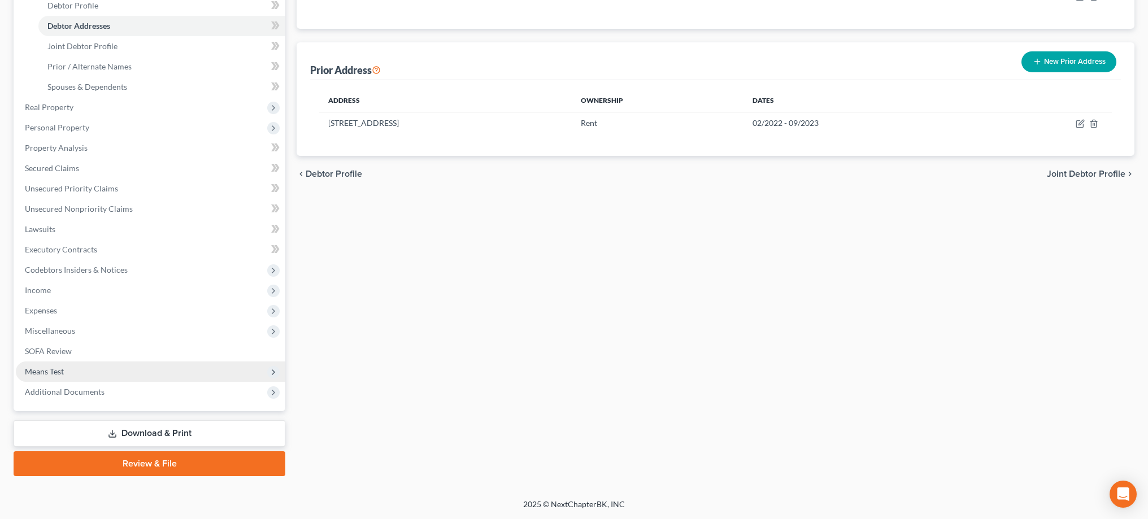
scroll to position [224, 0]
click at [83, 388] on span "Additional Documents" at bounding box center [65, 392] width 80 height 10
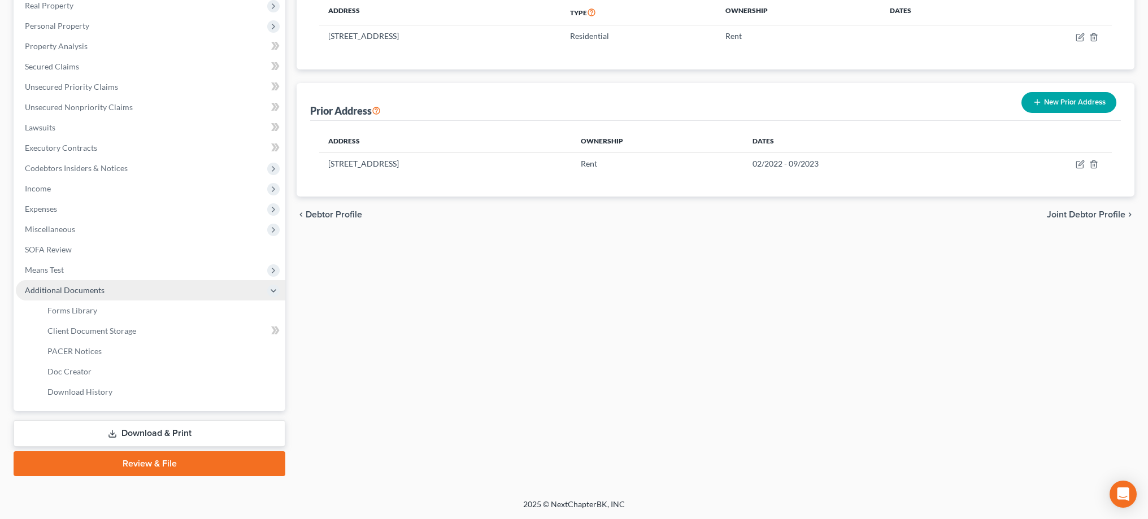
scroll to position [183, 0]
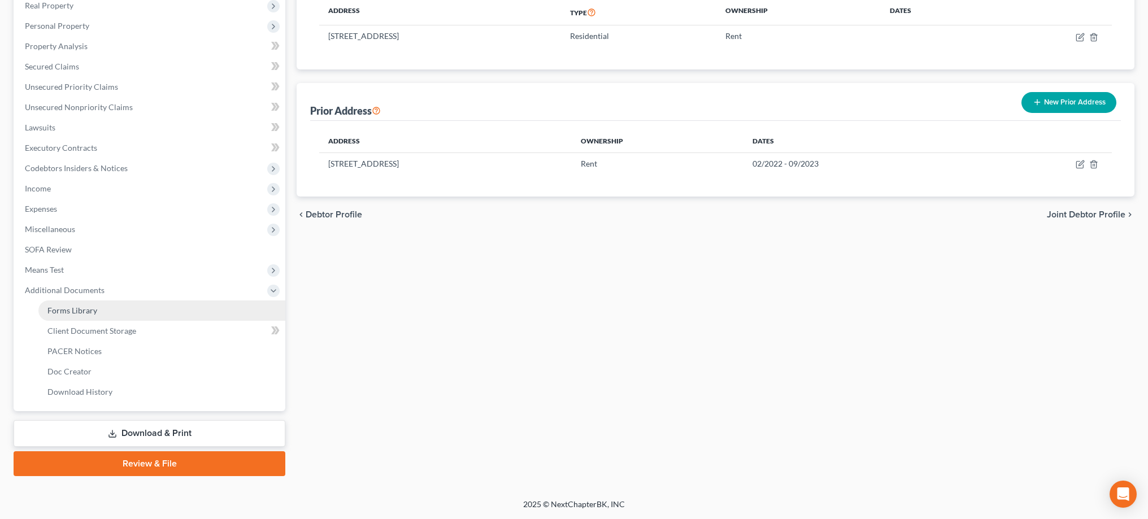
click at [86, 311] on span "Forms Library" at bounding box center [72, 311] width 50 height 10
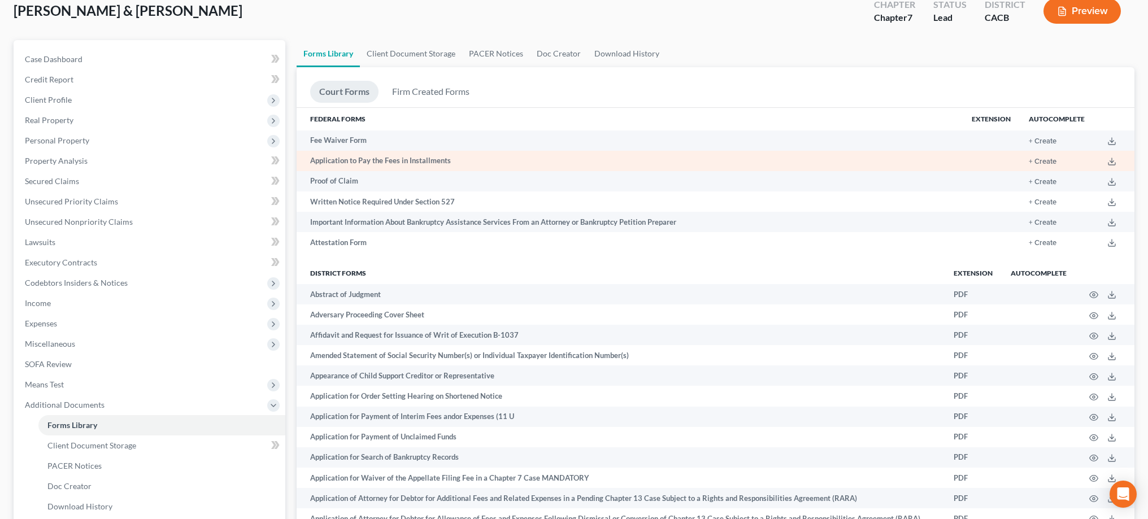
scroll to position [84, 0]
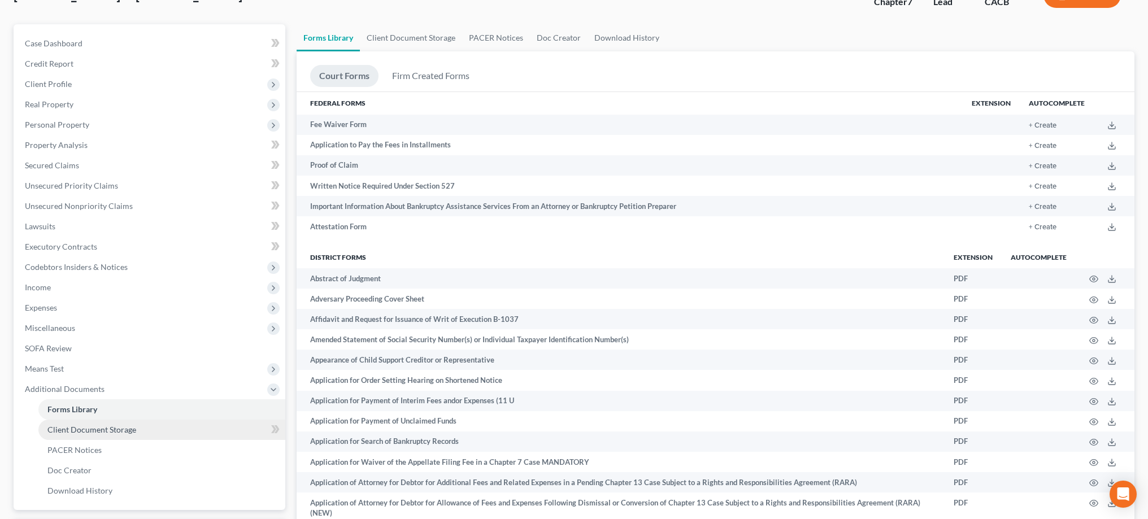
click at [214, 428] on link "Client Document Storage" at bounding box center [161, 430] width 247 height 20
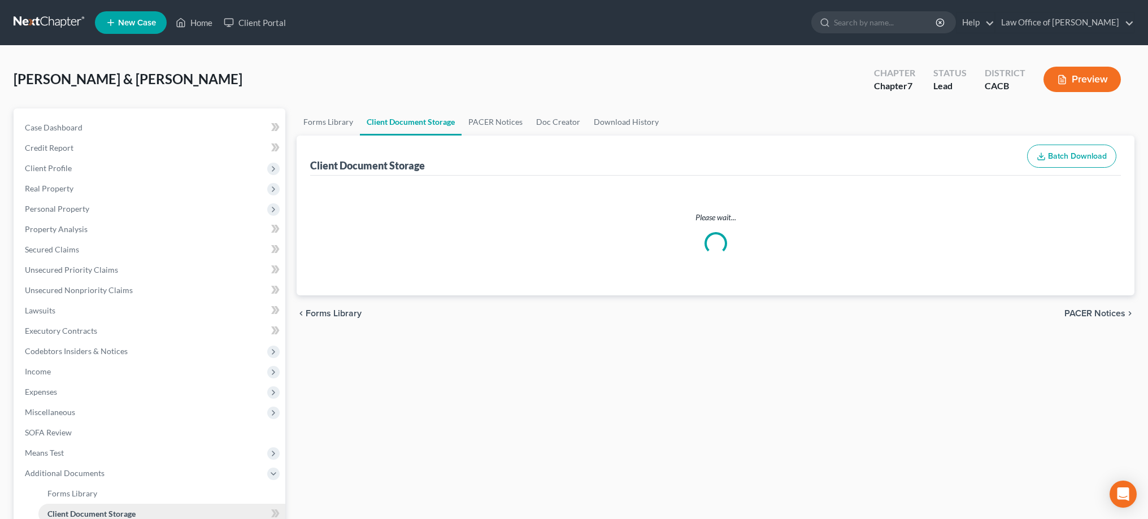
select select "70"
select select "10"
select select "65"
select select "30"
select select "59"
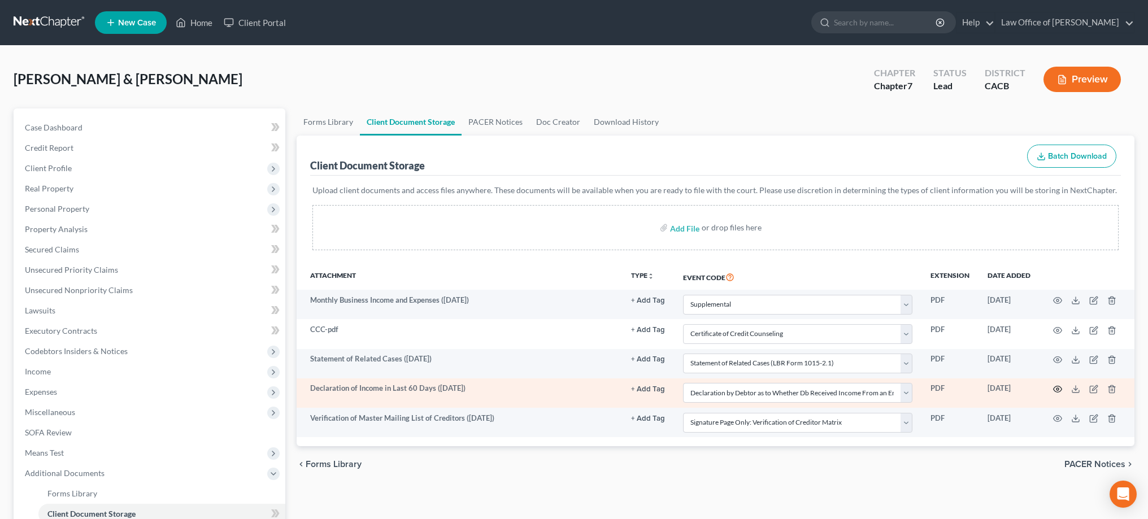
click at [1060, 388] on icon "button" at bounding box center [1058, 389] width 9 height 9
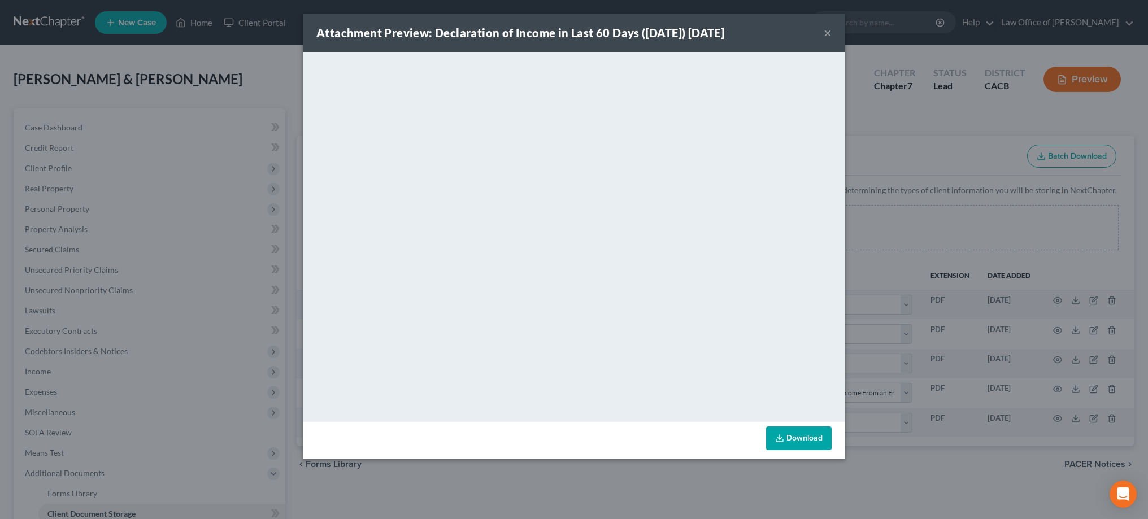
click at [807, 436] on link "Download" at bounding box center [799, 439] width 66 height 24
click at [825, 34] on button "×" at bounding box center [828, 33] width 8 height 14
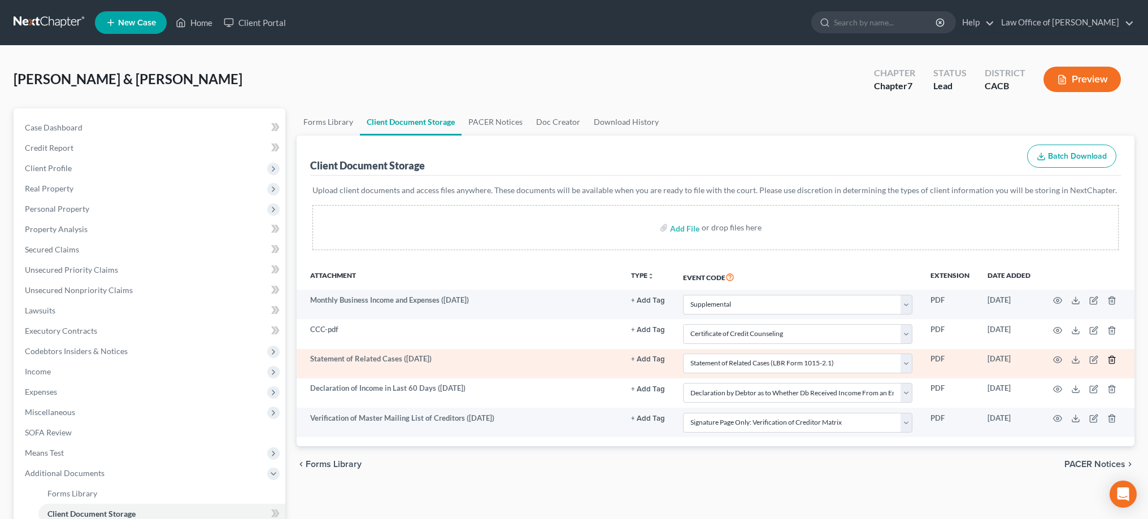
click at [1114, 358] on icon "button" at bounding box center [1112, 360] width 9 height 9
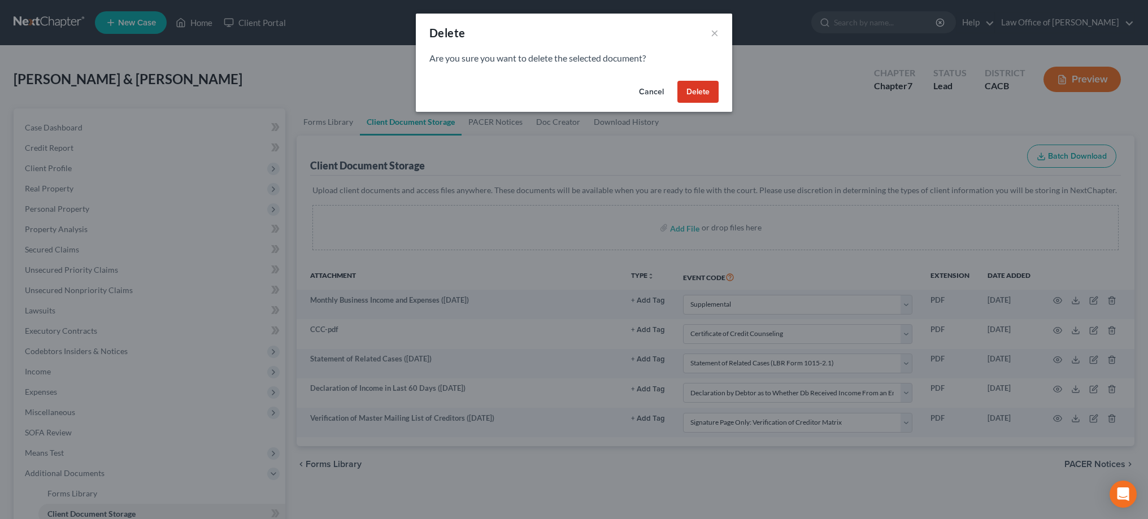
click at [693, 89] on button "Delete" at bounding box center [698, 92] width 41 height 23
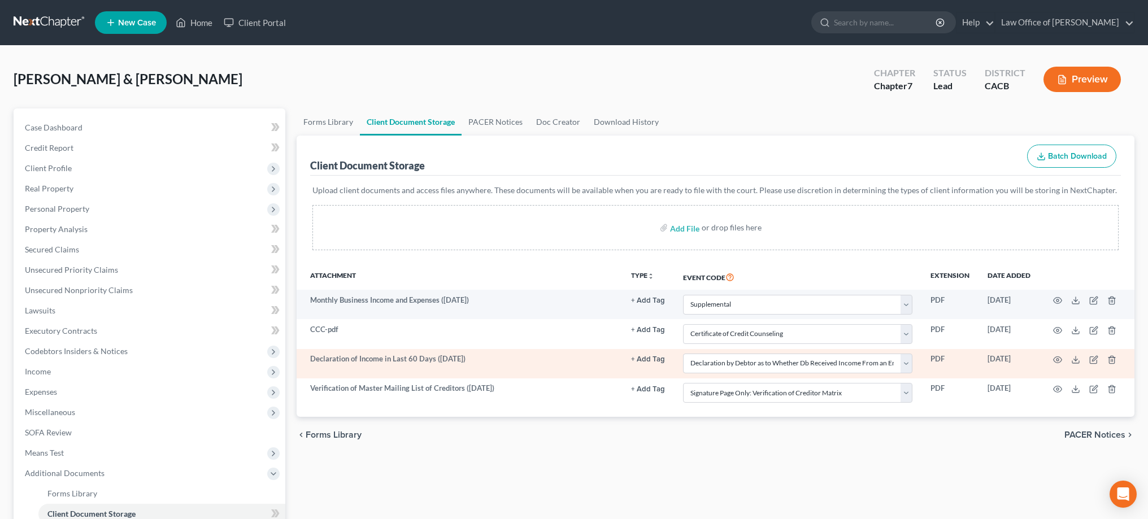
click at [1113, 353] on td at bounding box center [1087, 363] width 95 height 29
click at [1113, 358] on icon "button" at bounding box center [1112, 360] width 9 height 9
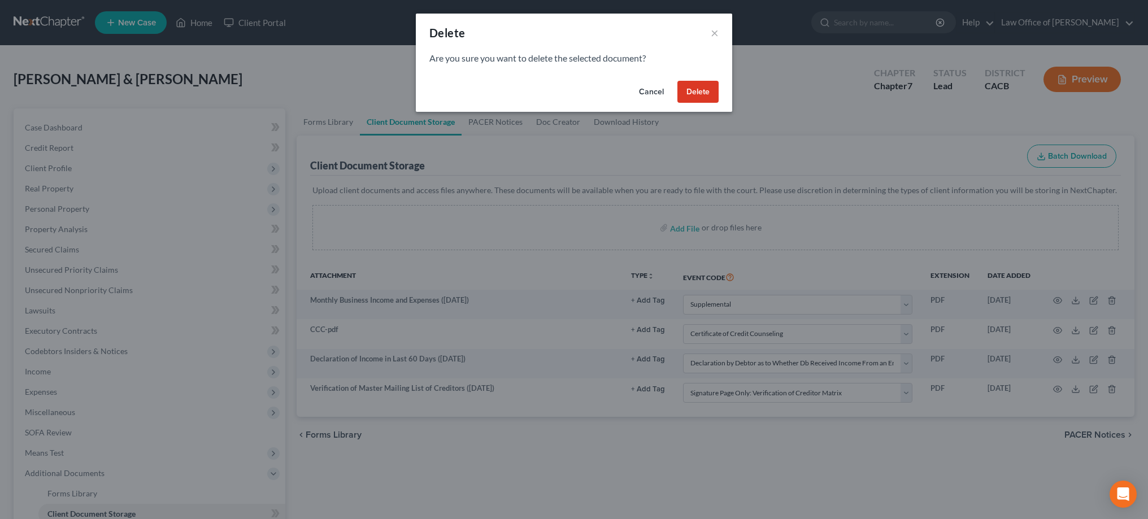
click at [709, 93] on button "Delete" at bounding box center [698, 92] width 41 height 23
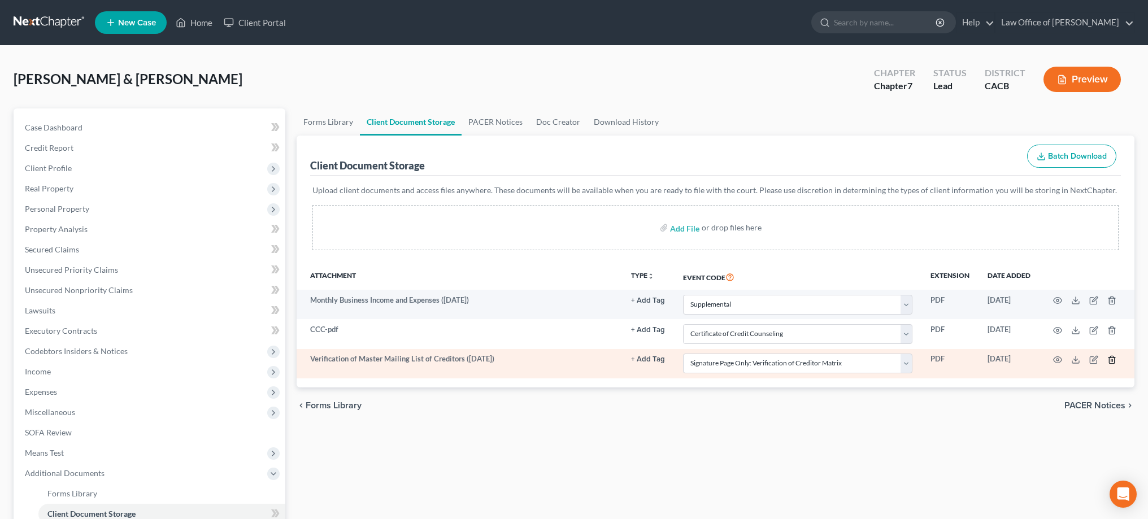
click at [1111, 360] on icon "button" at bounding box center [1112, 360] width 9 height 9
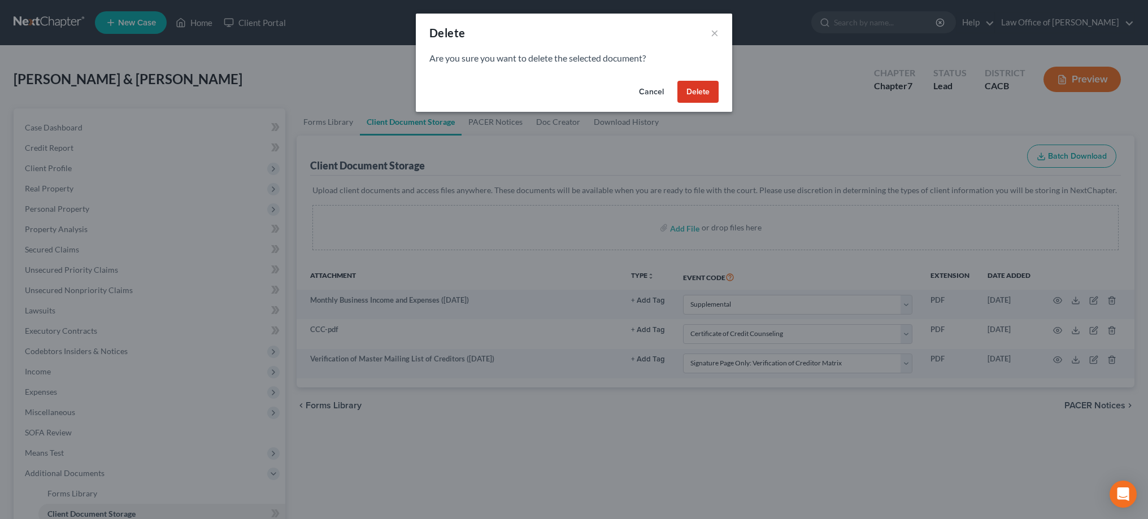
click at [709, 94] on button "Delete" at bounding box center [698, 92] width 41 height 23
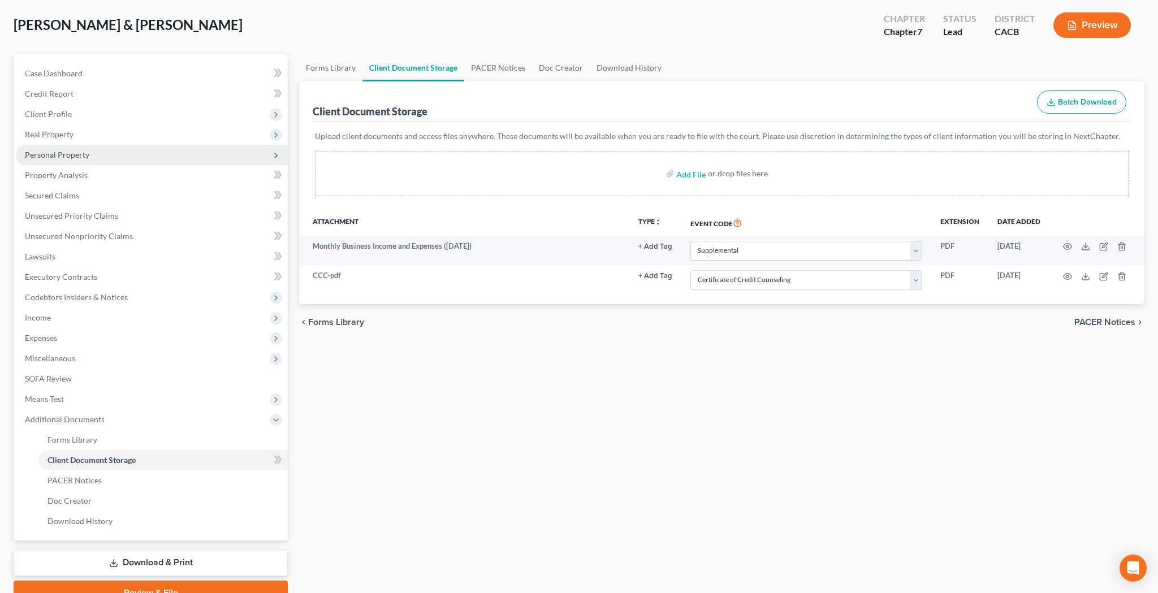
scroll to position [55, 0]
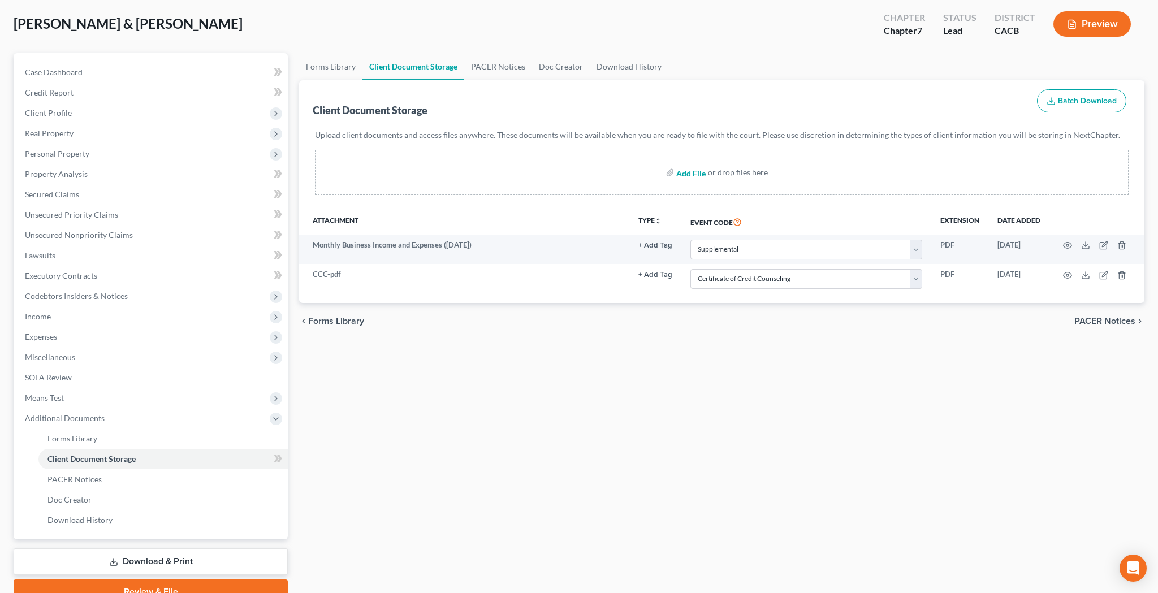
click at [694, 168] on input "file" at bounding box center [689, 172] width 27 height 20
type input "C:\fakepath\vp.pdf"
select select "70"
select select "10"
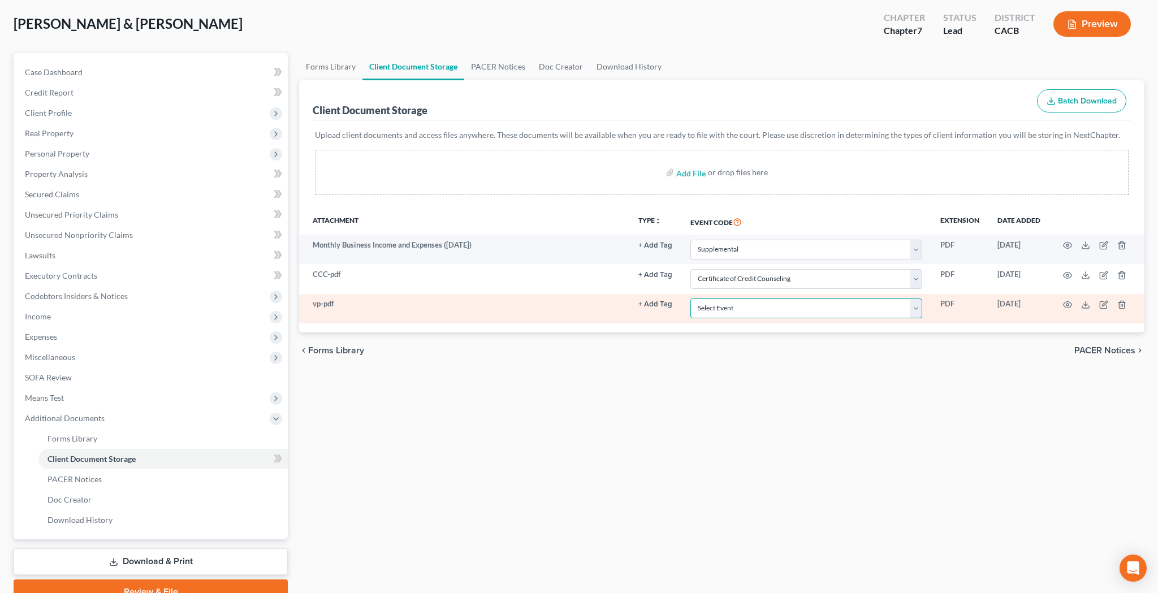
select select "60"
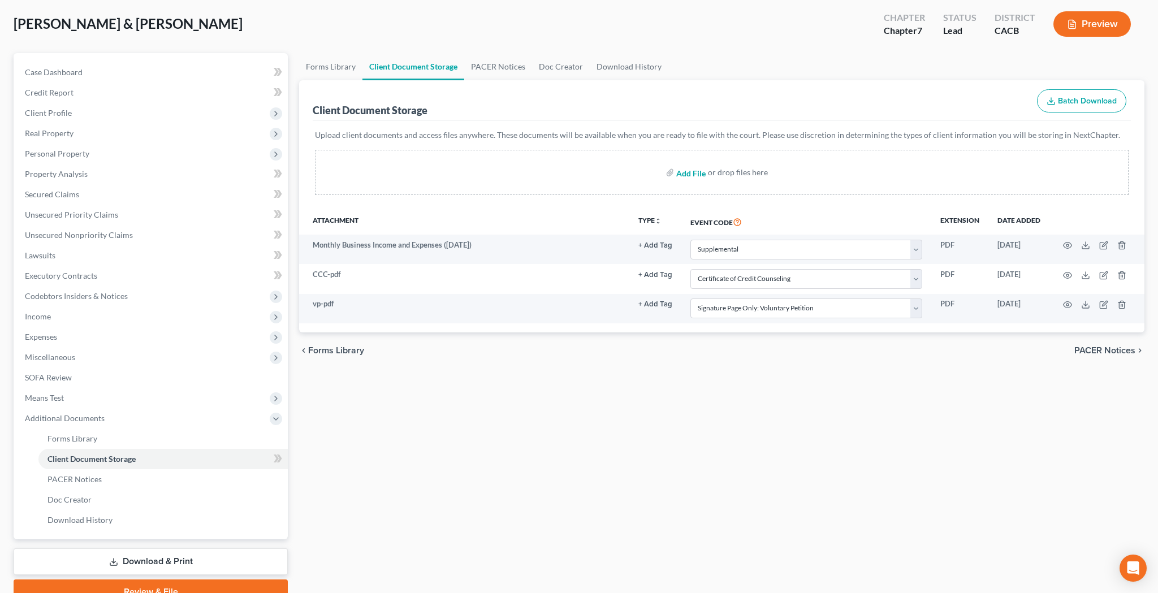
click at [697, 174] on input "file" at bounding box center [689, 172] width 27 height 20
type input "C:\fakepath\soaop.pdf"
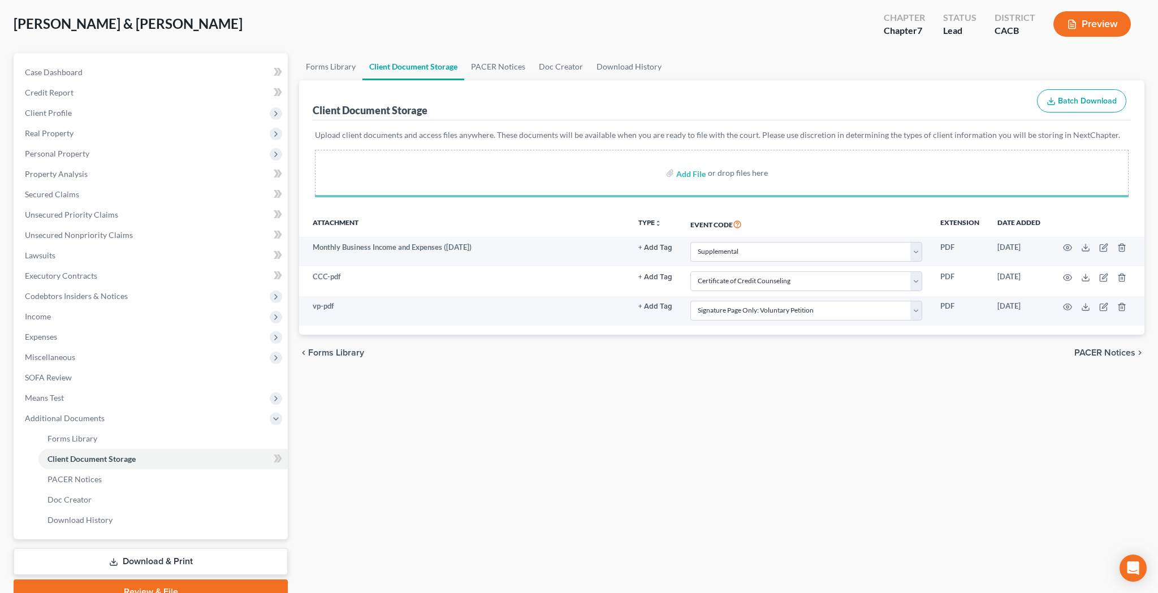
select select "70"
select select "10"
select select "60"
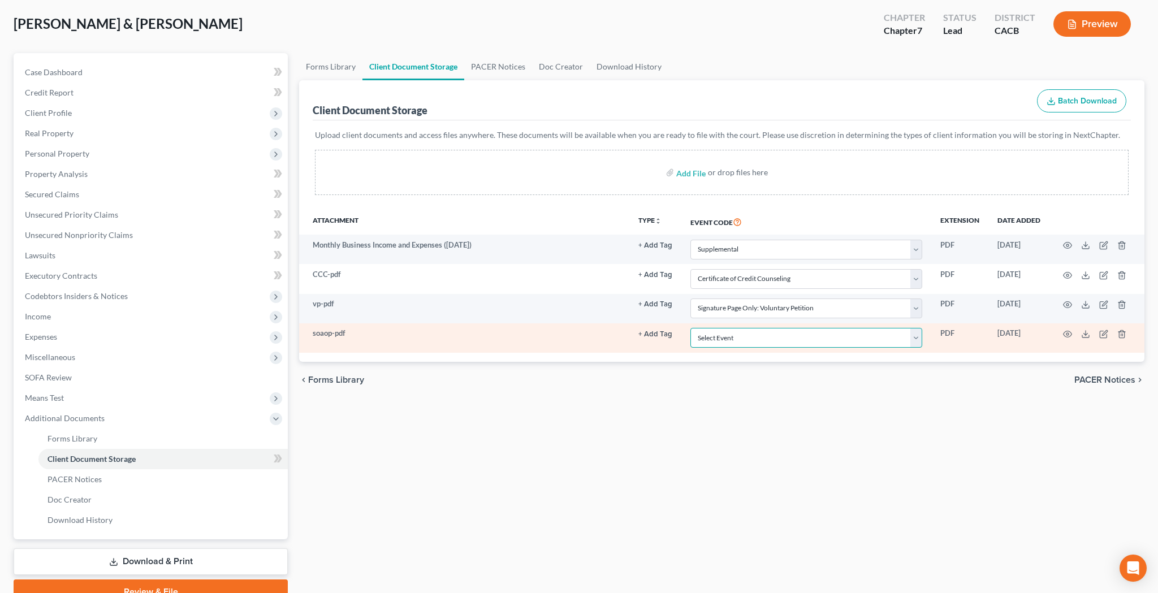
select select "61"
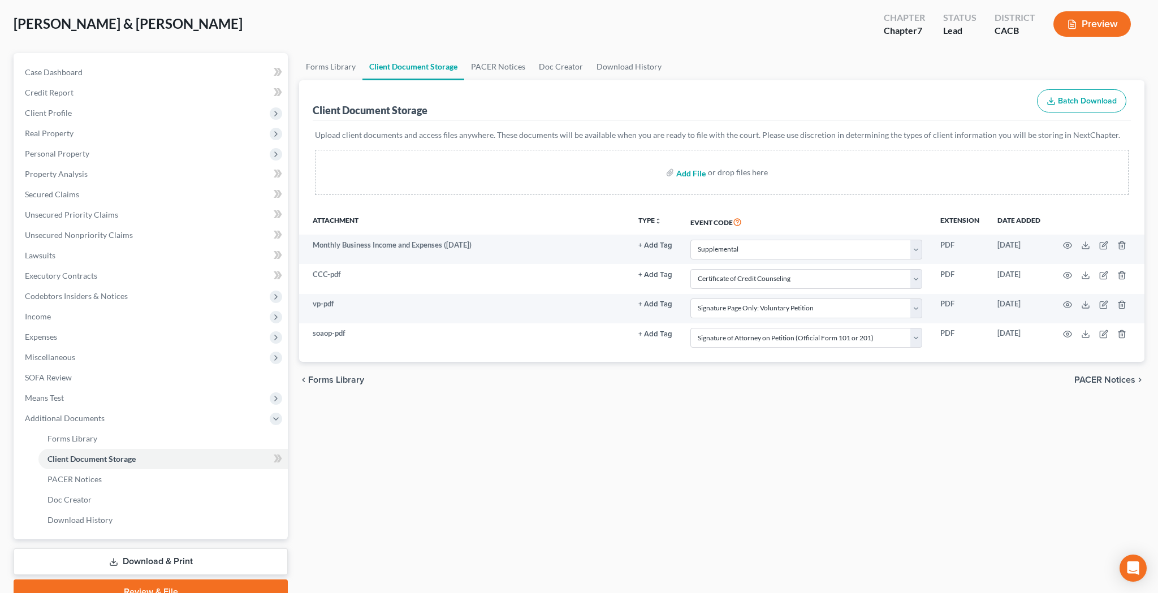
click at [690, 175] on input "file" at bounding box center [689, 172] width 27 height 20
type input "C:\fakepath\sorc.pdf"
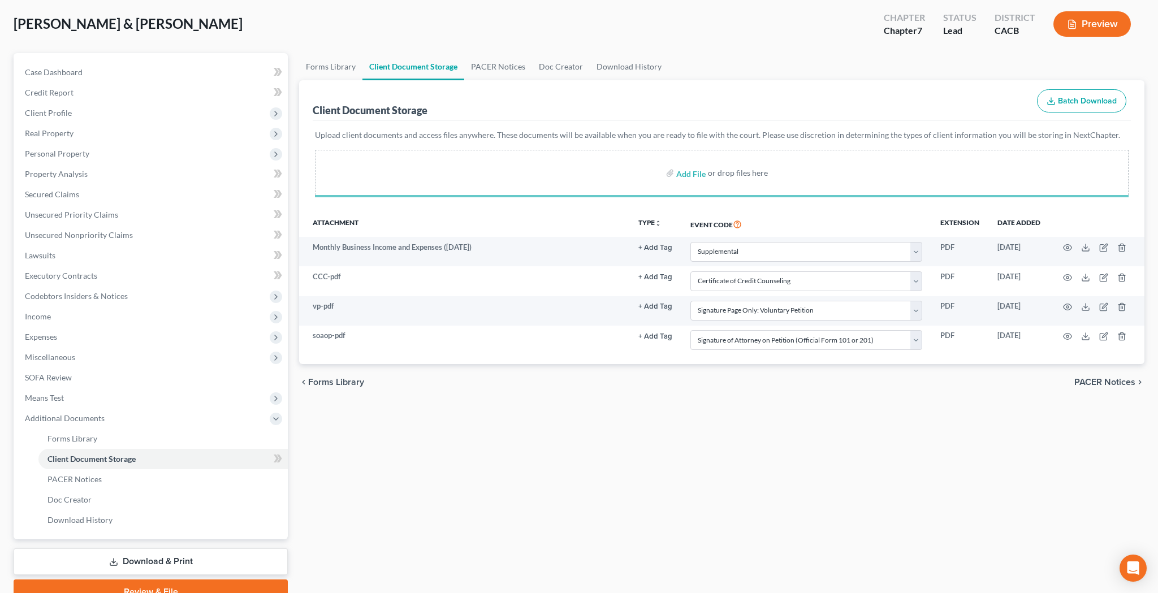
select select "70"
select select "10"
select select "60"
select select "61"
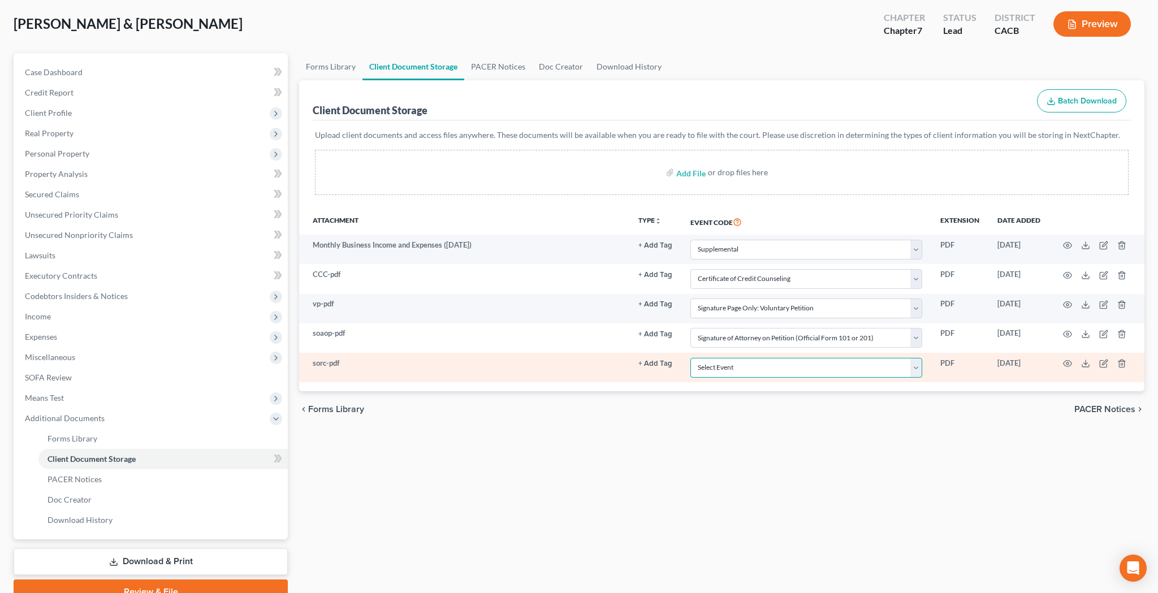
select select "65"
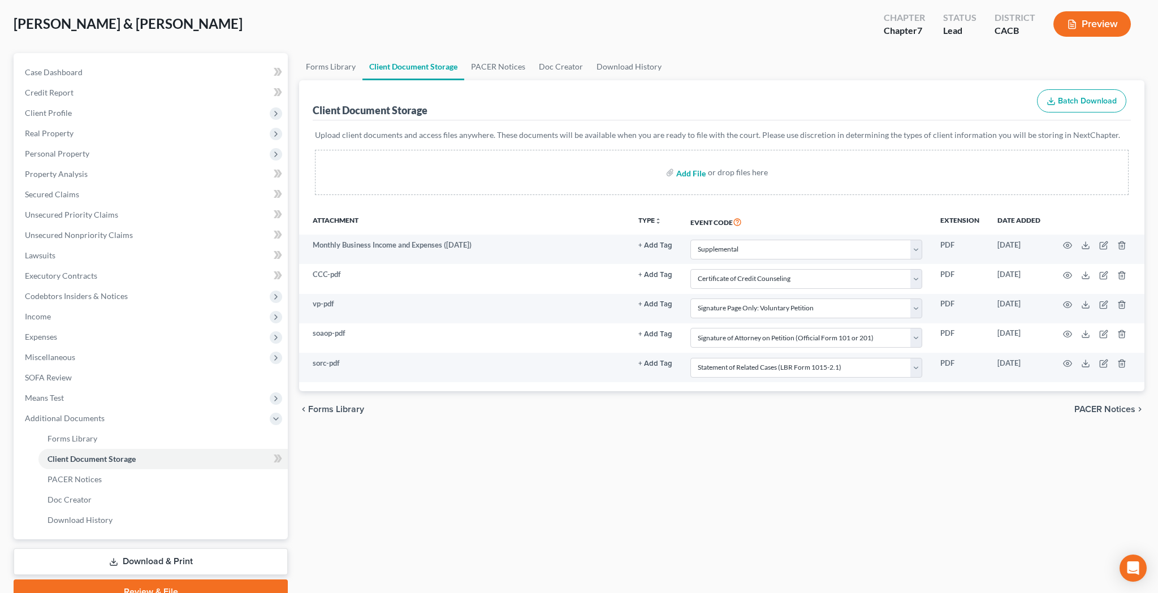
click at [695, 174] on input "file" at bounding box center [689, 172] width 27 height 20
type input "C:\fakepath\dos.pdf"
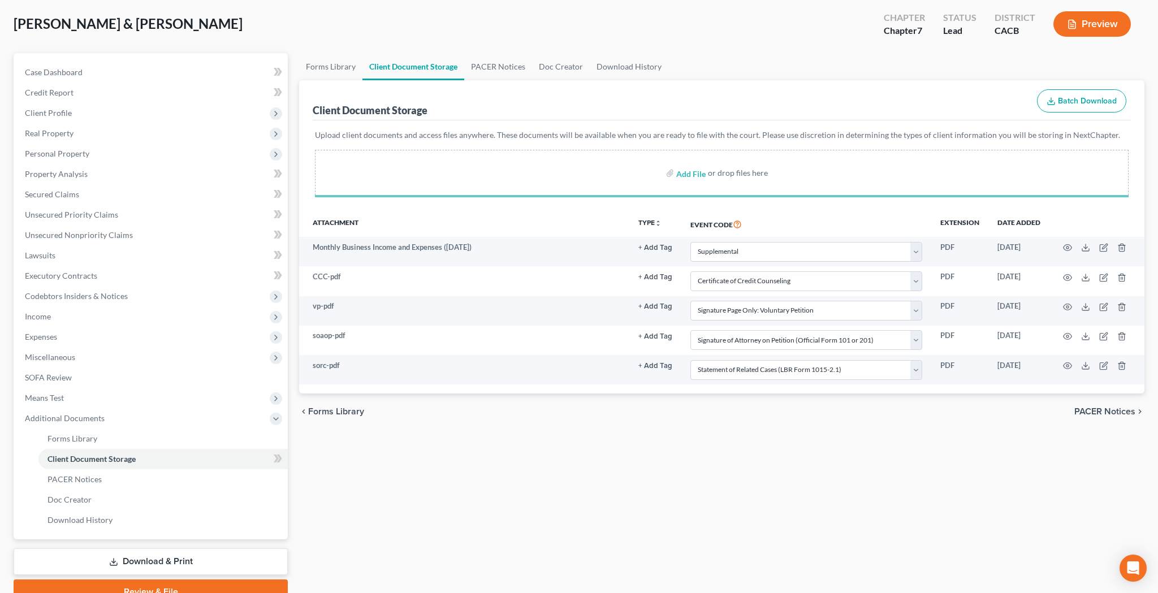
select select "70"
select select "10"
select select "60"
select select "61"
select select "65"
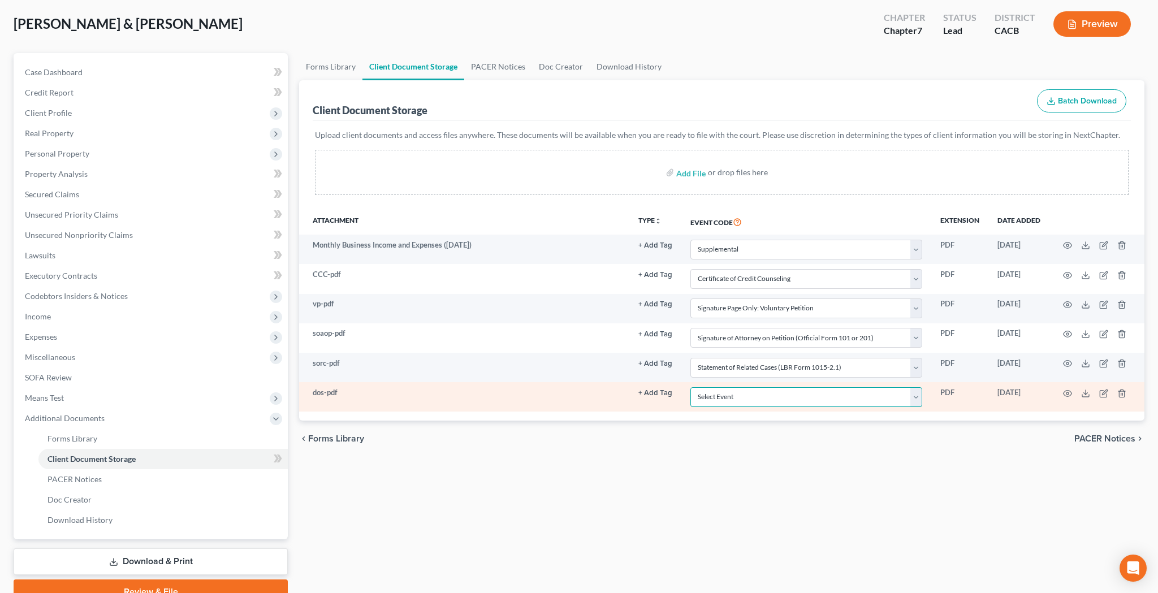
select select "56"
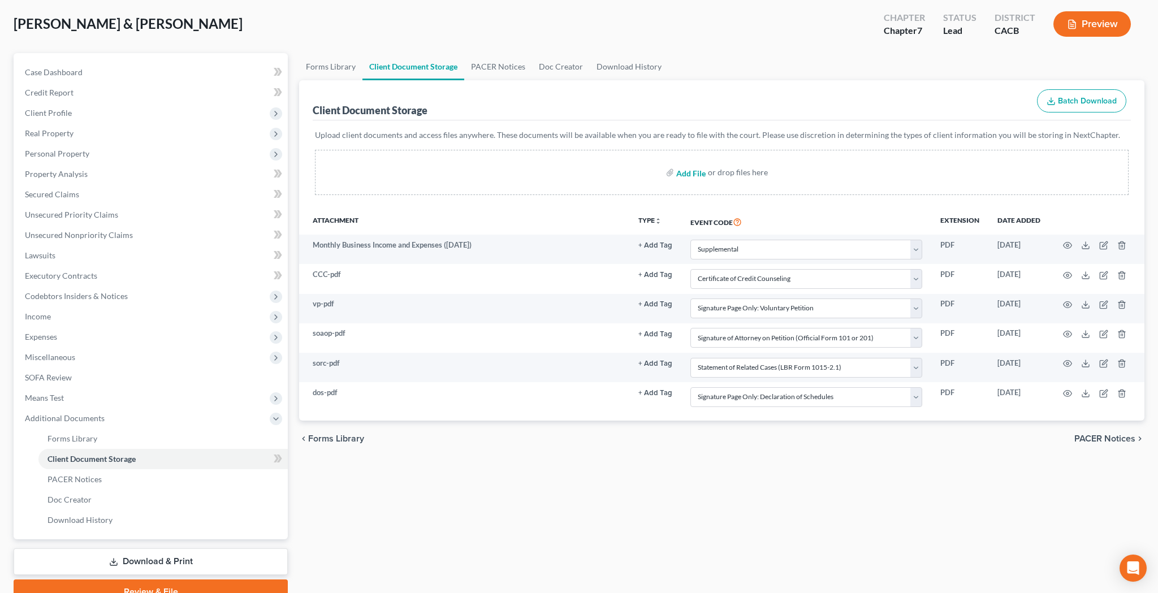
click at [700, 175] on input "file" at bounding box center [689, 172] width 27 height 20
type input "C:\fakepath\sofa.pdf"
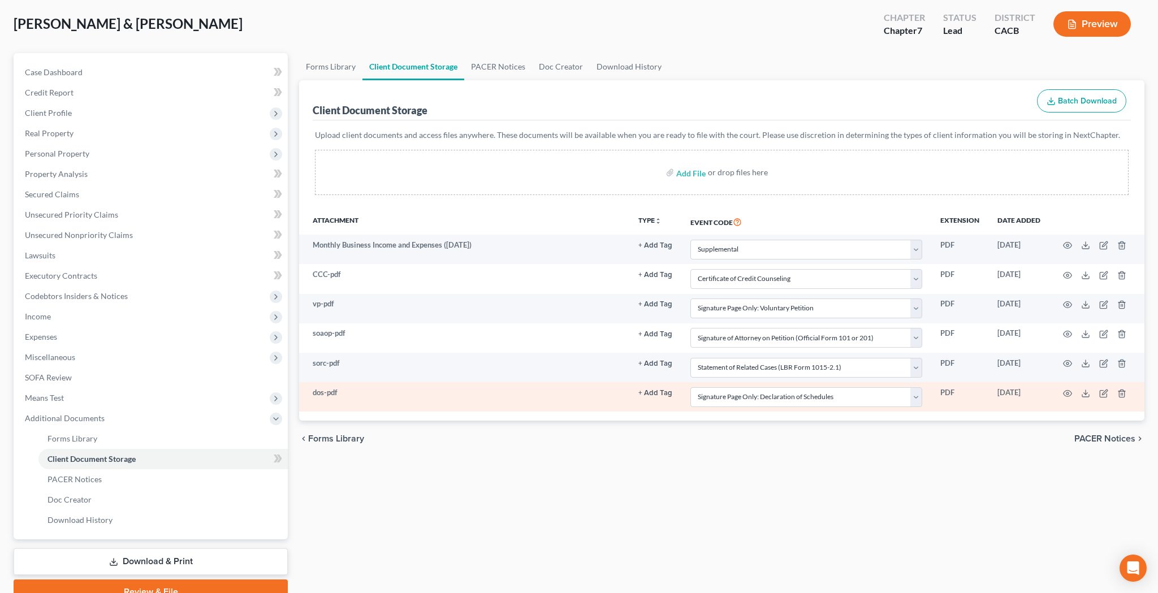
select select "70"
select select "10"
select select "60"
select select "61"
select select "65"
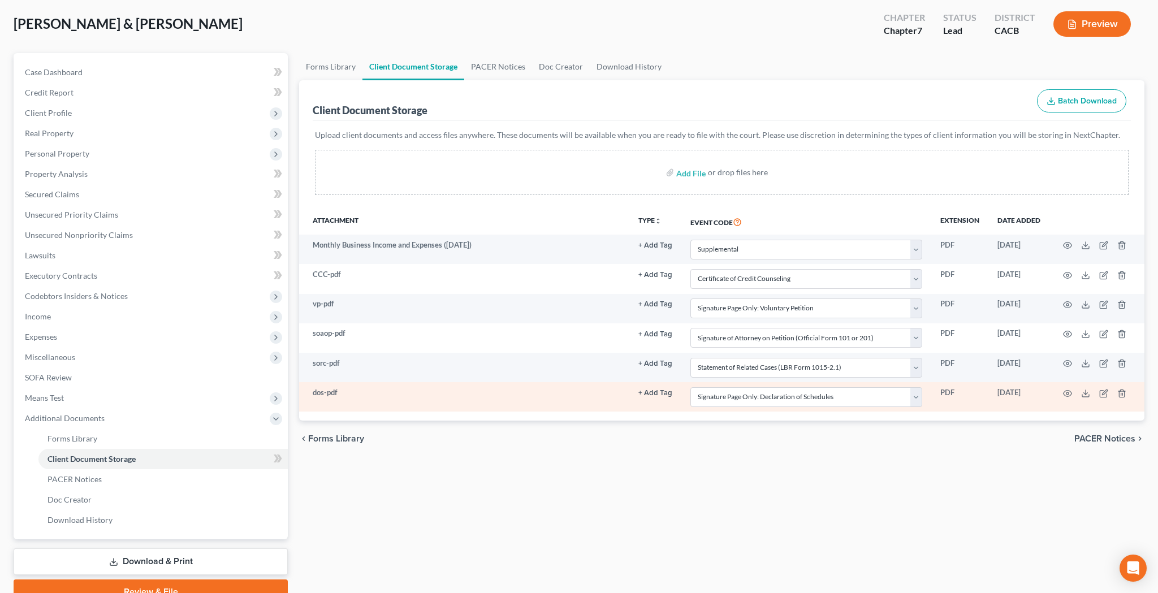
select select "56"
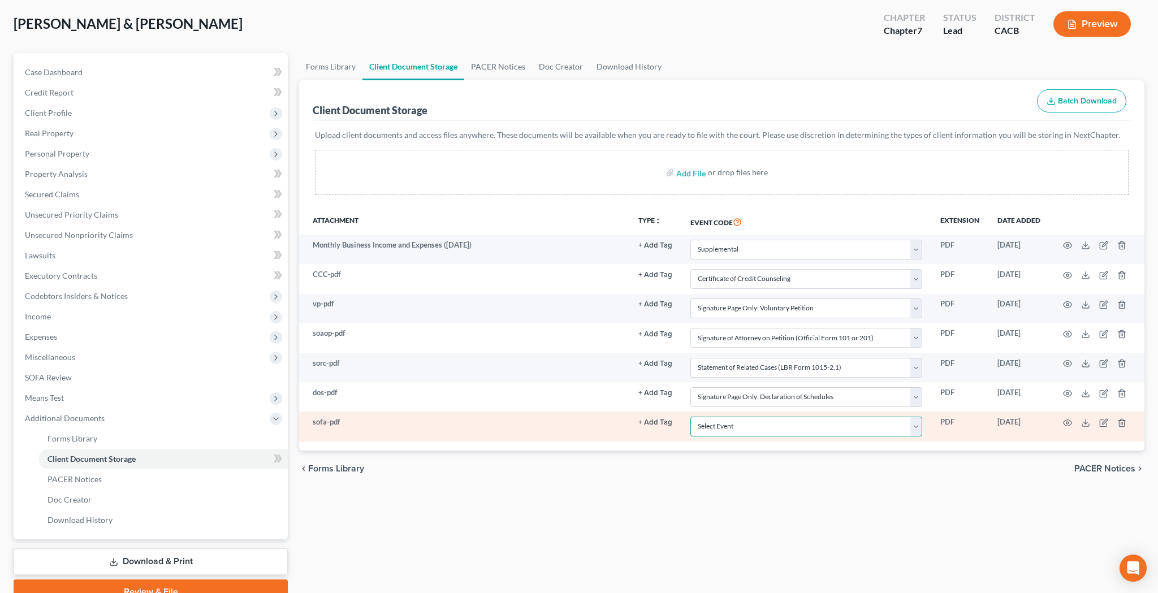
select select "57"
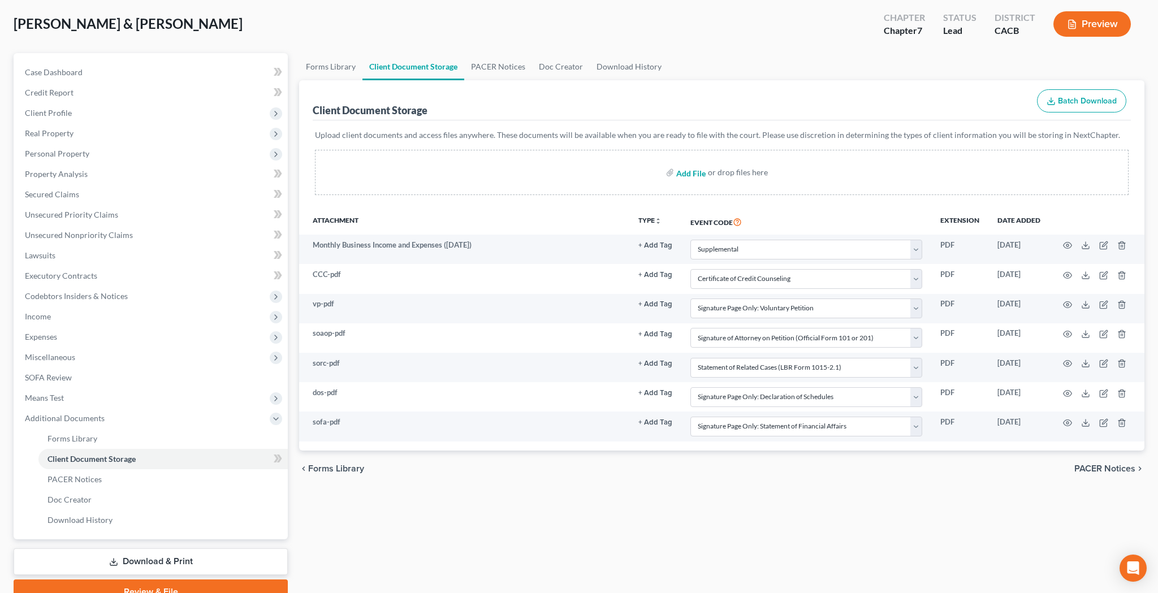
click at [692, 171] on input "file" at bounding box center [689, 172] width 27 height 20
type input "C:\fakepath\soi.pdf"
select select "70"
select select "10"
select select "60"
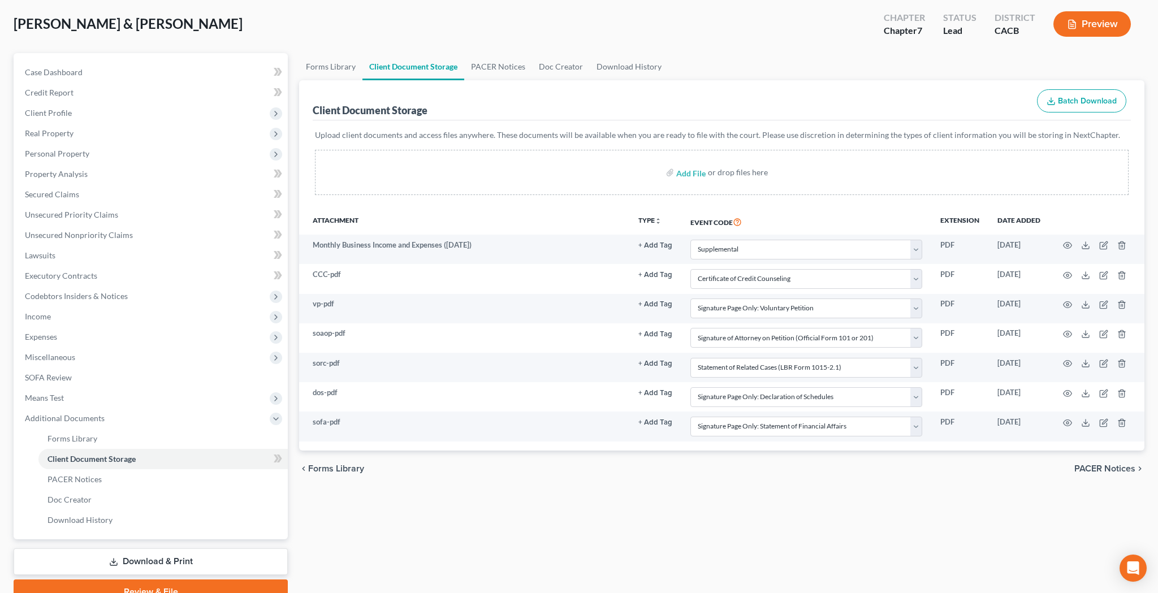
select select "61"
select select "65"
select select "56"
select select "57"
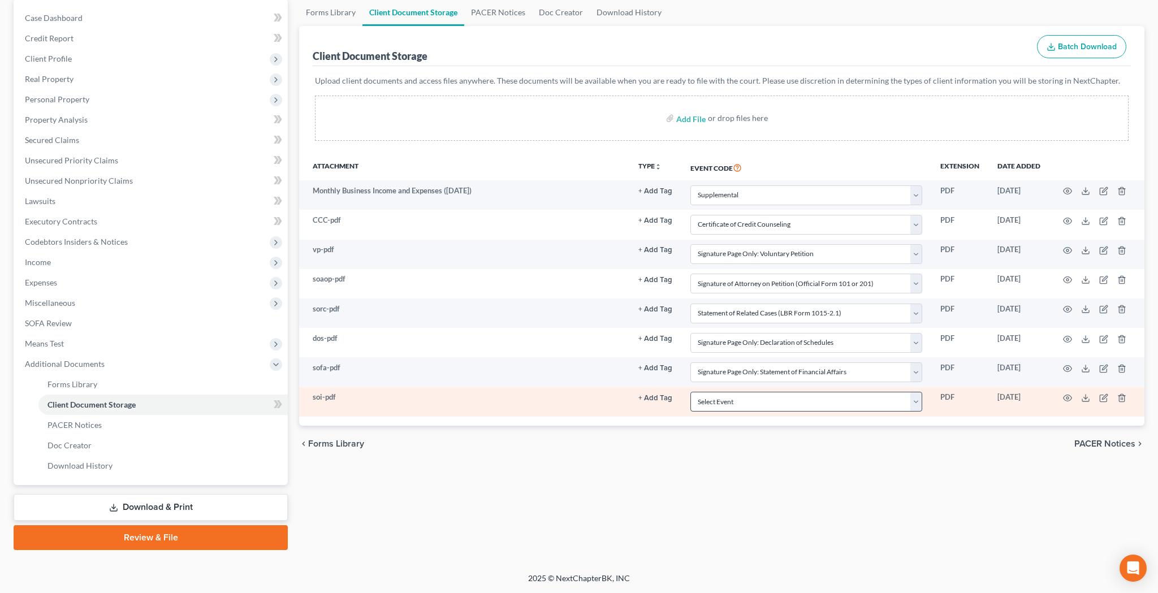
scroll to position [110, 0]
select select "58"
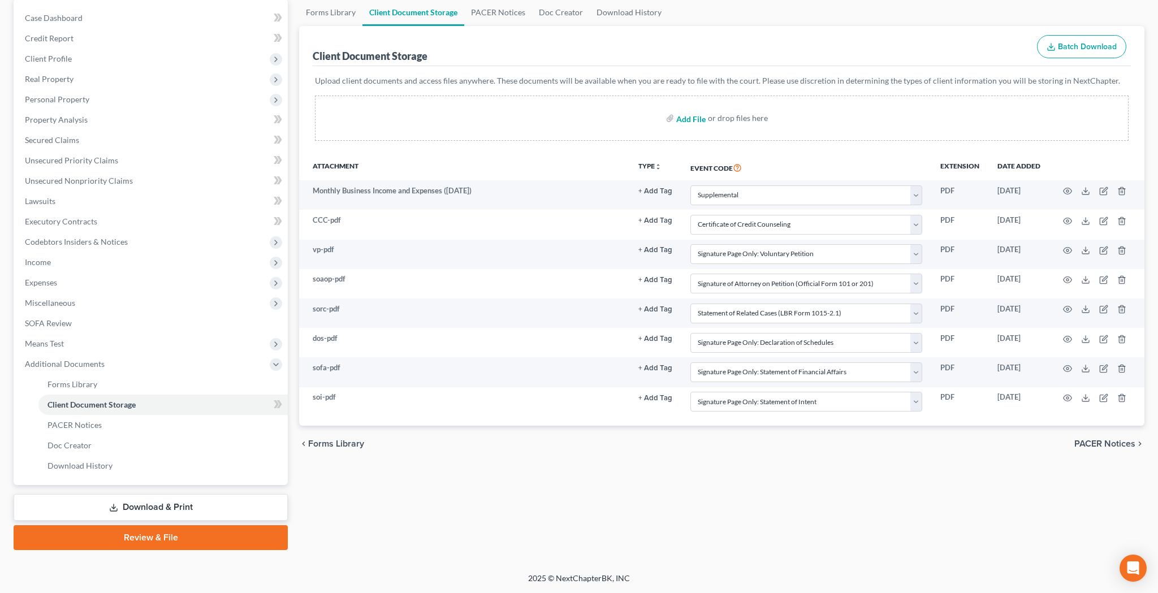
click at [697, 118] on input "file" at bounding box center [689, 118] width 27 height 20
type input "C:\fakepath\adoc.pdf"
select select "70"
select select "10"
select select "60"
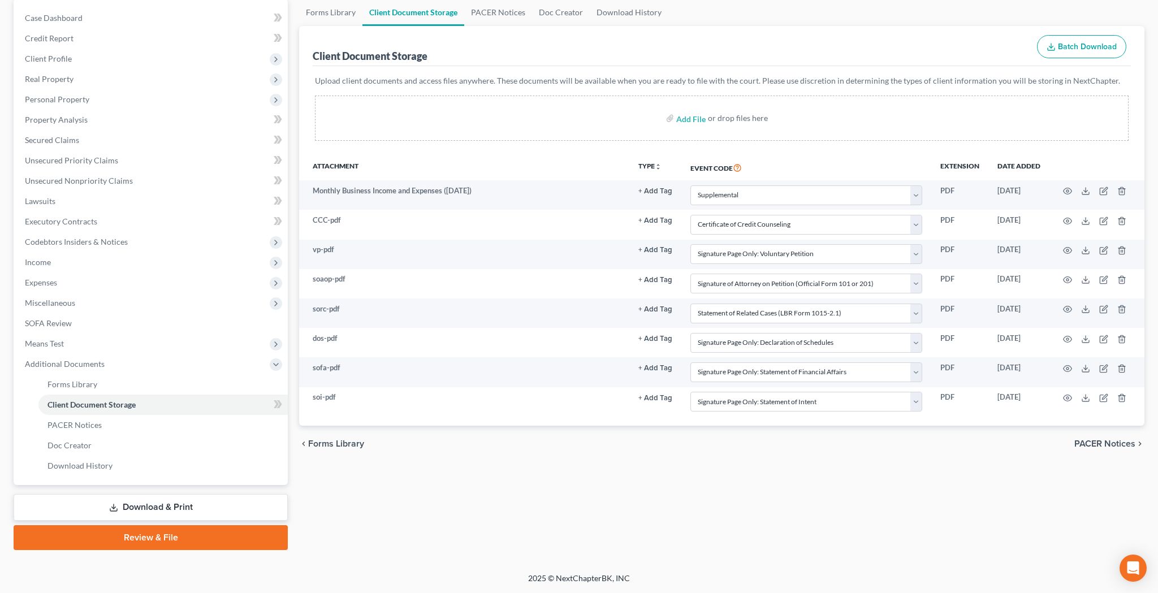
select select "61"
select select "65"
select select "56"
select select "57"
select select "58"
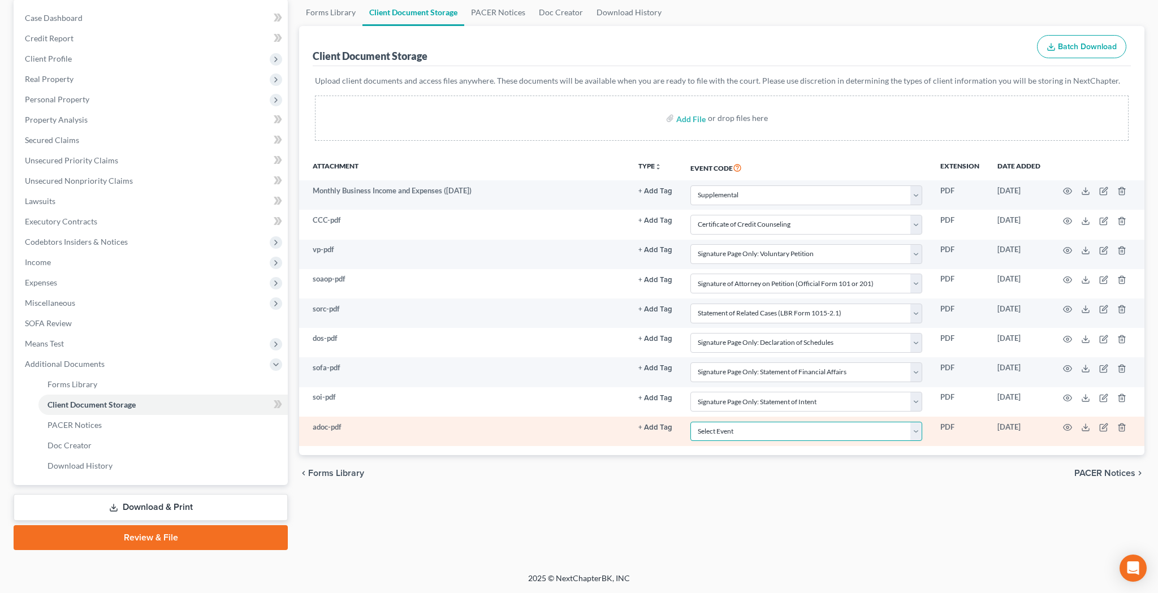
select select "51"
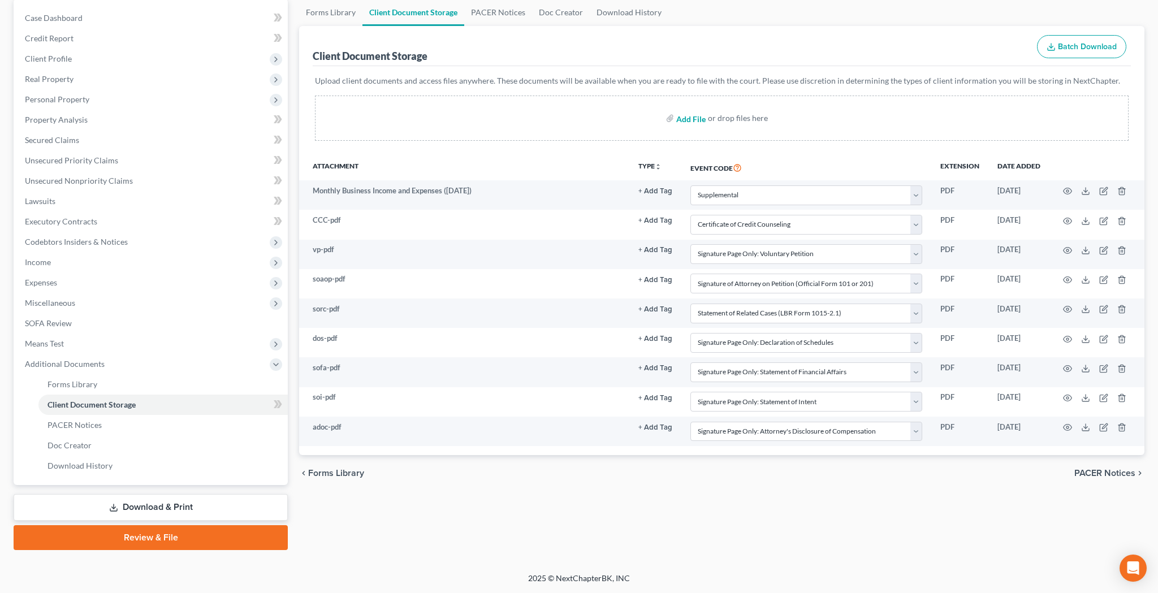
click at [696, 119] on input "file" at bounding box center [689, 118] width 27 height 20
type input "C:\fakepath\ch7.pdf"
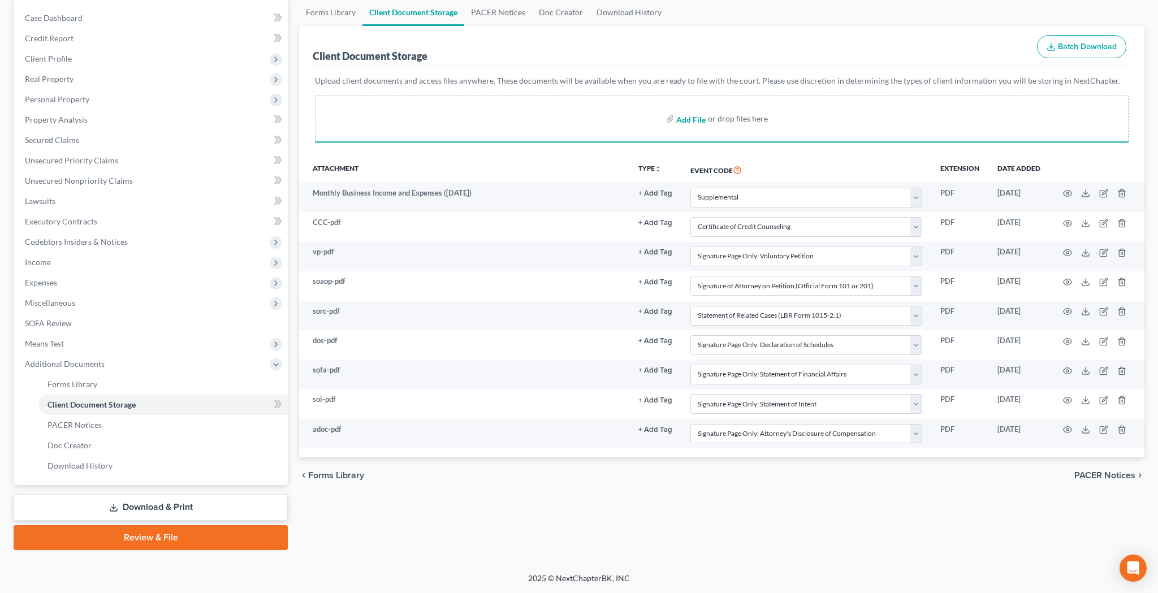
select select "70"
select select "10"
select select "60"
select select "61"
select select "65"
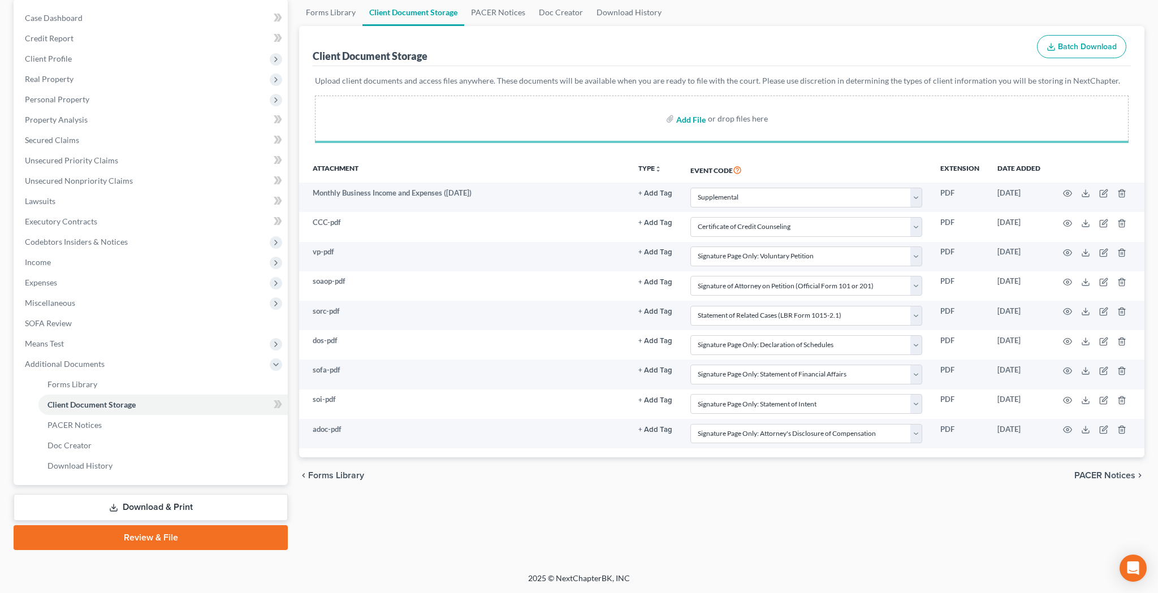
select select "56"
select select "57"
select select "58"
select select "51"
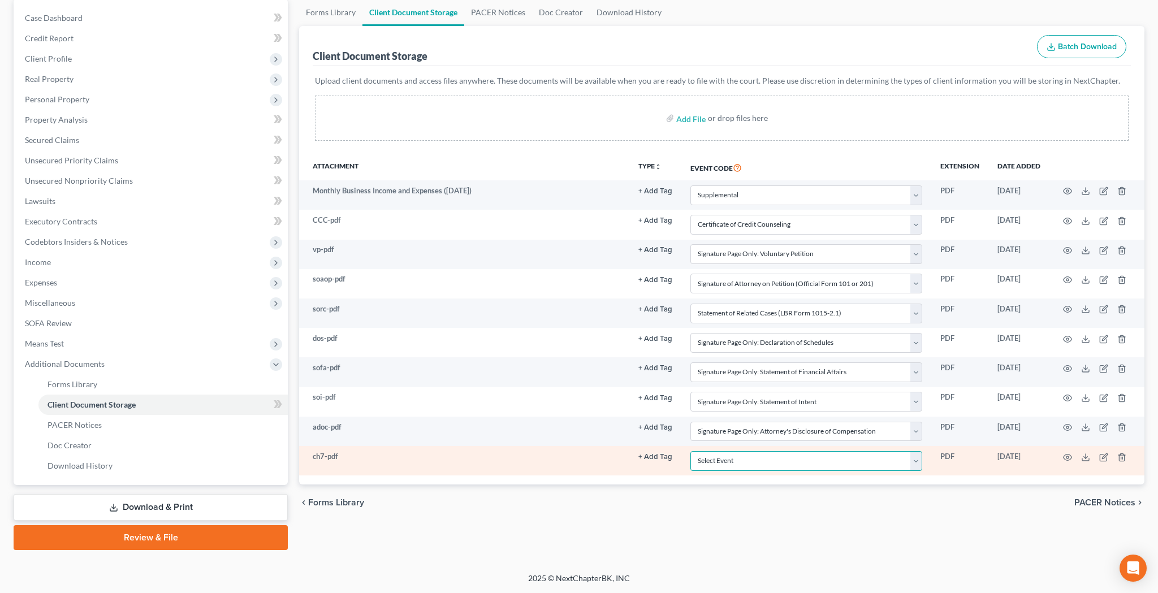
select select "55"
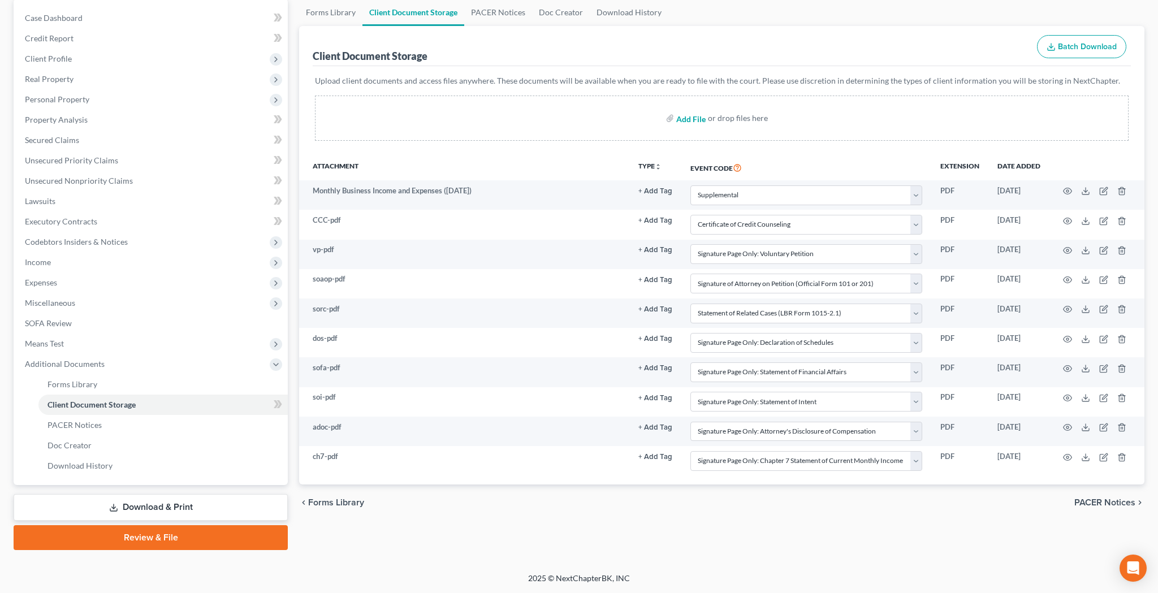
click at [692, 118] on input "file" at bounding box center [689, 118] width 27 height 20
type input "C:\fakepath\vocm.pdf"
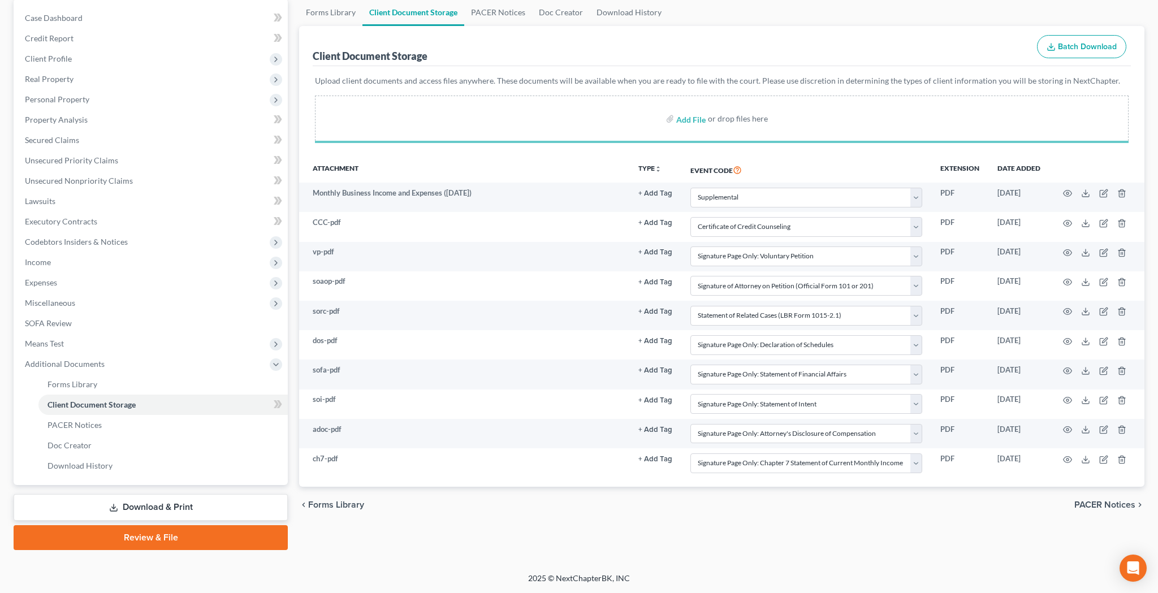
select select "70"
select select "10"
select select "60"
select select "61"
select select "65"
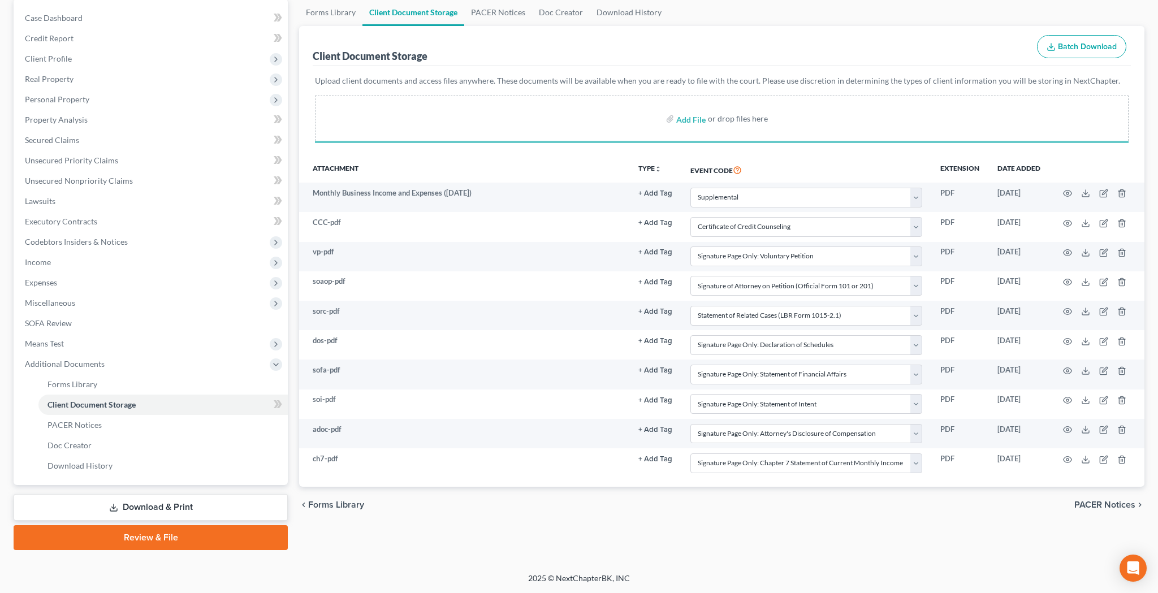
select select "56"
select select "57"
select select "58"
select select "51"
select select "55"
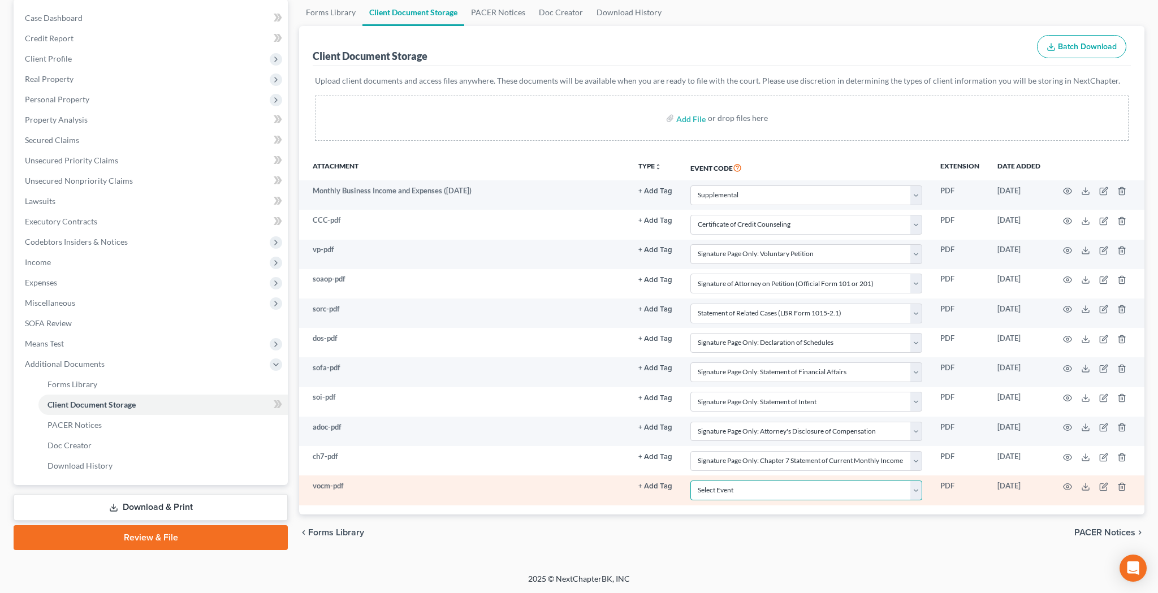
select select "59"
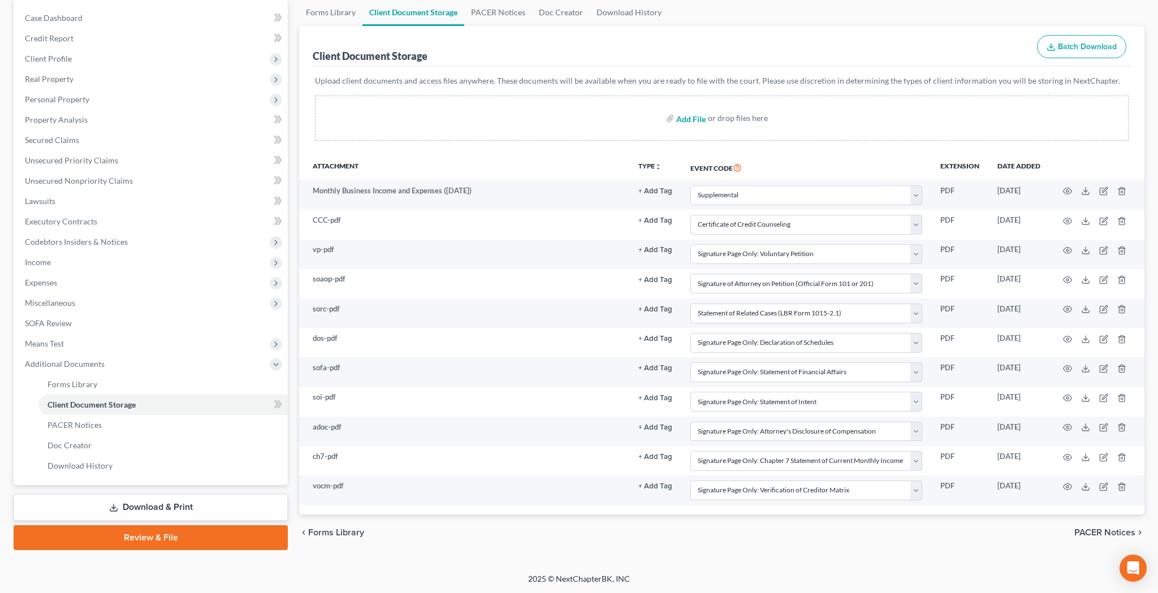
click at [699, 120] on input "file" at bounding box center [689, 118] width 27 height 20
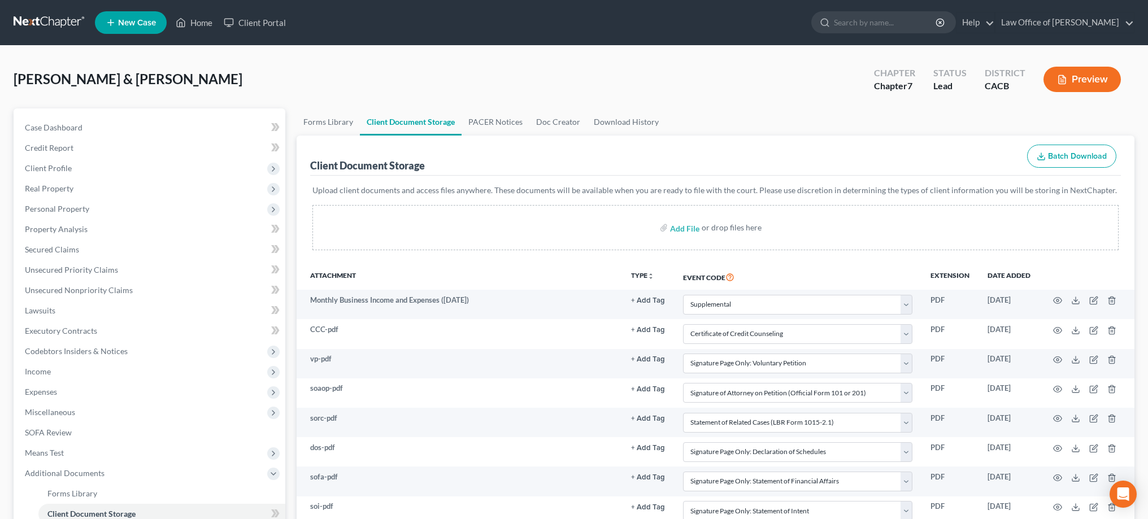
scroll to position [0, 0]
click at [1065, 81] on icon "button" at bounding box center [1062, 80] width 7 height 8
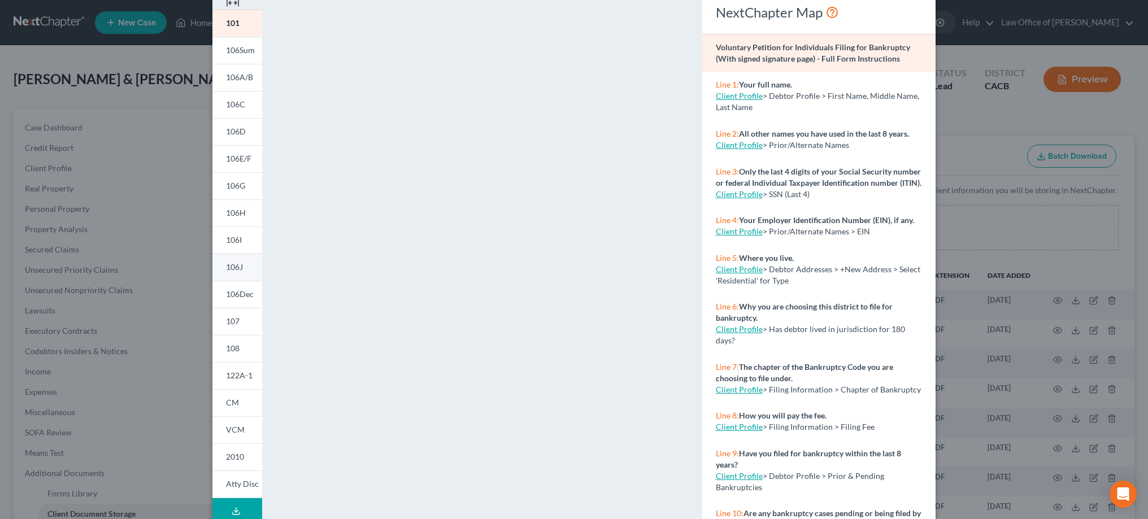
scroll to position [58, 0]
click at [238, 323] on span "107" at bounding box center [233, 320] width 14 height 10
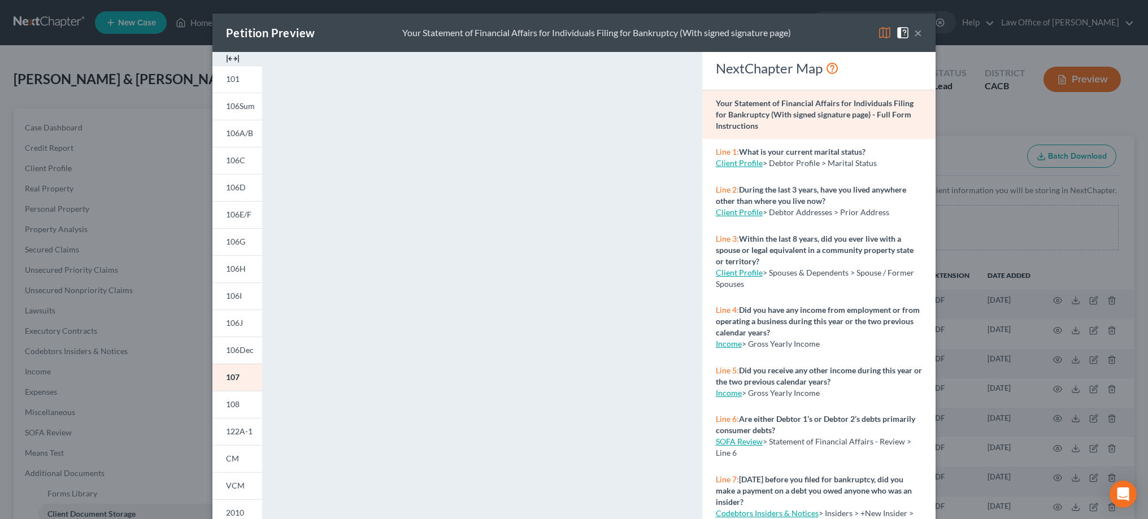
scroll to position [0, 0]
click at [919, 32] on button "×" at bounding box center [918, 33] width 8 height 14
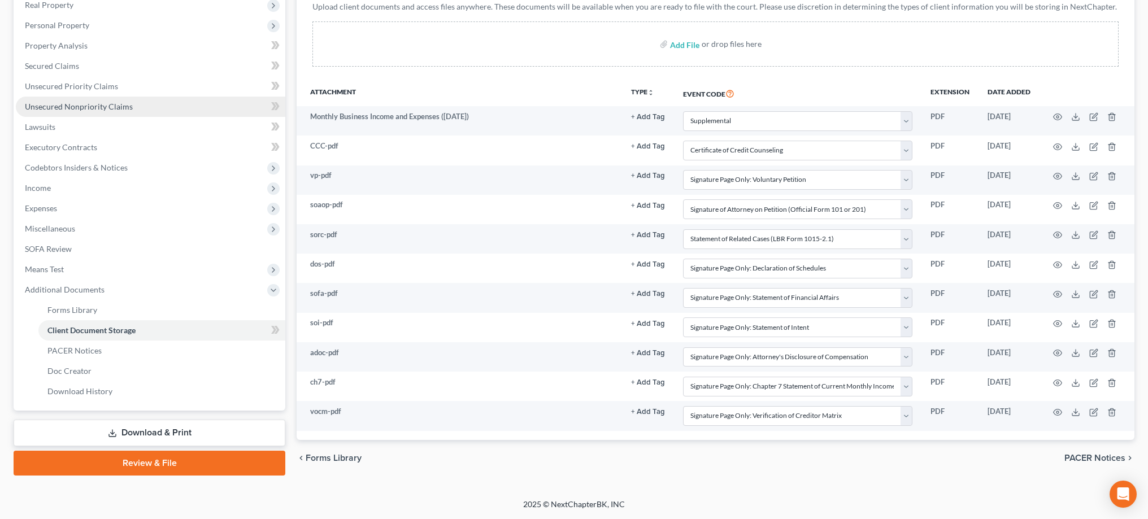
scroll to position [183, 0]
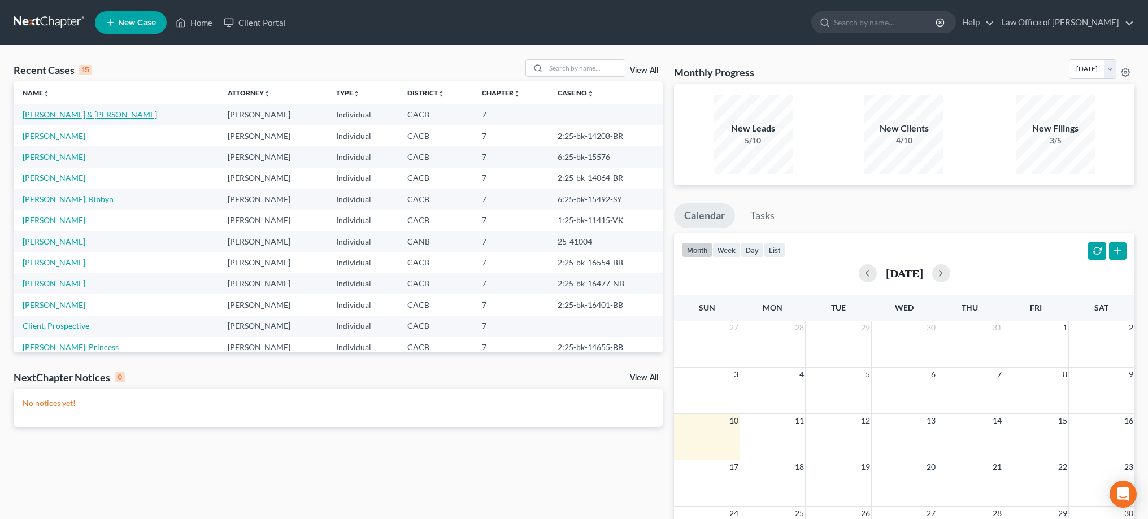
click at [89, 114] on link "[PERSON_NAME] & [PERSON_NAME]" at bounding box center [90, 115] width 135 height 10
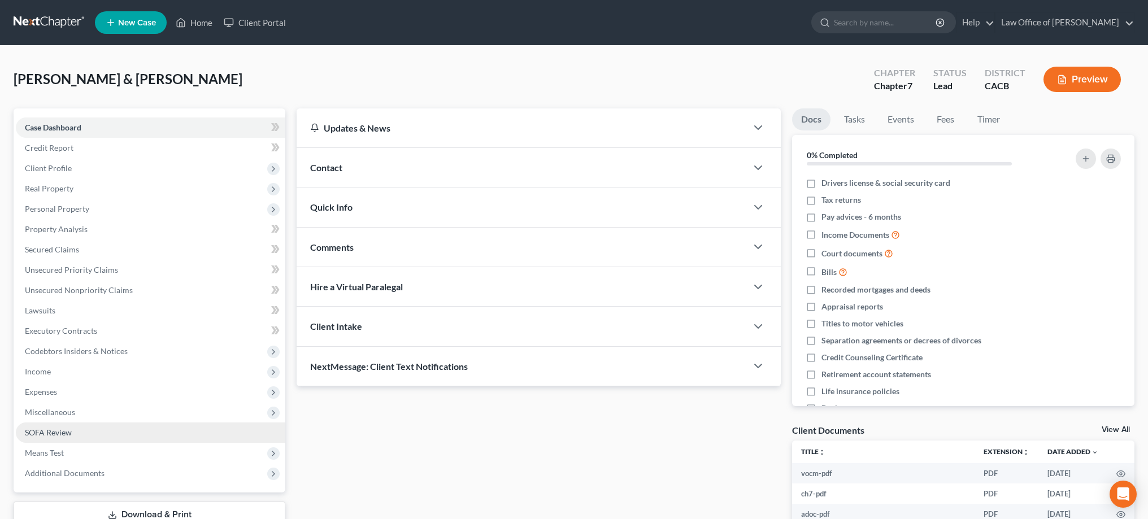
click at [66, 429] on span "SOFA Review" at bounding box center [48, 433] width 47 height 10
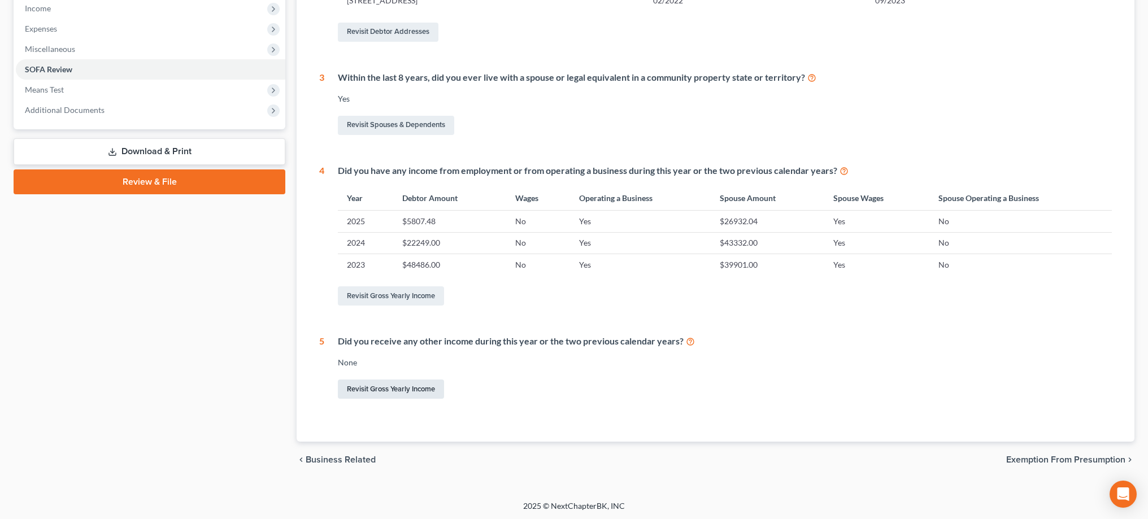
scroll to position [363, 0]
click at [415, 297] on link "Revisit Gross Yearly Income" at bounding box center [391, 296] width 106 height 19
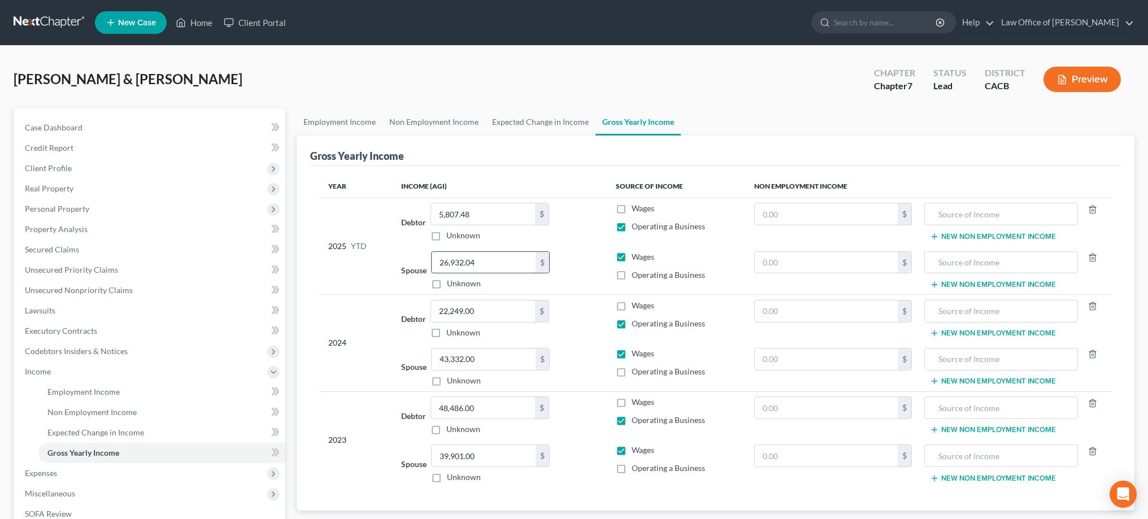
click at [480, 262] on input "26,932.04" at bounding box center [484, 262] width 104 height 21
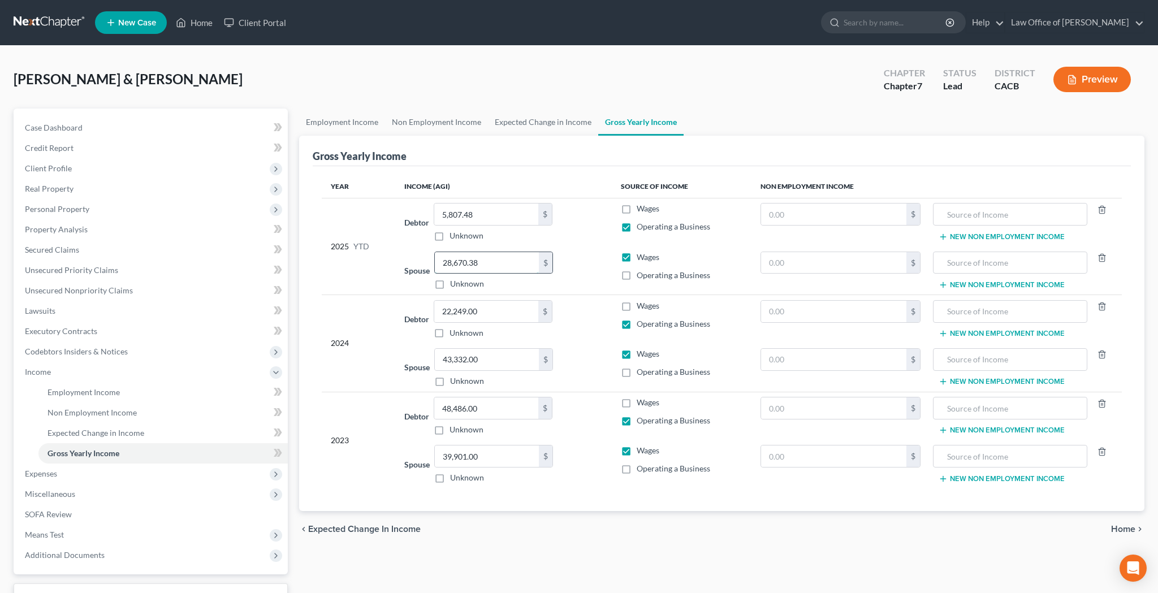
click at [497, 262] on input "28,670.38" at bounding box center [487, 262] width 104 height 21
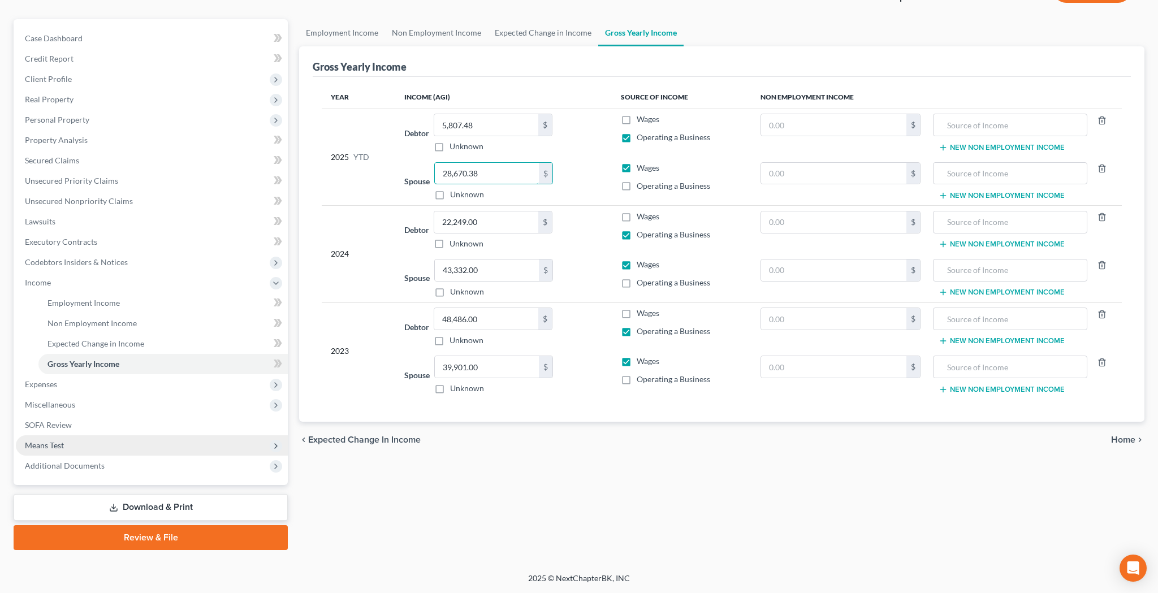
scroll to position [89, 0]
type input "28,670.38"
click at [103, 465] on span "Additional Documents" at bounding box center [152, 466] width 272 height 20
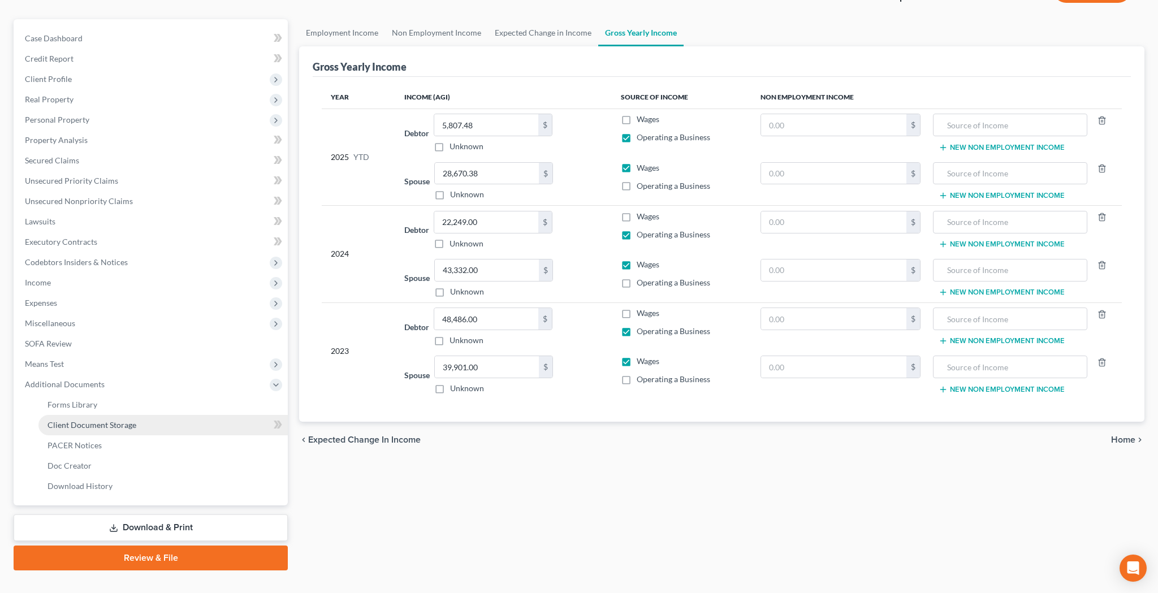
click at [109, 426] on span "Client Document Storage" at bounding box center [91, 425] width 89 height 10
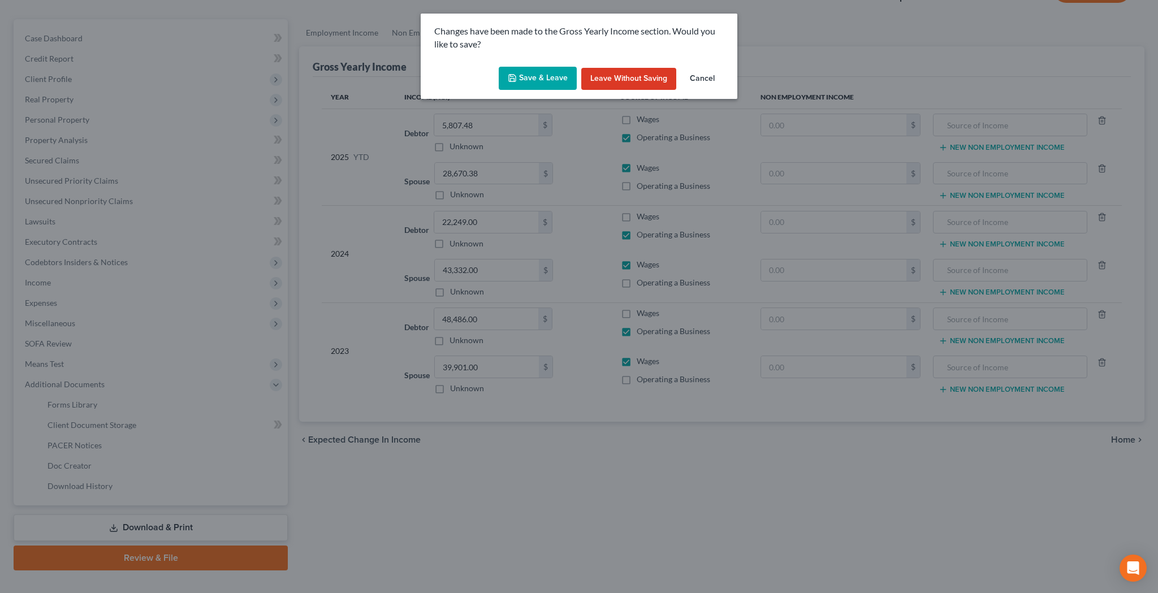
click at [553, 73] on button "Save & Leave" at bounding box center [538, 79] width 78 height 24
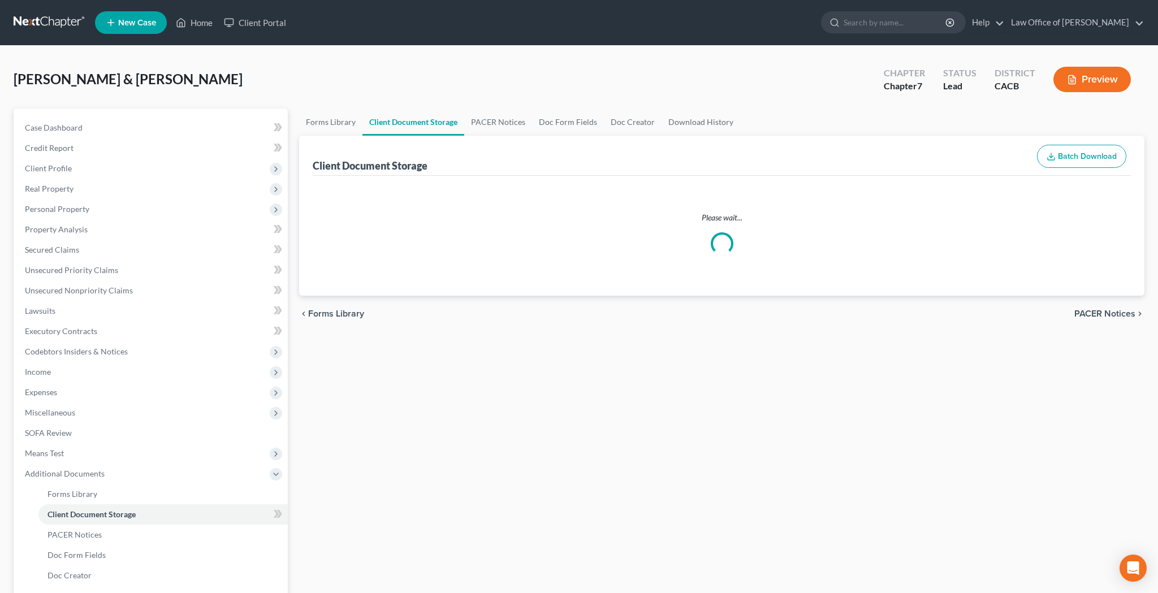
select select "70"
select select "10"
select select "60"
select select "61"
select select "65"
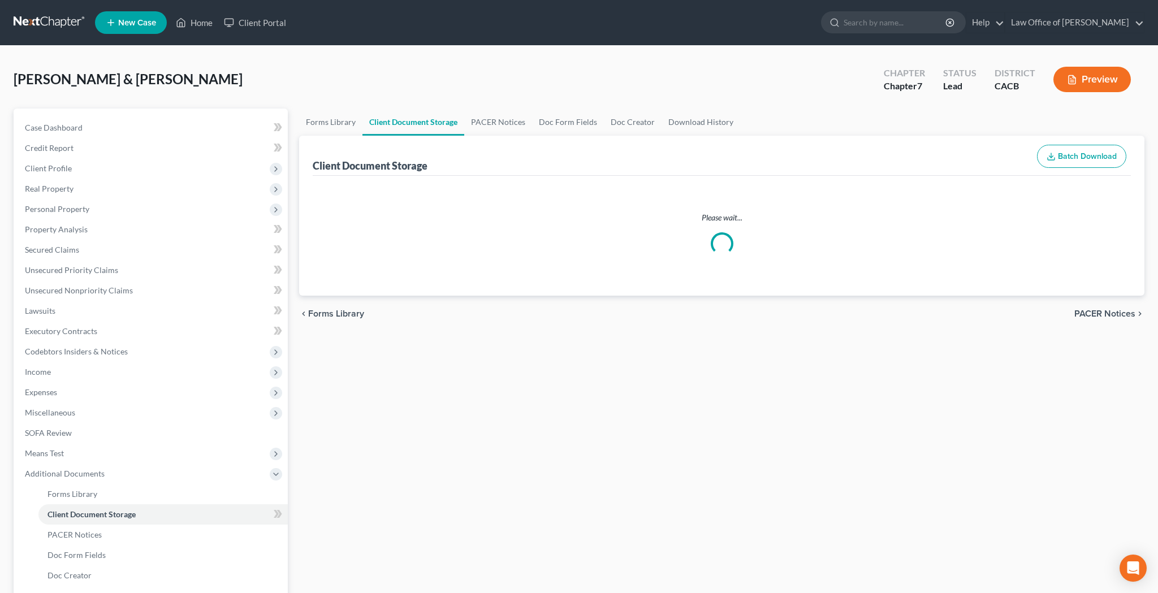
select select "56"
select select "57"
select select "58"
select select "51"
select select "55"
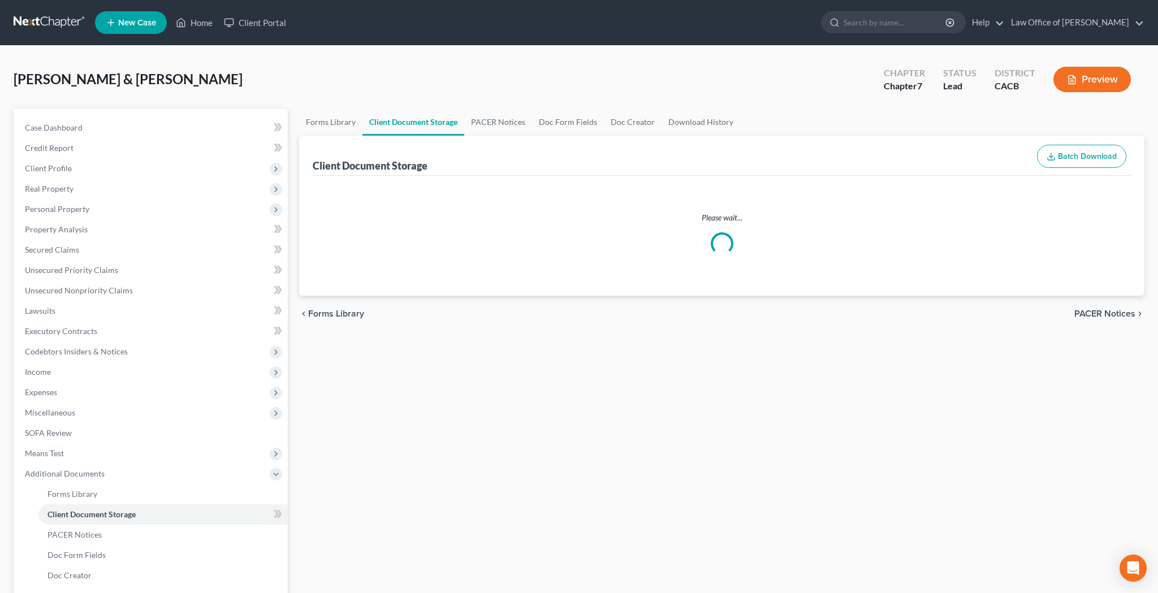
select select "59"
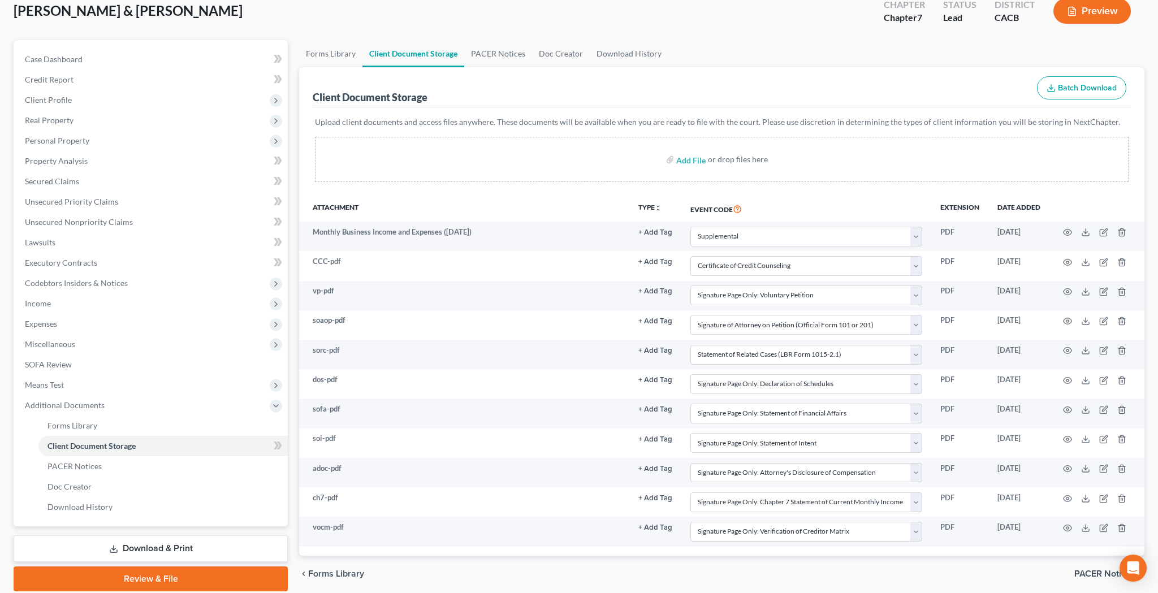
scroll to position [72, 0]
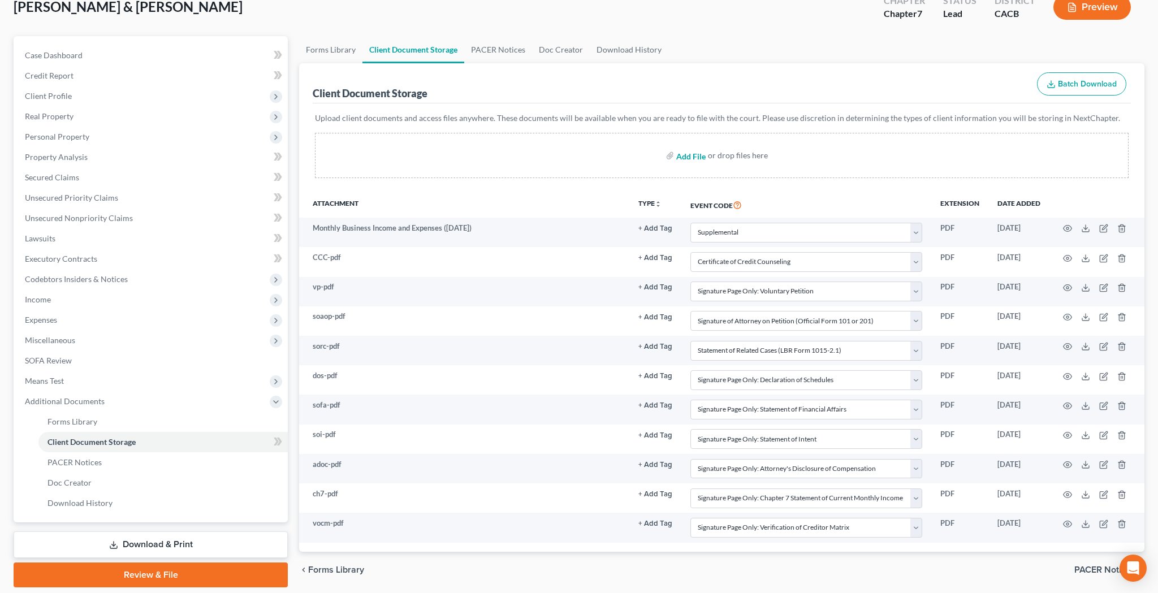
click at [698, 156] on input "file" at bounding box center [689, 155] width 27 height 20
type input "C:\fakepath\dbd.pdf"
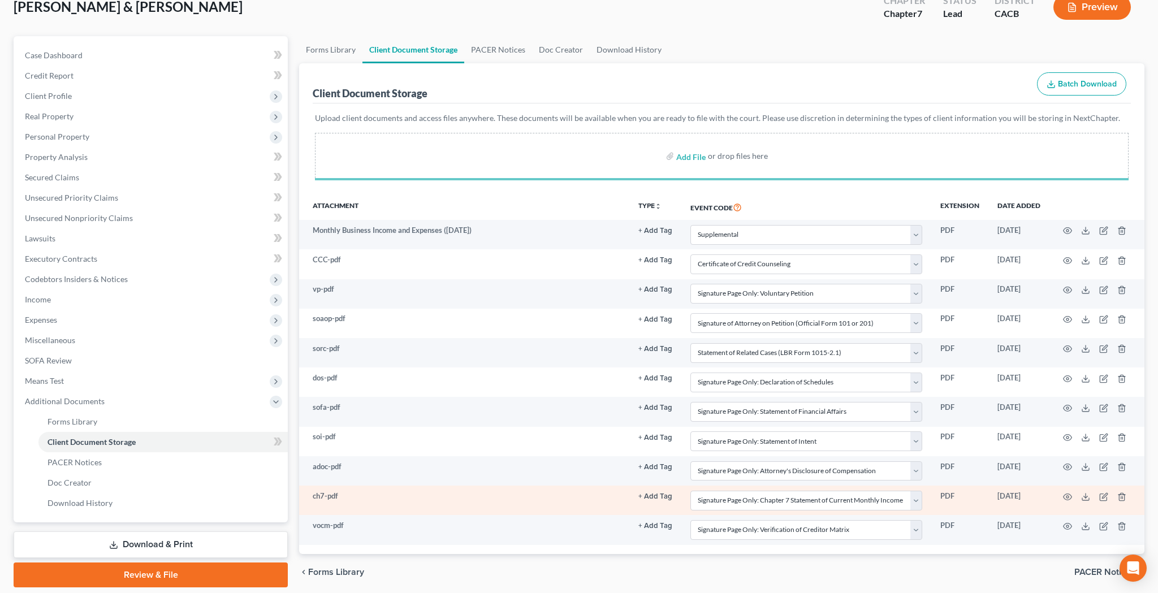
select select "70"
select select "10"
select select "60"
select select "61"
select select "65"
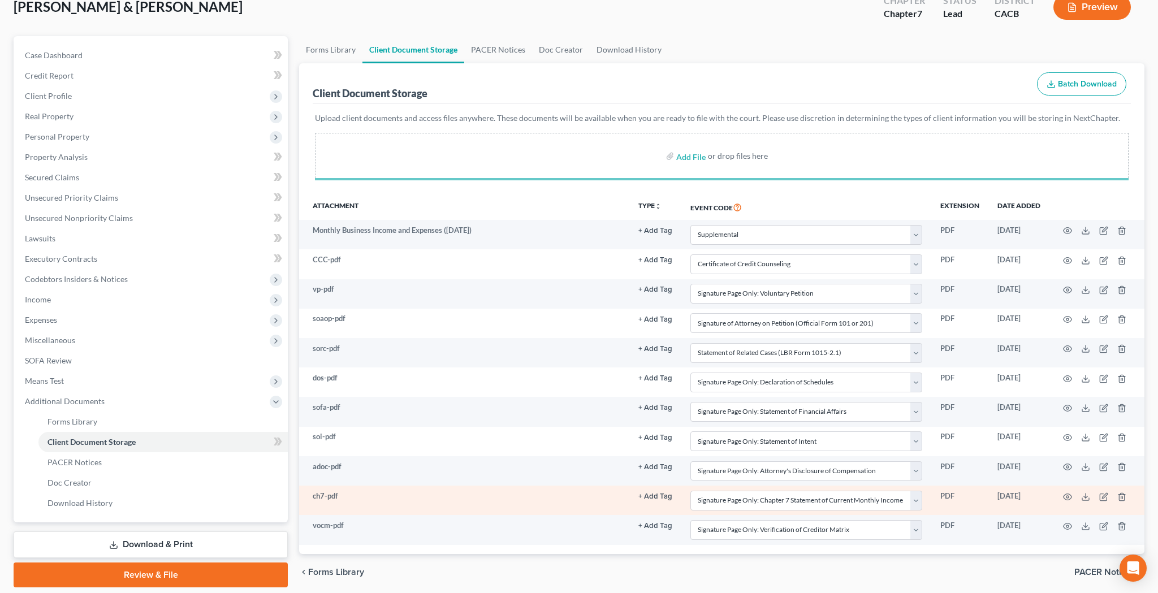
select select "56"
select select "57"
select select "58"
select select "51"
select select "55"
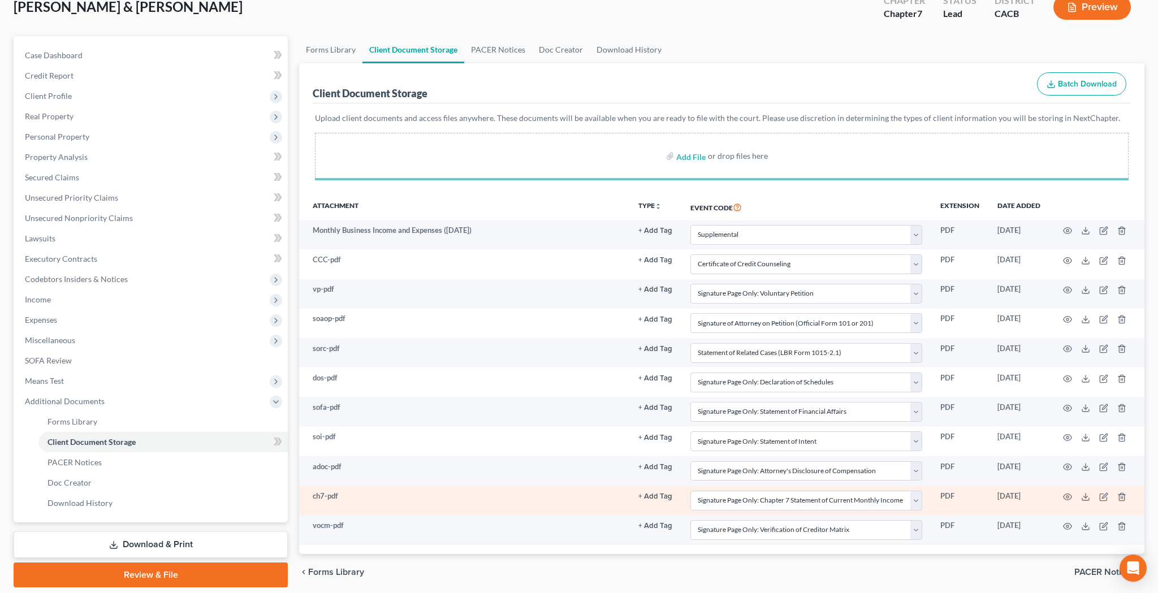
select select "59"
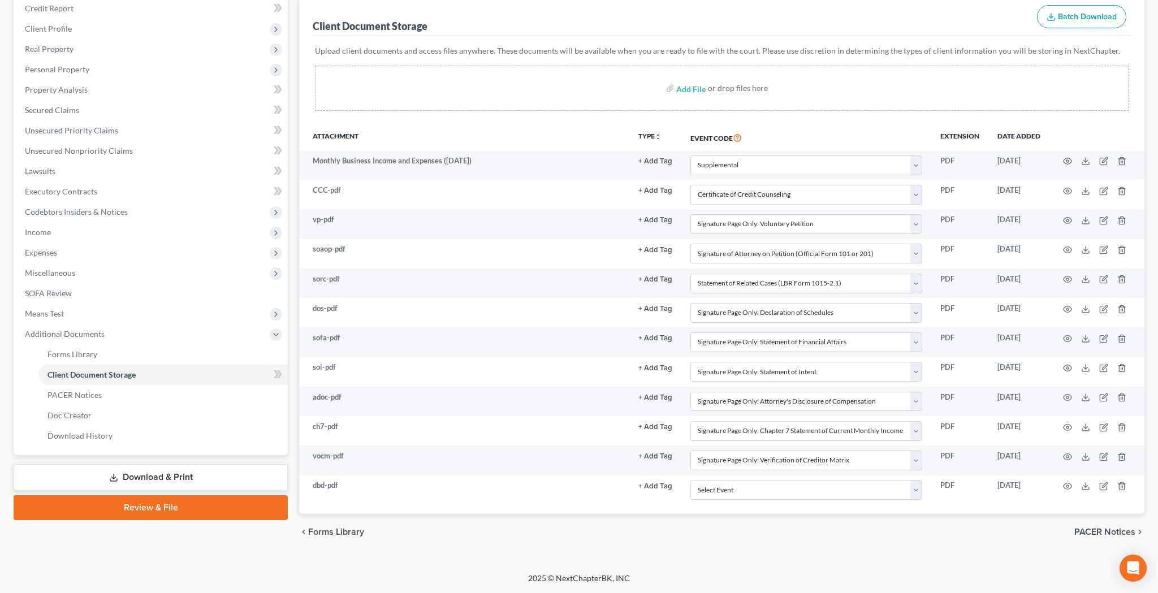
scroll to position [139, 0]
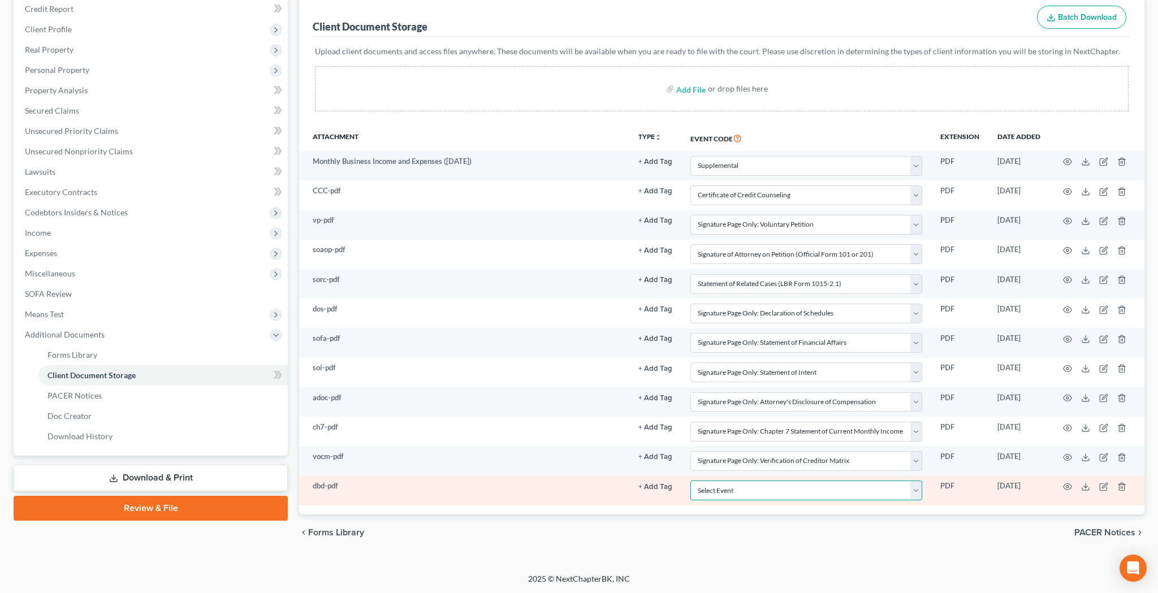
select select "30"
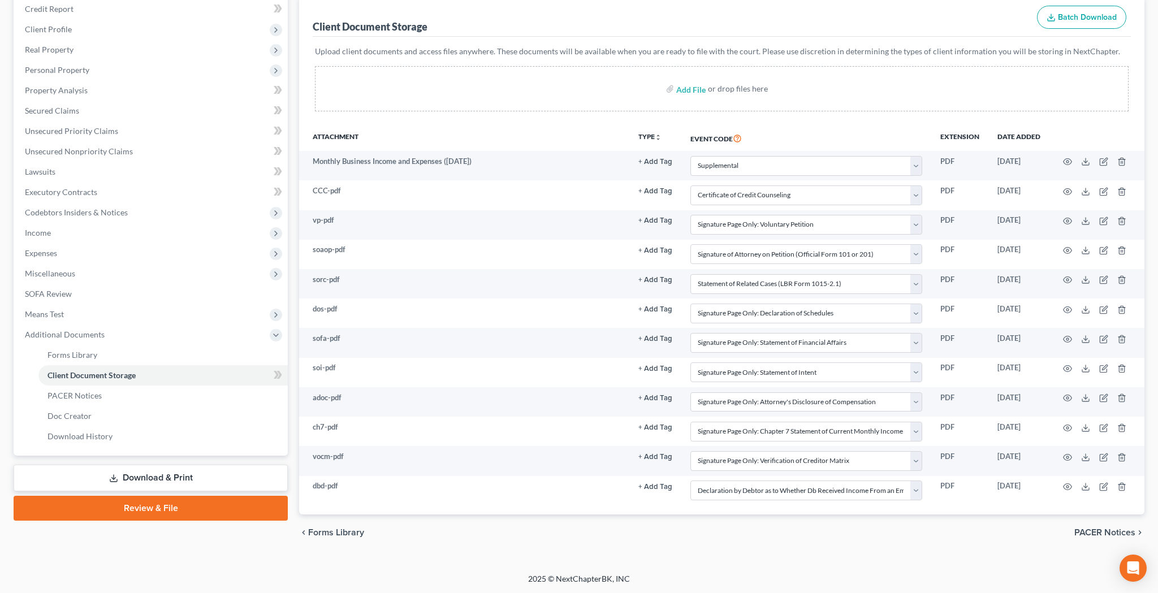
click at [215, 508] on link "Review & File" at bounding box center [151, 508] width 274 height 25
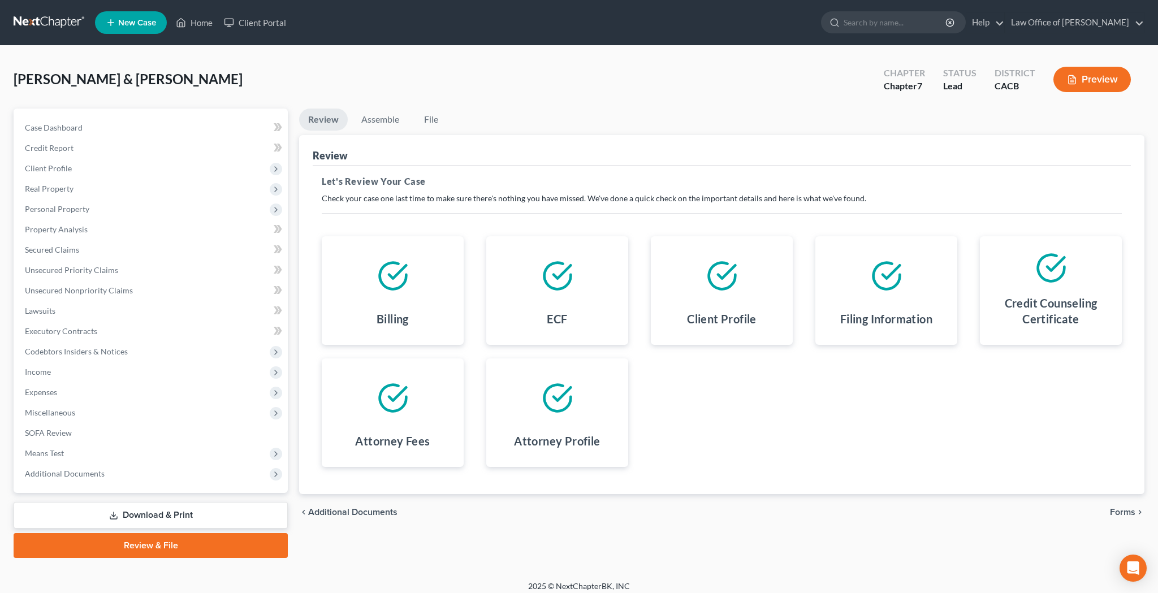
click at [1118, 510] on span "Forms" at bounding box center [1121, 512] width 25 height 9
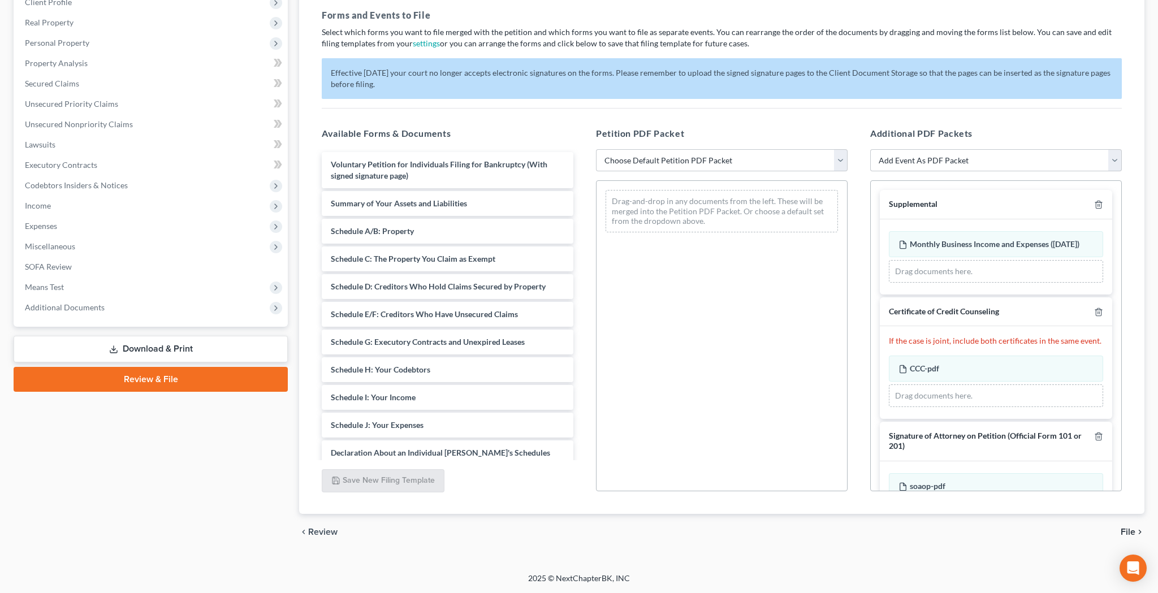
scroll to position [166, 0]
select select "2"
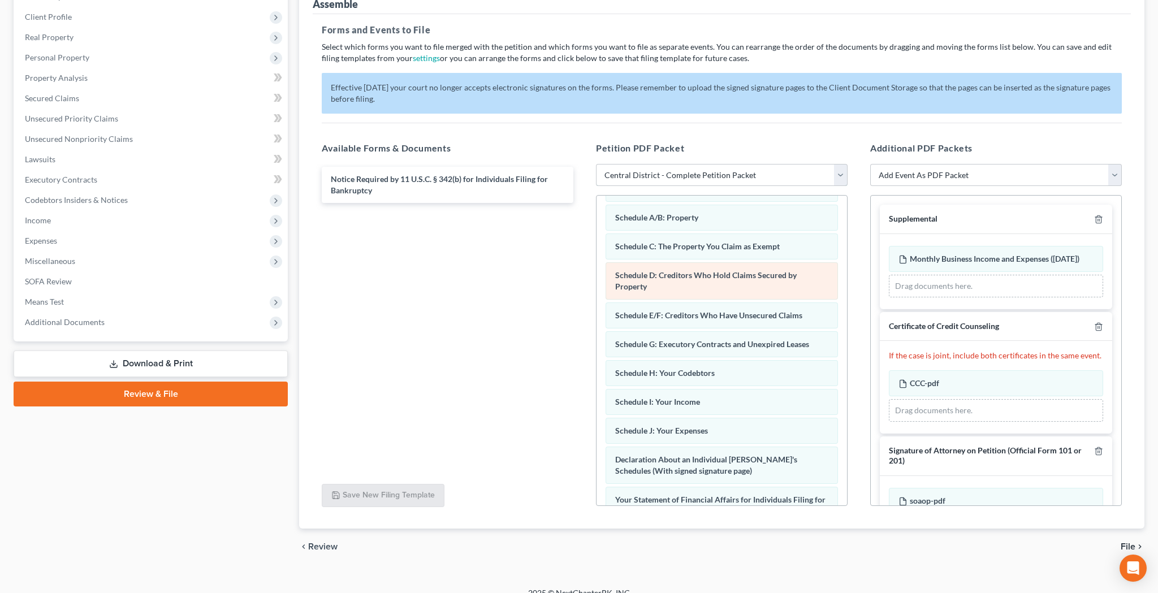
scroll to position [71, 0]
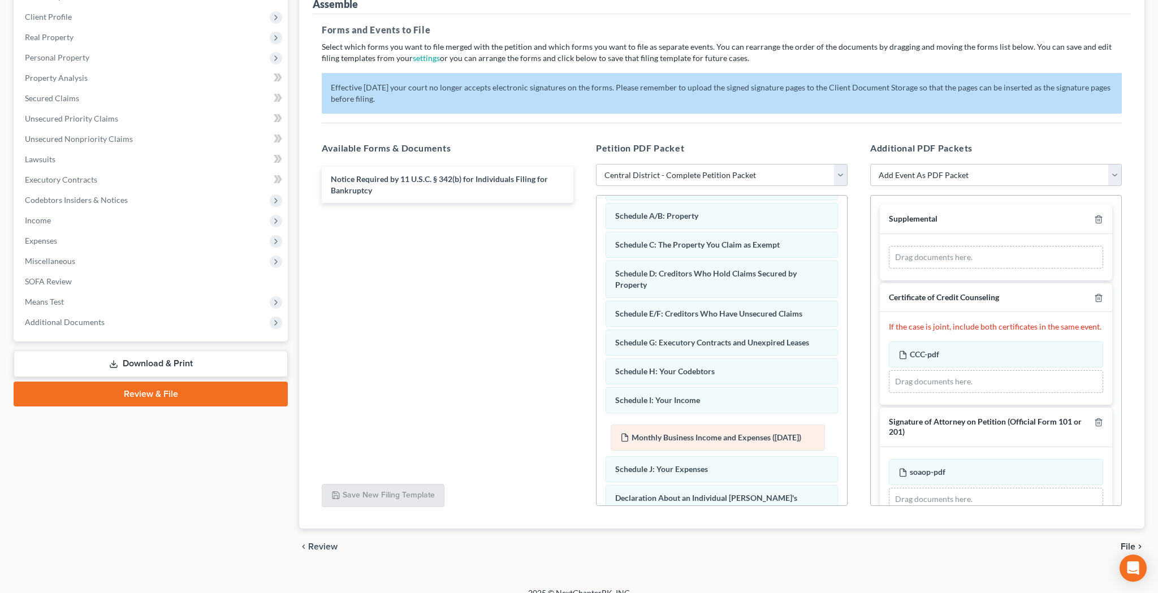
drag, startPoint x: 960, startPoint y: 265, endPoint x: 681, endPoint y: 432, distance: 325.5
click at [888, 268] on div "Monthly Business Income and Expenses (08/10/2025) Amended Monthly Business Inco…" at bounding box center [995, 257] width 214 height 23
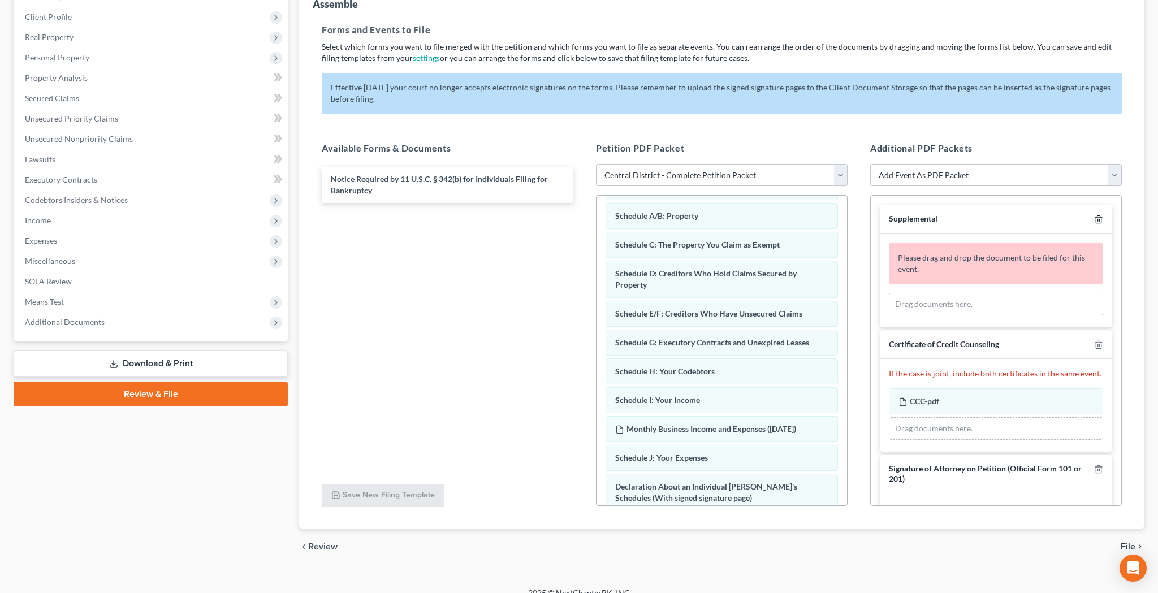
click at [1100, 216] on icon "button" at bounding box center [1097, 219] width 5 height 7
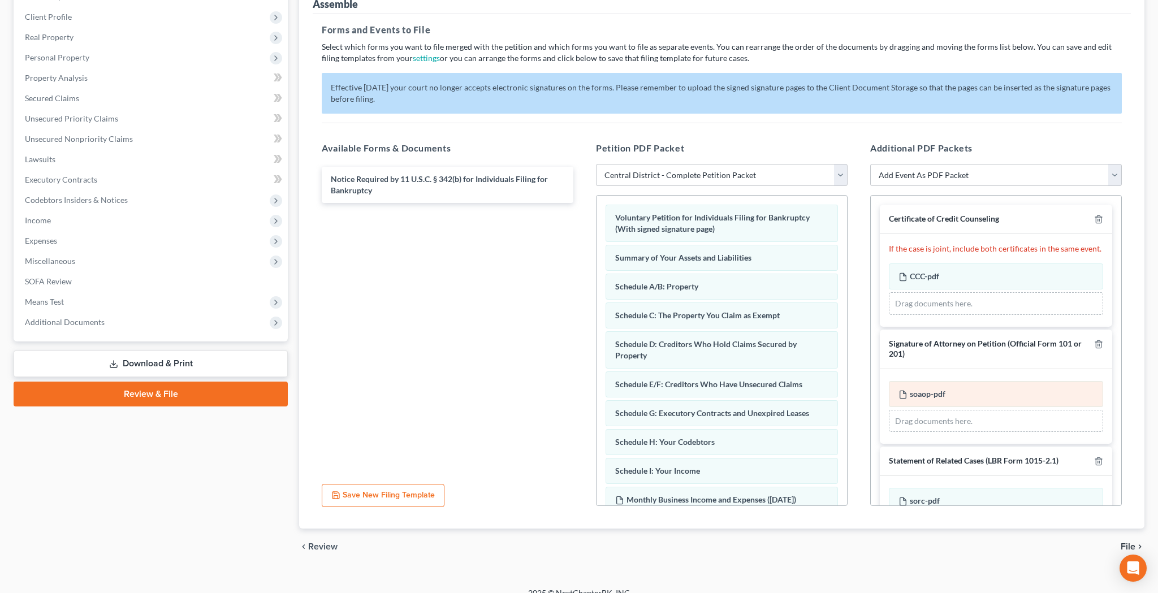
scroll to position [0, 0]
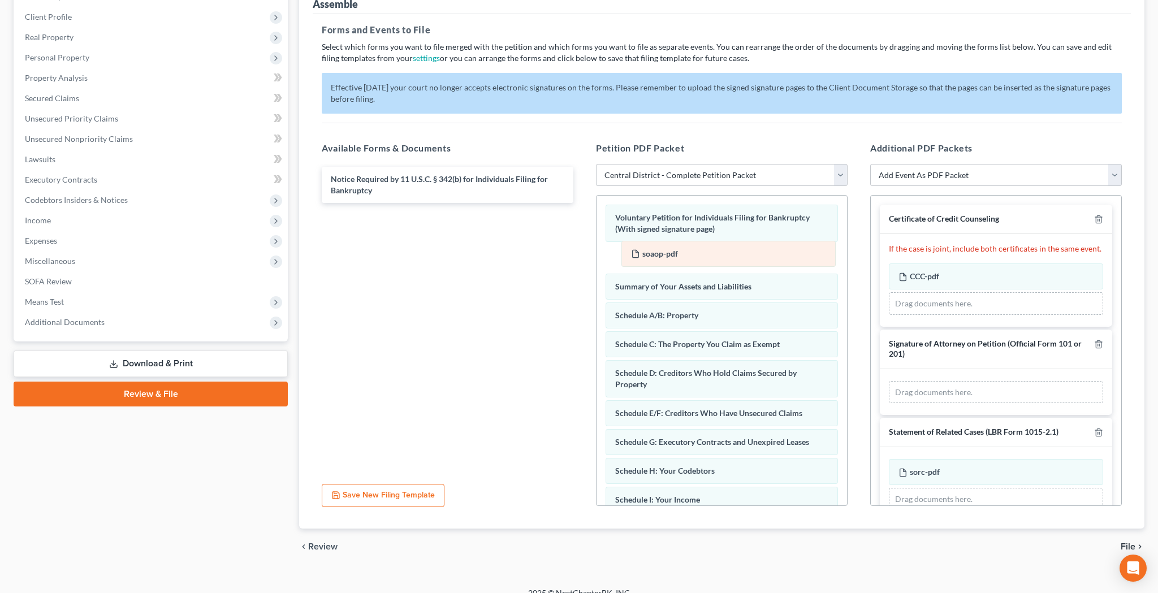
drag, startPoint x: 947, startPoint y: 392, endPoint x: 671, endPoint y: 254, distance: 308.6
click at [888, 381] on div "soaop-pdf Amended soaop-pdf soaop-pdf Amended soaop-pdf Drag documents here." at bounding box center [995, 392] width 214 height 23
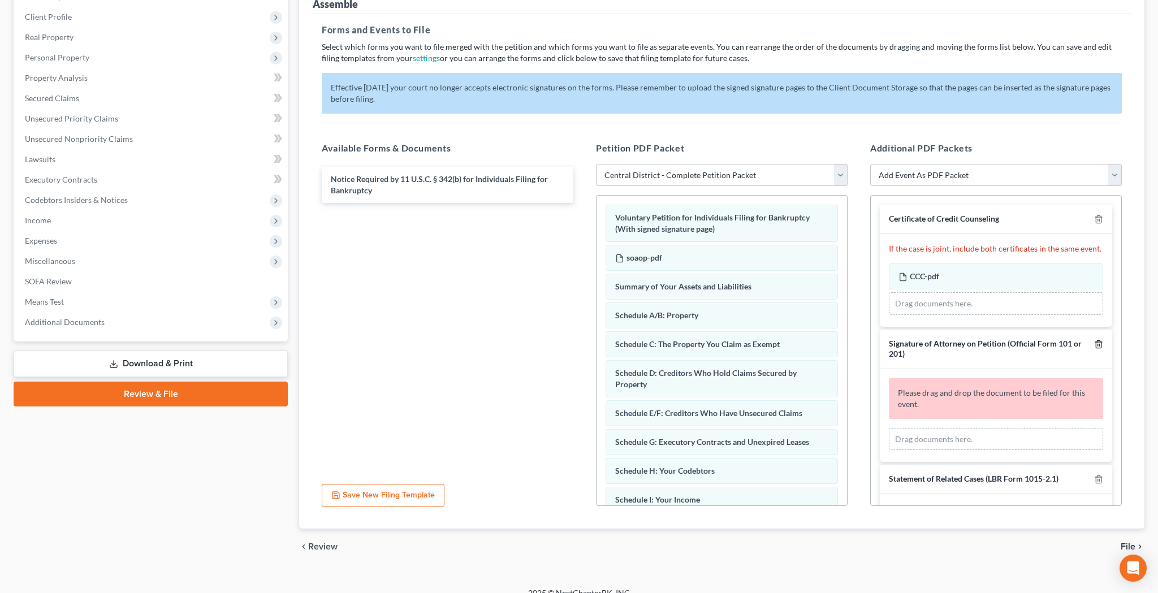
click at [1099, 342] on icon "button" at bounding box center [1098, 344] width 9 height 9
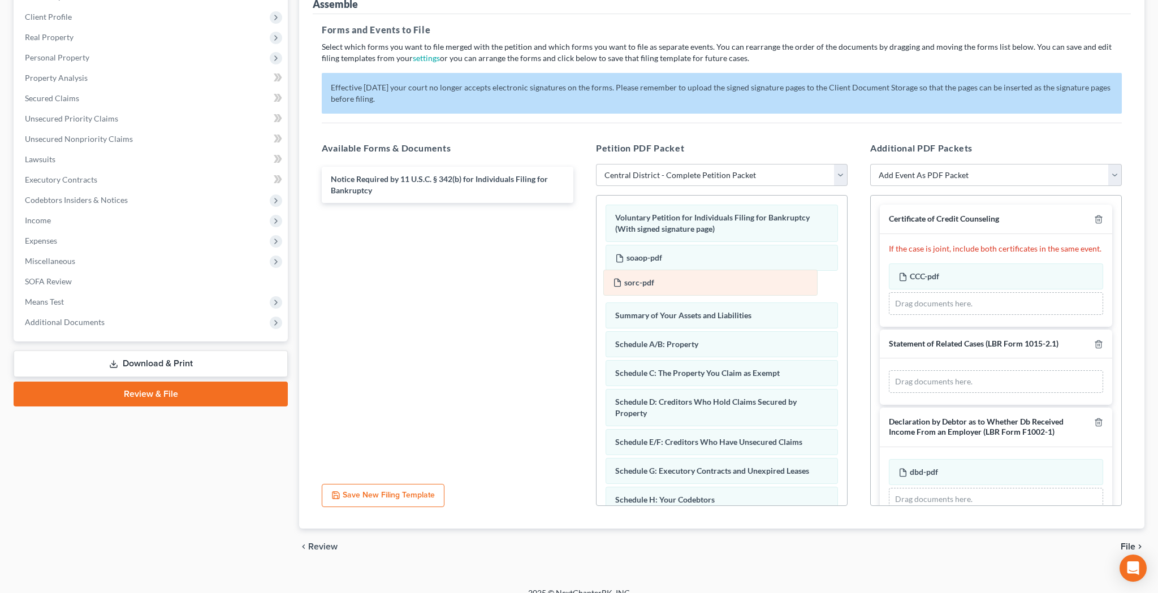
drag, startPoint x: 973, startPoint y: 382, endPoint x: 688, endPoint y: 283, distance: 302.1
click at [888, 370] on div "sorc-pdf Amended sorc-pdf sorc-pdf Amended sorc-pdf Drag documents here." at bounding box center [995, 381] width 214 height 23
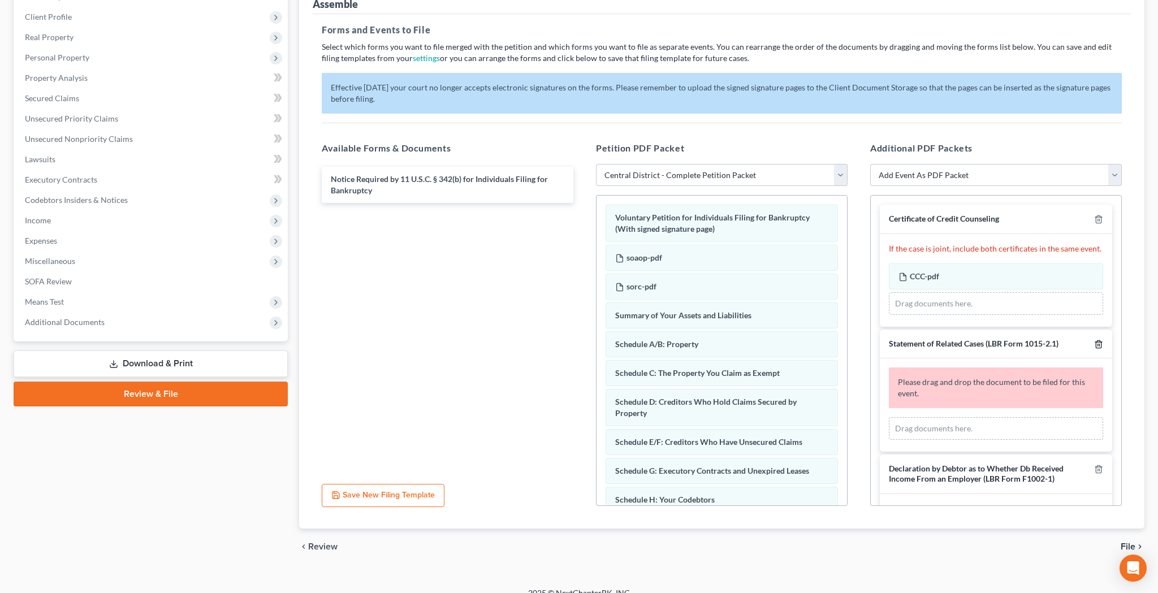
click at [1095, 342] on polyline "button" at bounding box center [1098, 342] width 7 height 0
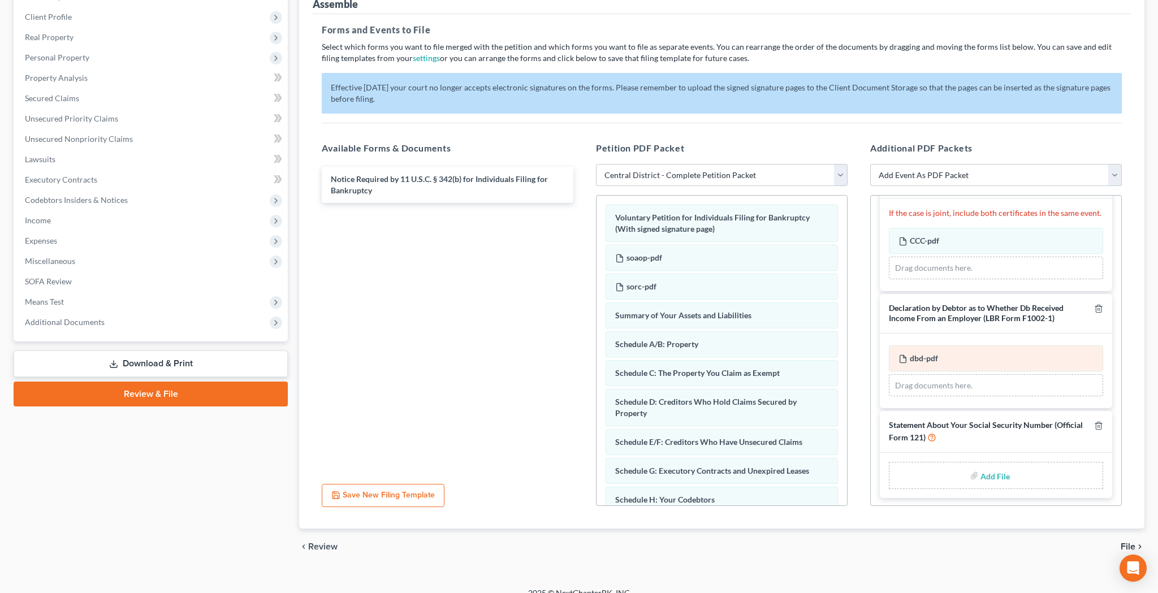
scroll to position [34, 0]
click at [995, 474] on input "file" at bounding box center [993, 476] width 27 height 20
type input "C:\fakepath\sosn.pdf"
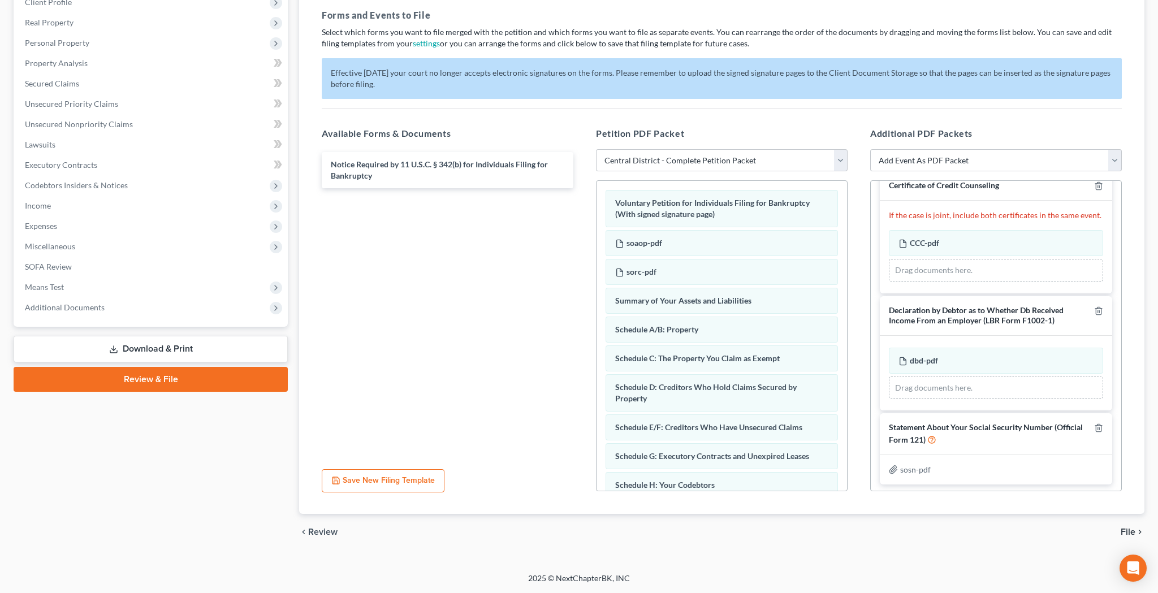
scroll to position [166, 0]
click at [1122, 519] on span "File" at bounding box center [1127, 531] width 15 height 9
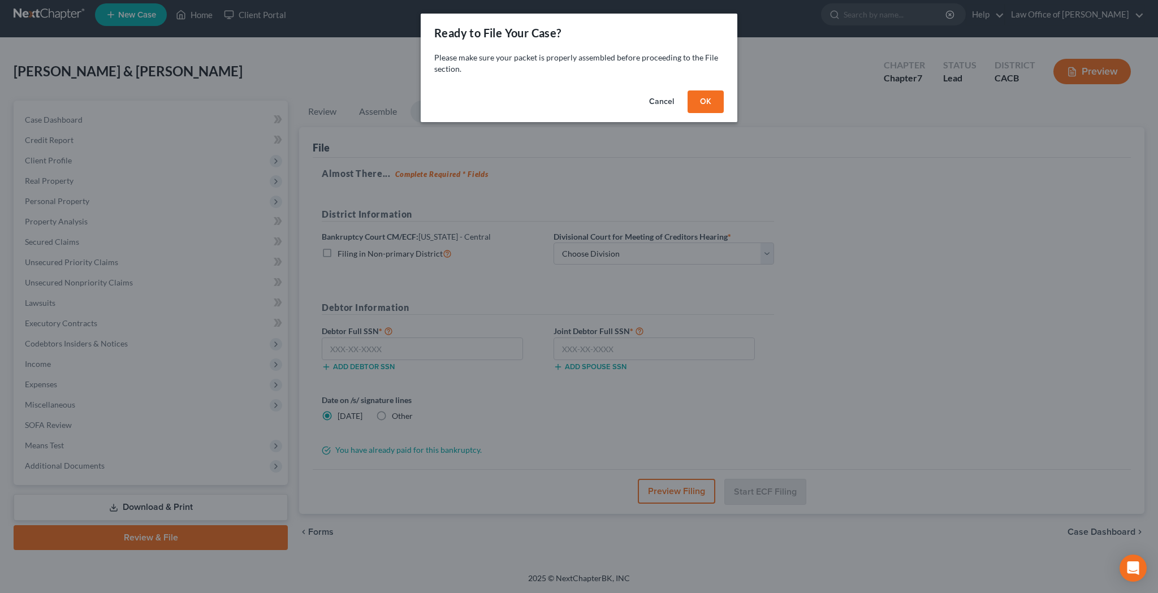
click at [707, 101] on button "OK" at bounding box center [705, 101] width 36 height 23
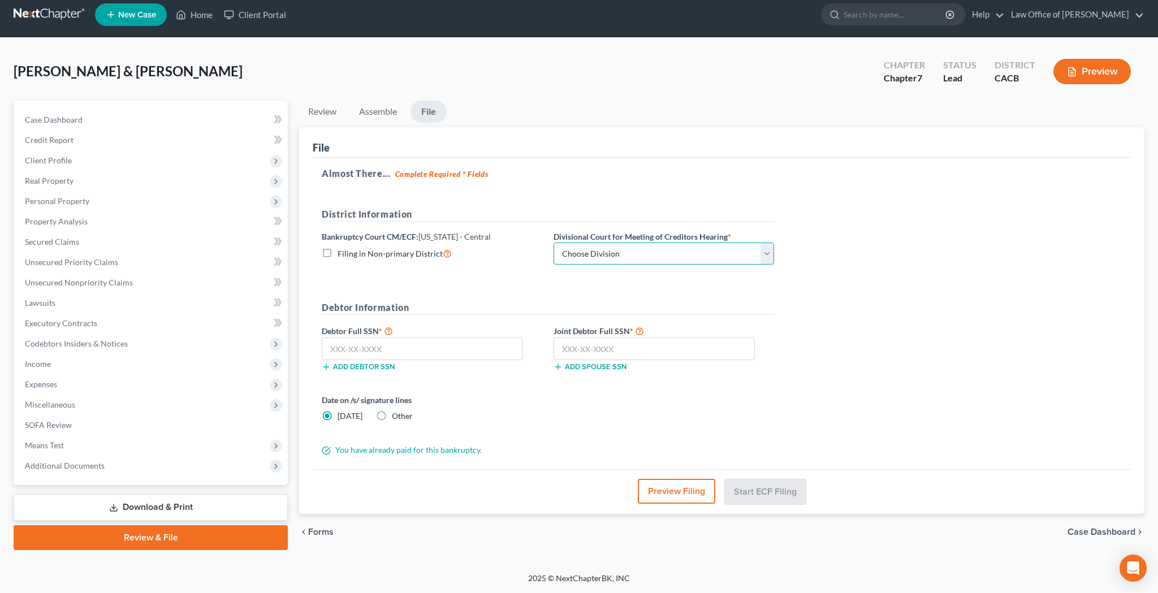
select select "1"
click at [452, 345] on input "text" at bounding box center [422, 348] width 201 height 23
type input "386-15-3100"
click at [634, 350] on input "text" at bounding box center [653, 348] width 201 height 23
type input "706-77-3503"
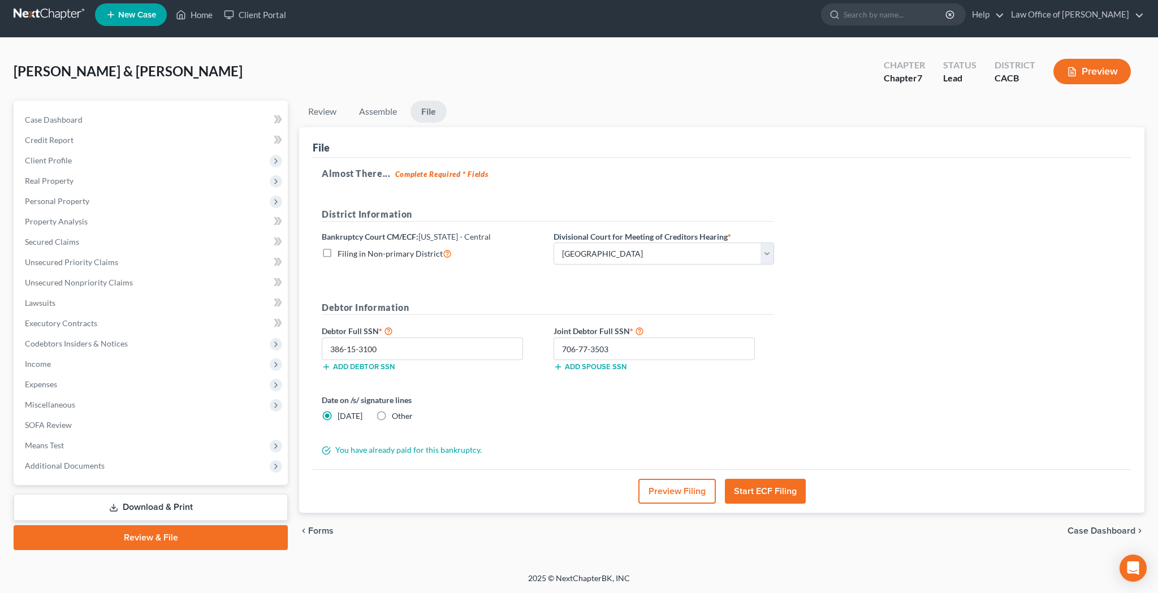
click at [674, 491] on button "Preview Filing" at bounding box center [676, 491] width 77 height 25
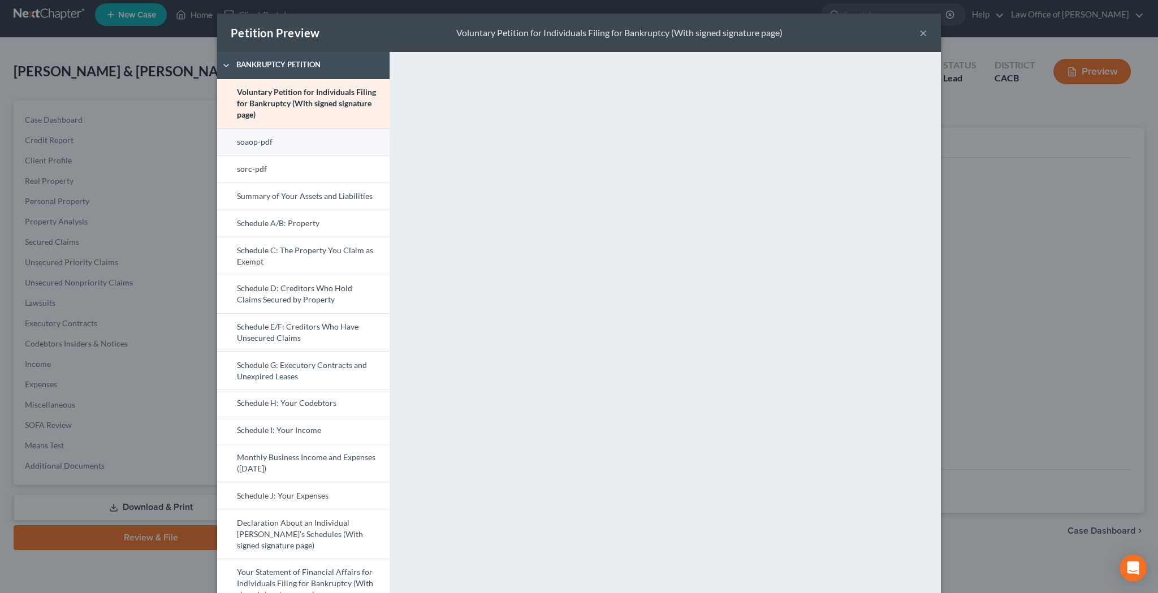
click at [295, 144] on link "soaop-pdf" at bounding box center [303, 141] width 172 height 27
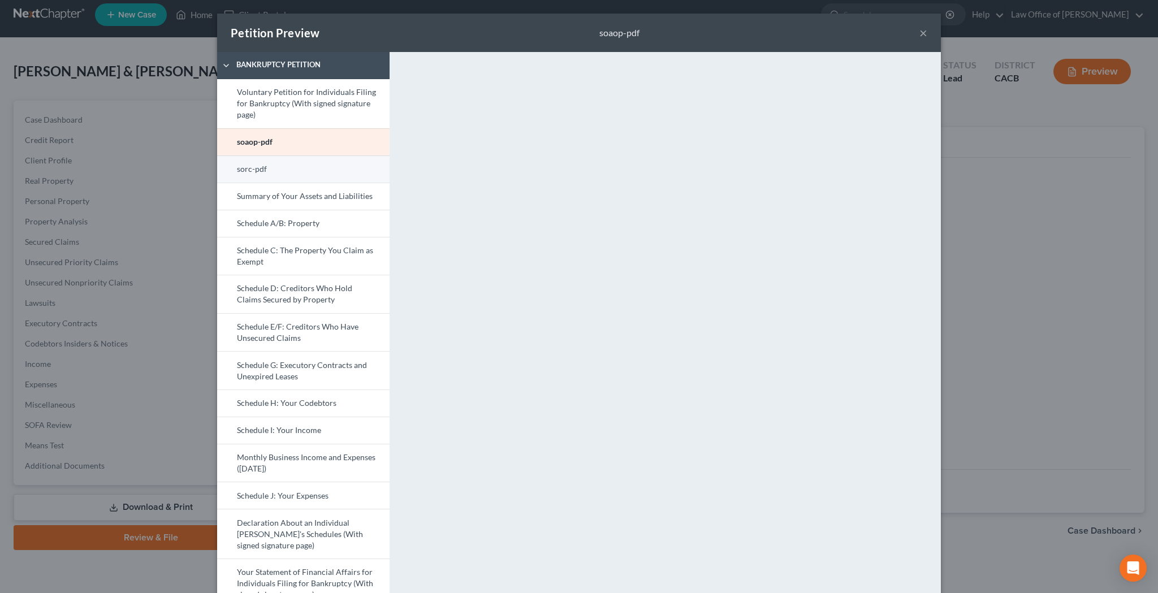
click at [340, 162] on link "sorc-pdf" at bounding box center [303, 168] width 172 height 27
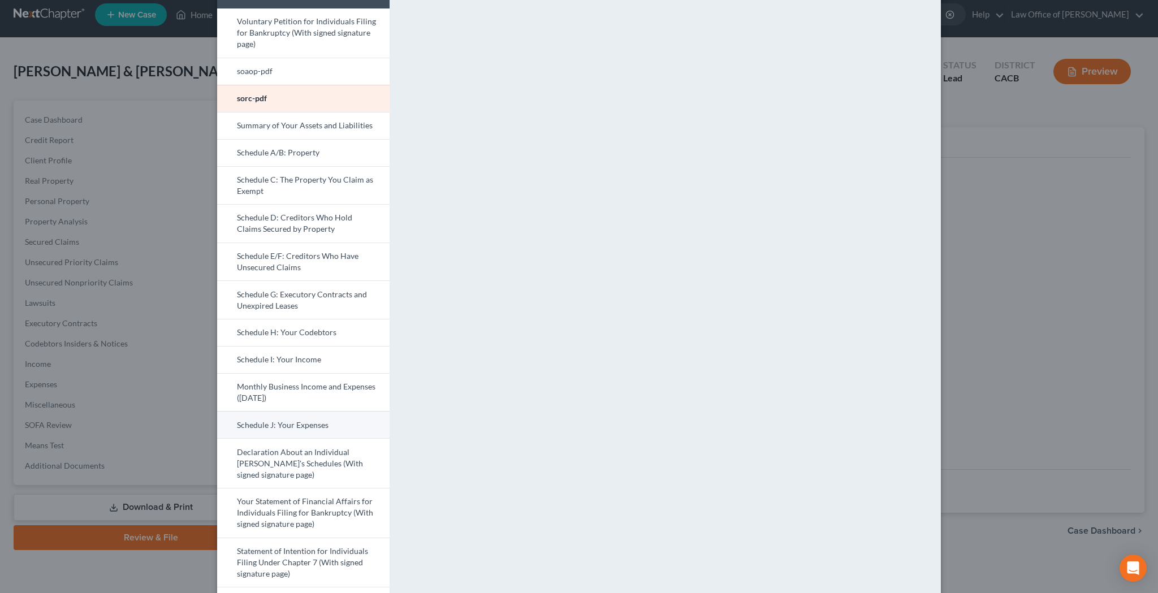
scroll to position [72, 0]
click at [287, 459] on link "Declaration About an Individual Debtor's Schedules (With signed signature page)" at bounding box center [303, 461] width 172 height 50
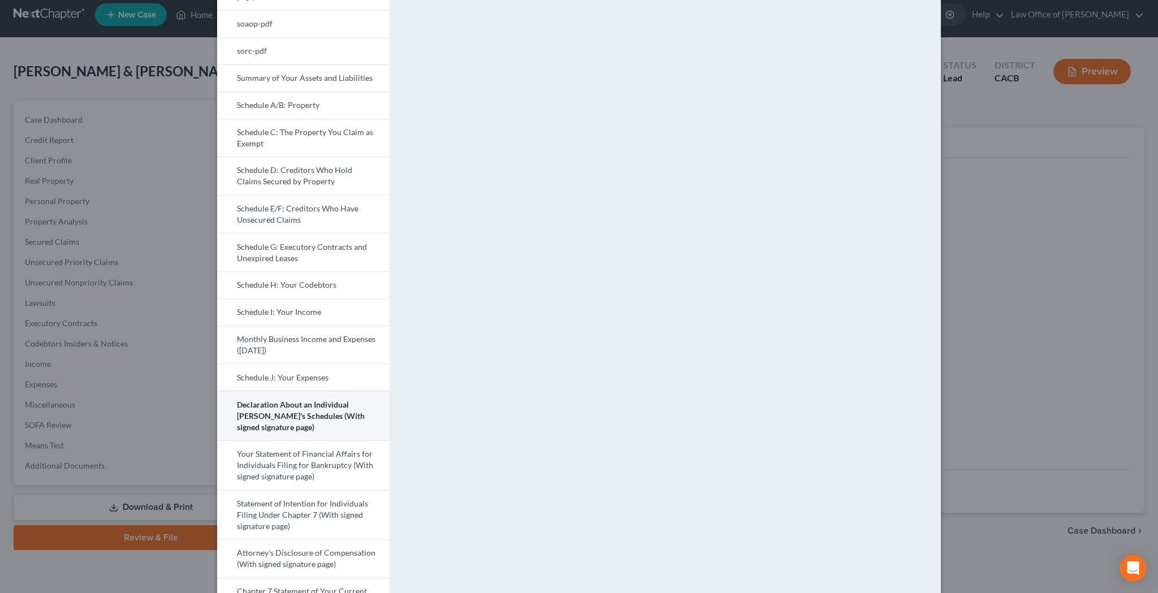
scroll to position [122, 0]
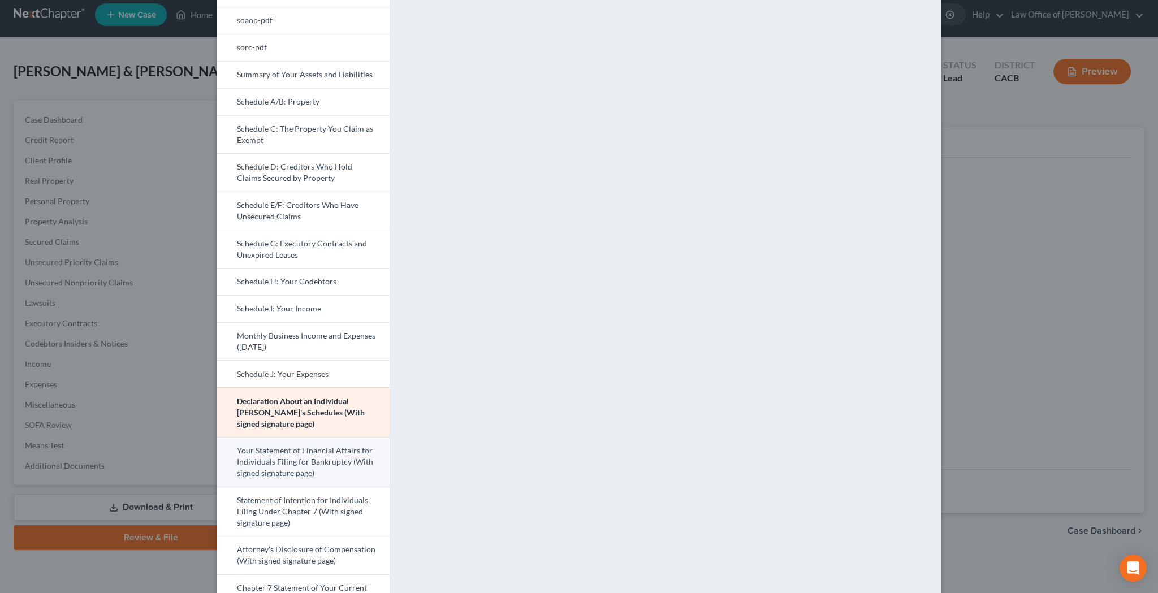
click at [282, 460] on link "Your Statement of Financial Affairs for Individuals Filing for Bankruptcy (With…" at bounding box center [303, 462] width 172 height 50
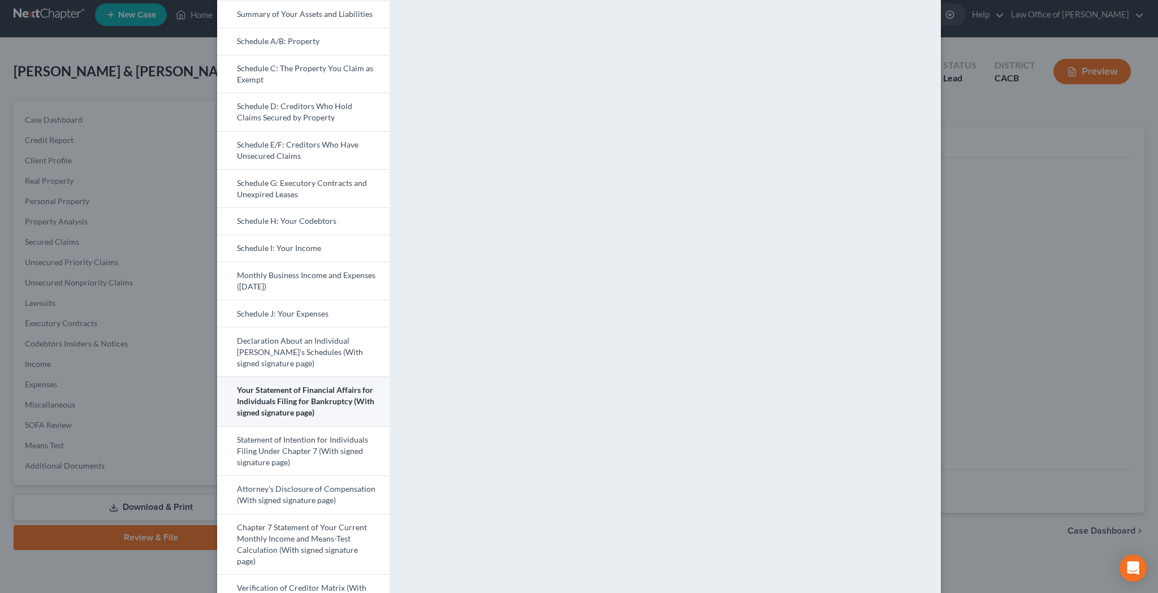
scroll to position [188, 0]
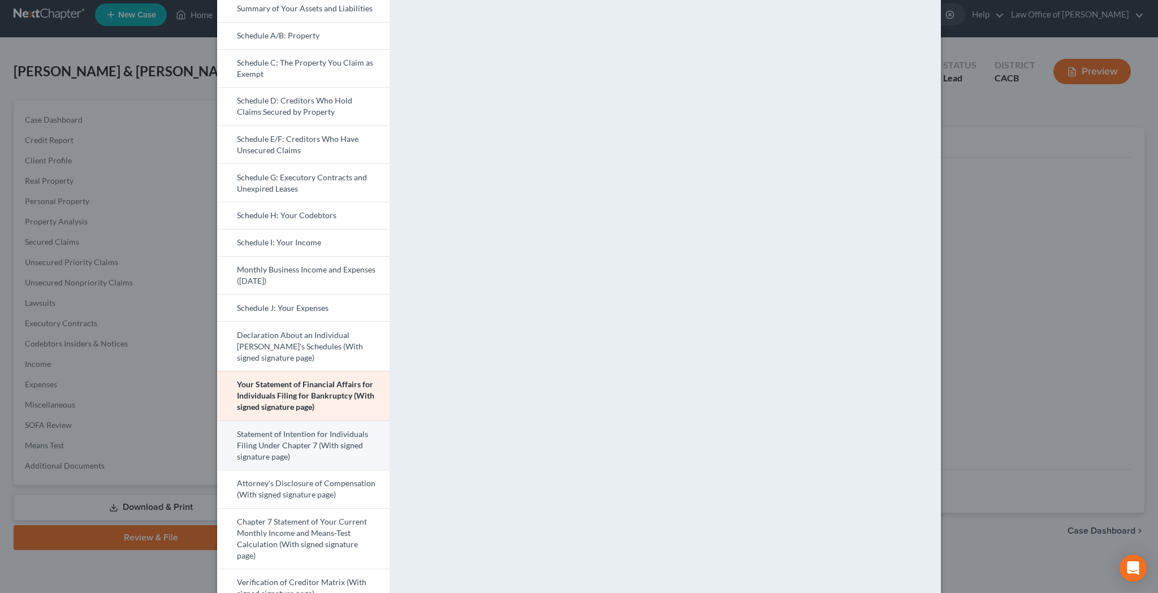
click at [337, 441] on link "Statement of Intention for Individuals Filing Under Chapter 7 (With signed sign…" at bounding box center [303, 446] width 172 height 50
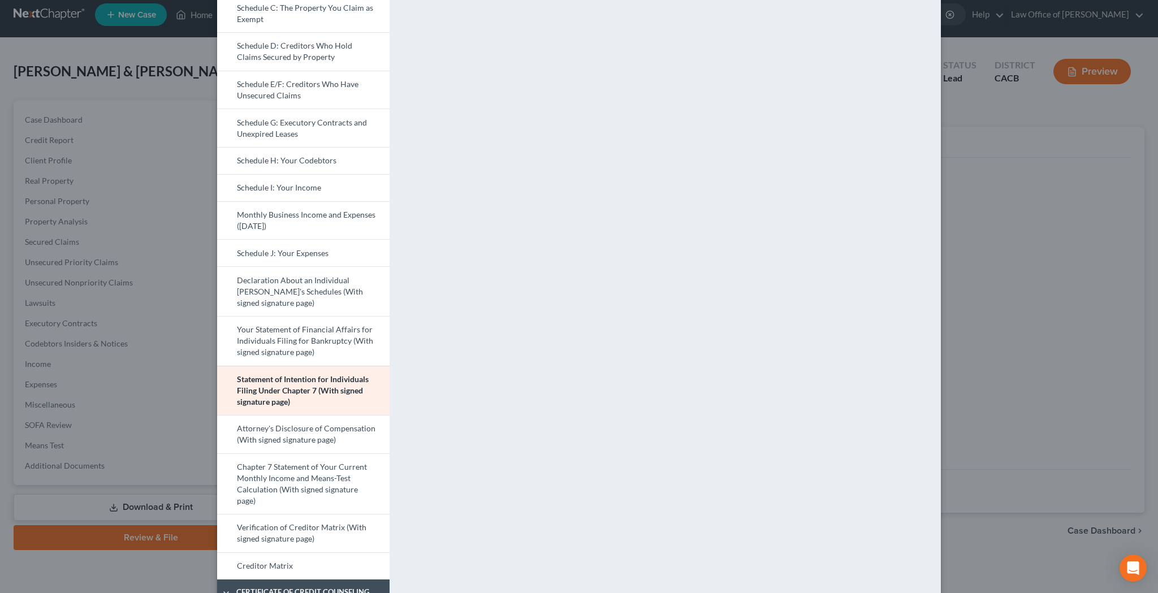
scroll to position [248, 0]
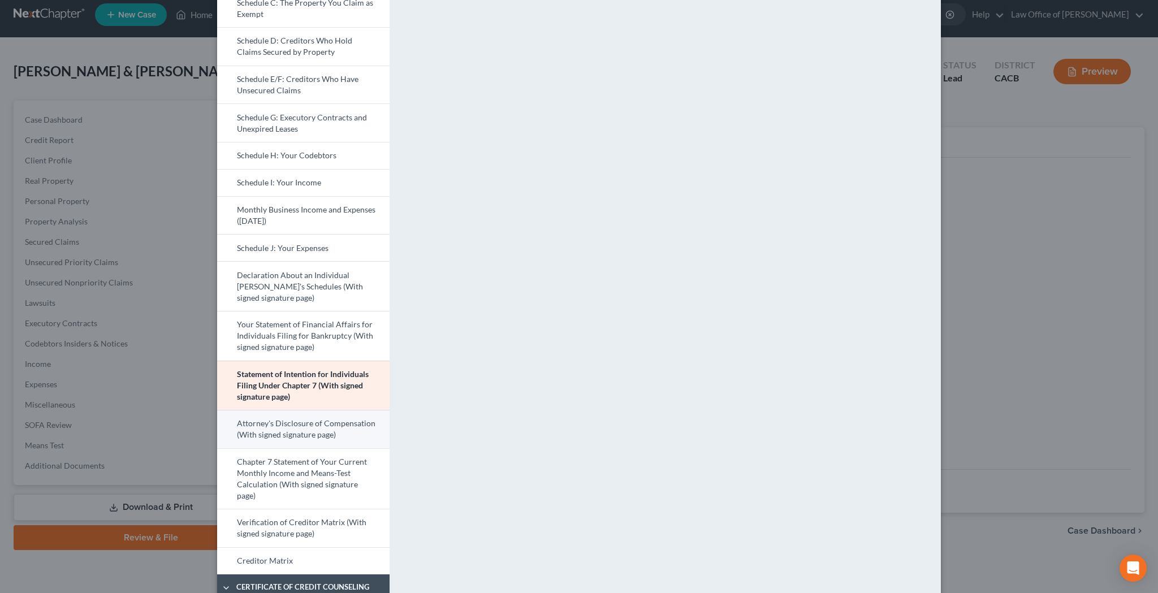
click at [353, 432] on link "Attorney's Disclosure of Compensation (With signed signature page)" at bounding box center [303, 429] width 172 height 38
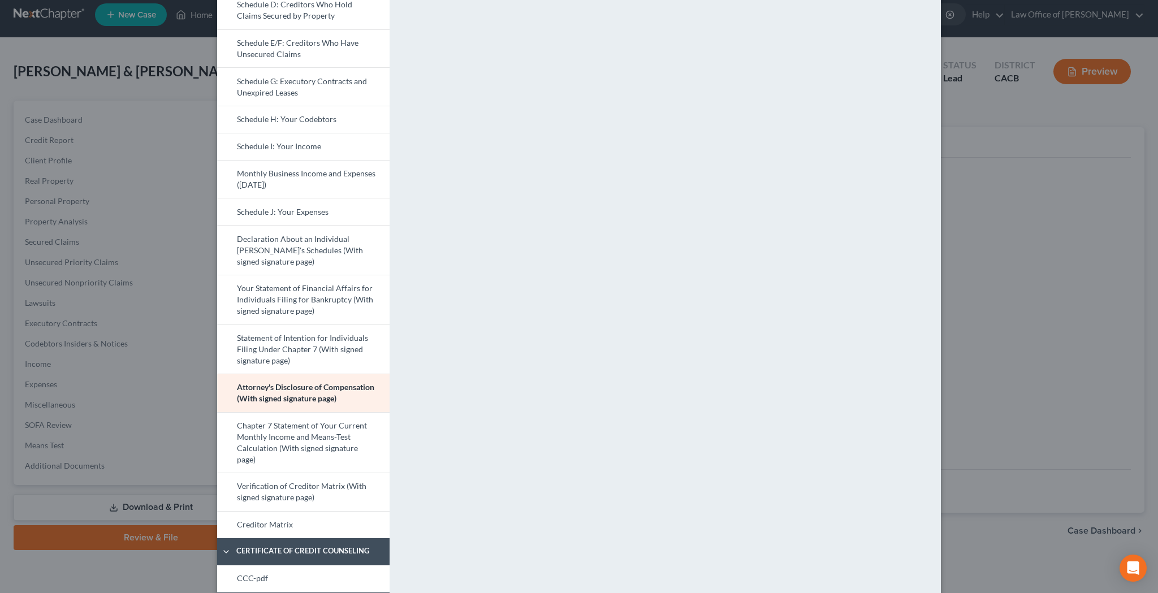
scroll to position [318, 0]
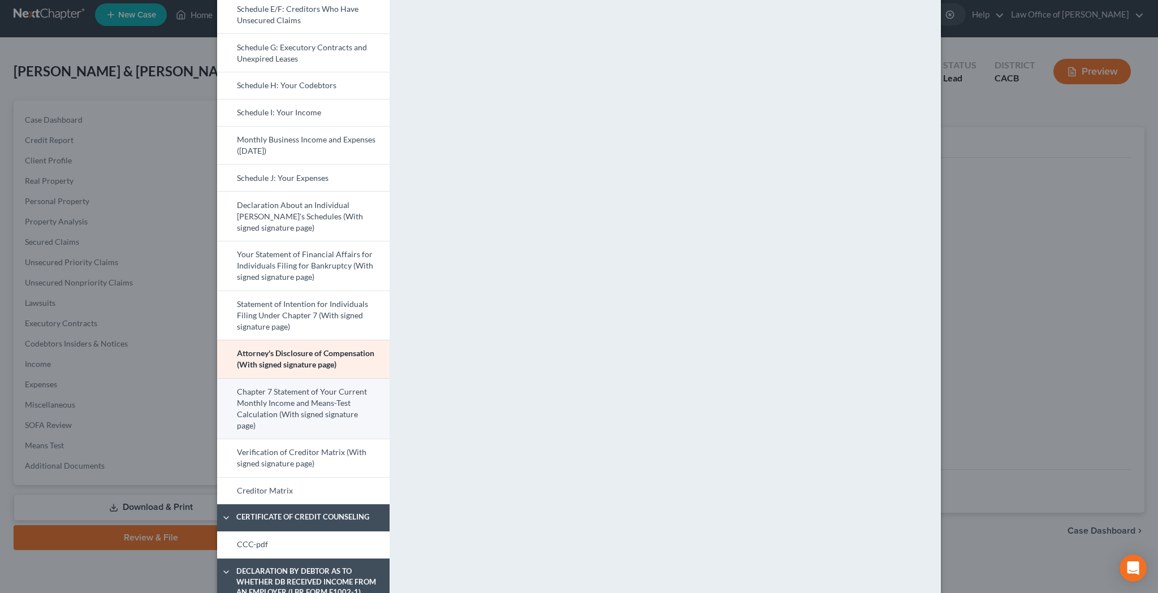
click at [348, 406] on link "Chapter 7 Statement of Your Current Monthly Income and Means-Test Calculation (…" at bounding box center [303, 408] width 172 height 61
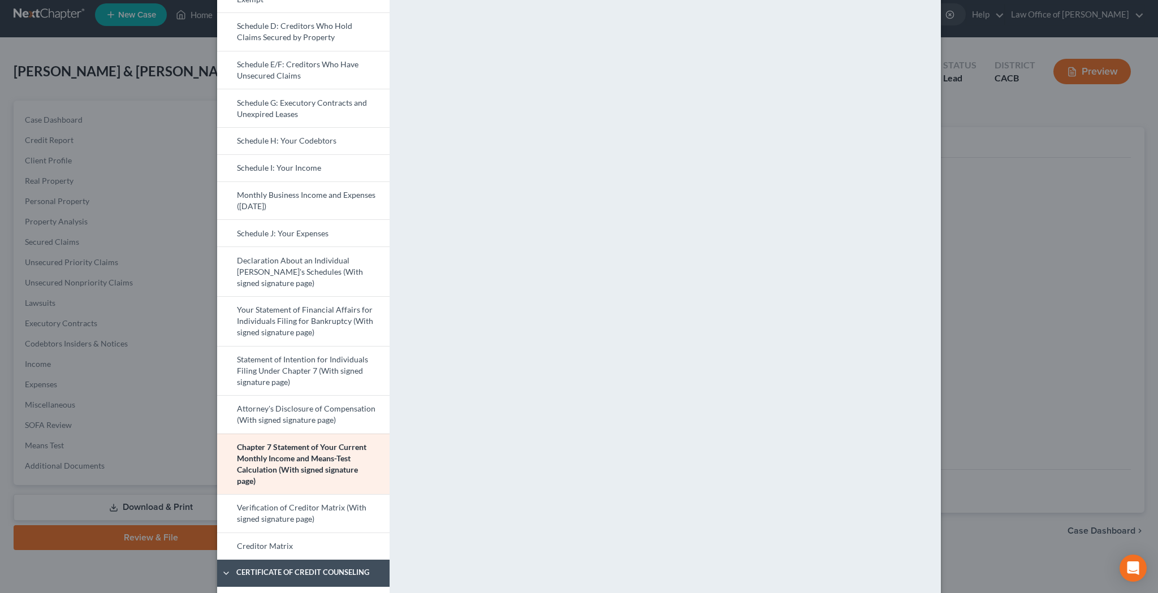
scroll to position [262, 0]
click at [313, 515] on link "Verification of Creditor Matrix (With signed signature page)" at bounding box center [303, 513] width 172 height 38
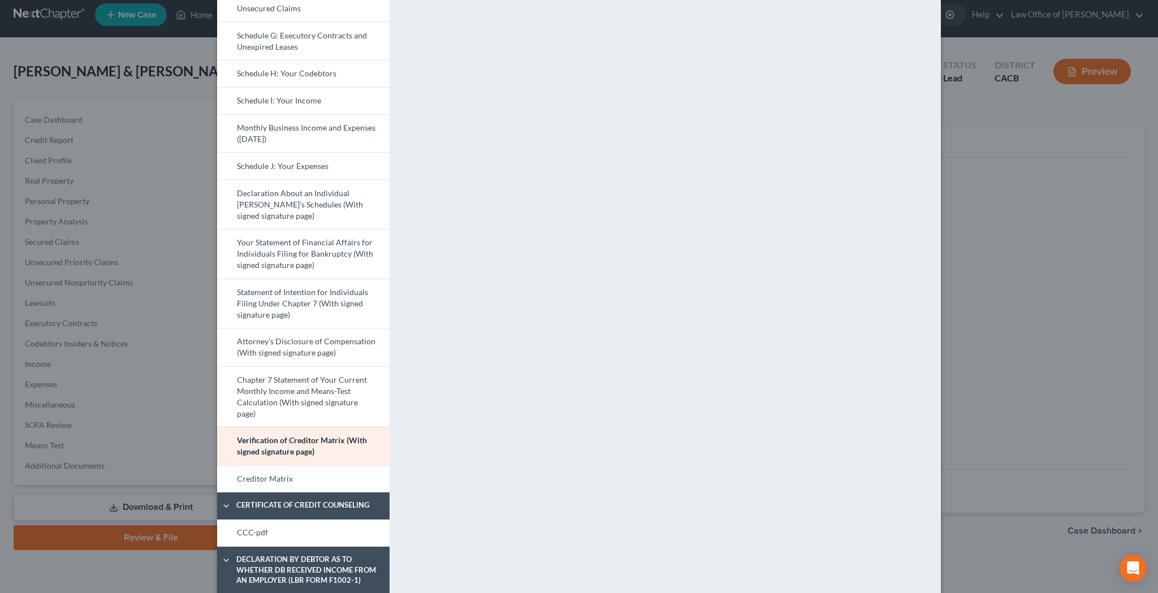
scroll to position [334, 0]
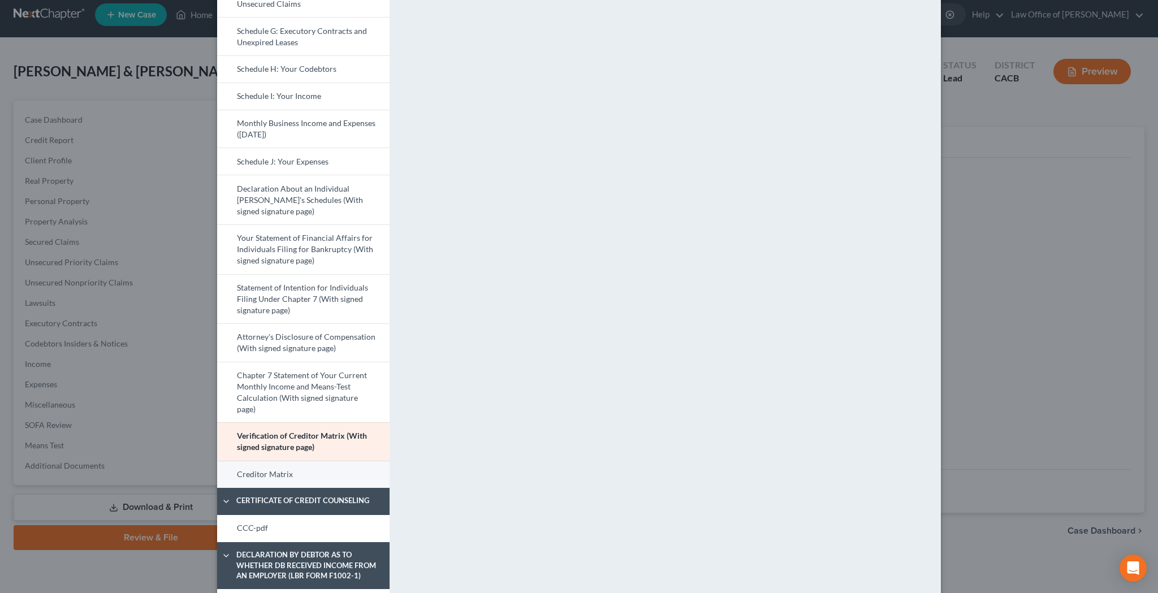
click at [370, 470] on link "Creditor Matrix" at bounding box center [303, 474] width 172 height 27
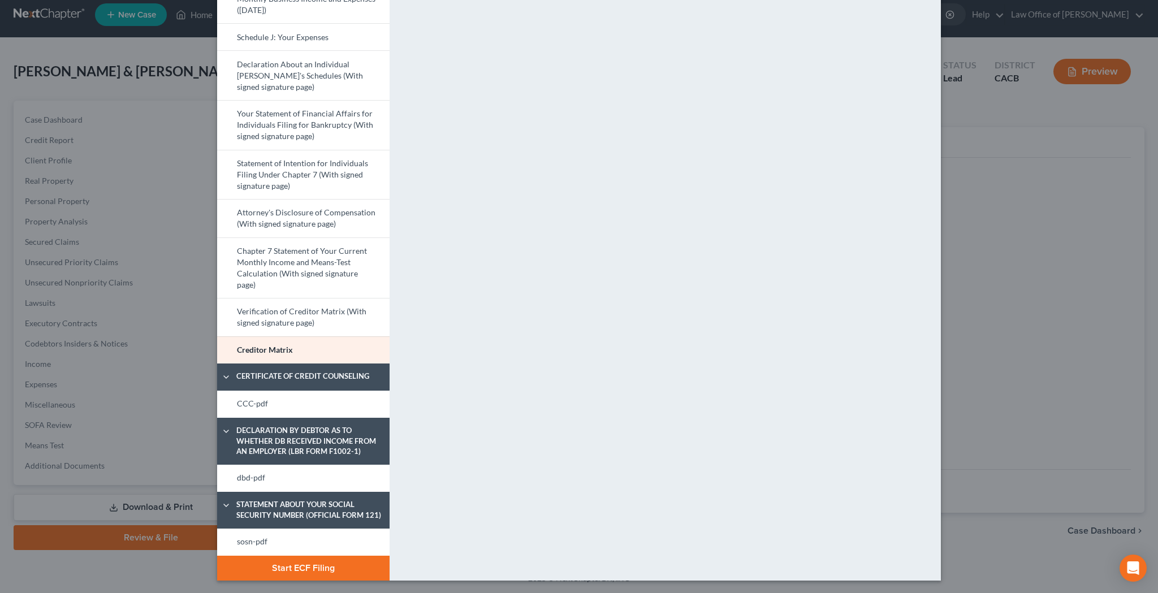
scroll to position [458, 0]
click at [321, 405] on link "CCC-pdf" at bounding box center [303, 404] width 172 height 27
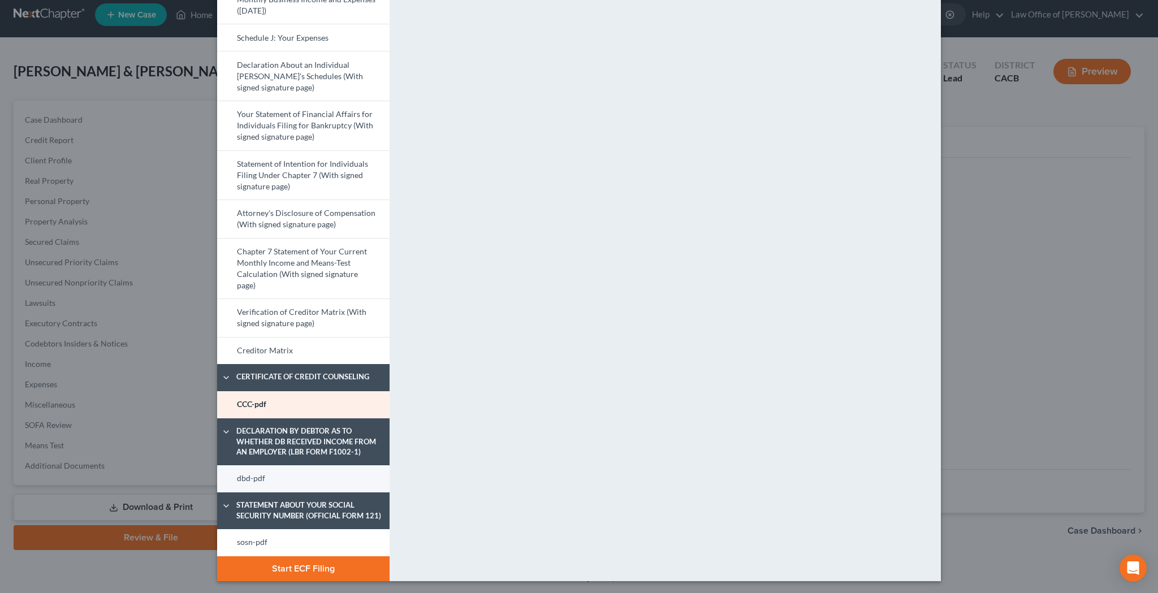
click at [323, 478] on link "dbd-pdf" at bounding box center [303, 478] width 172 height 27
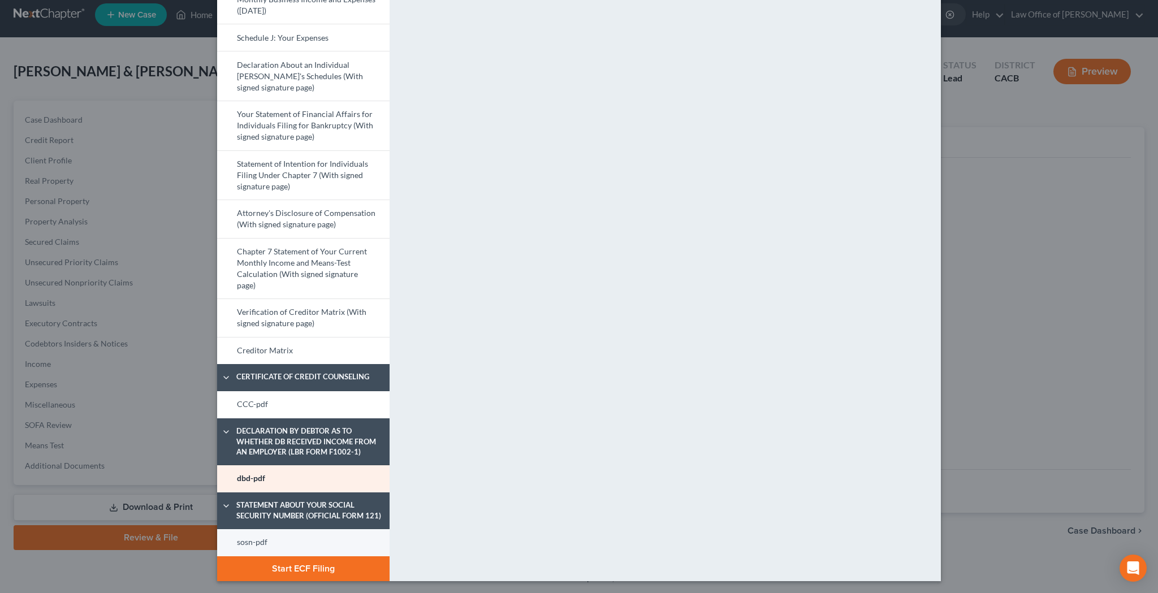
click at [318, 519] on link "sosn-pdf" at bounding box center [303, 542] width 172 height 27
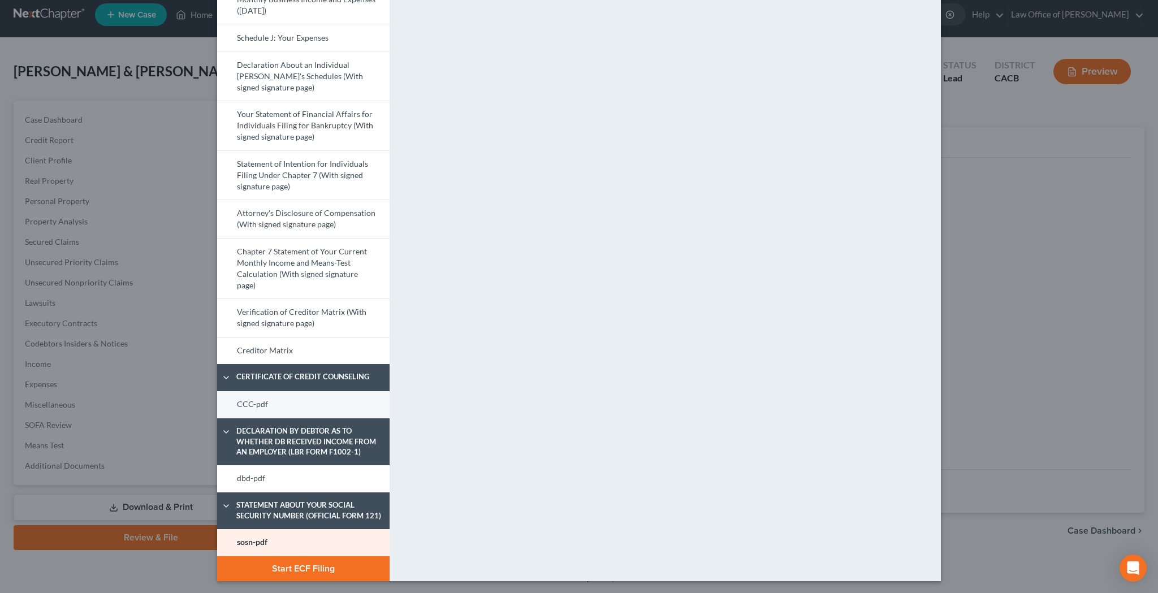
click at [343, 405] on link "CCC-pdf" at bounding box center [303, 404] width 172 height 27
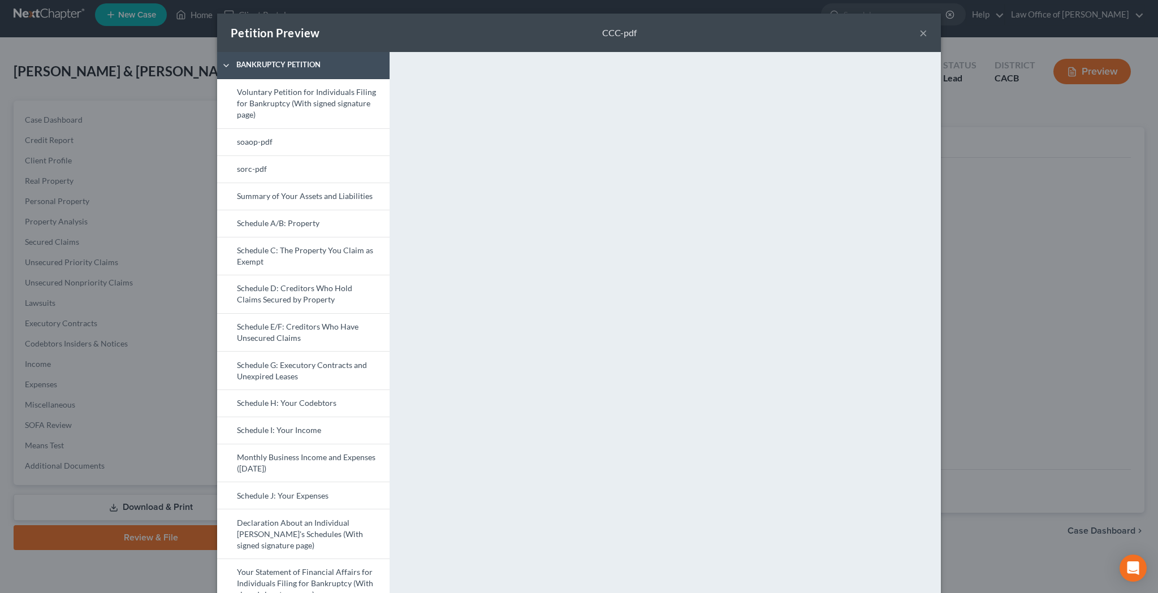
scroll to position [0, 0]
click at [925, 35] on button "×" at bounding box center [923, 33] width 8 height 14
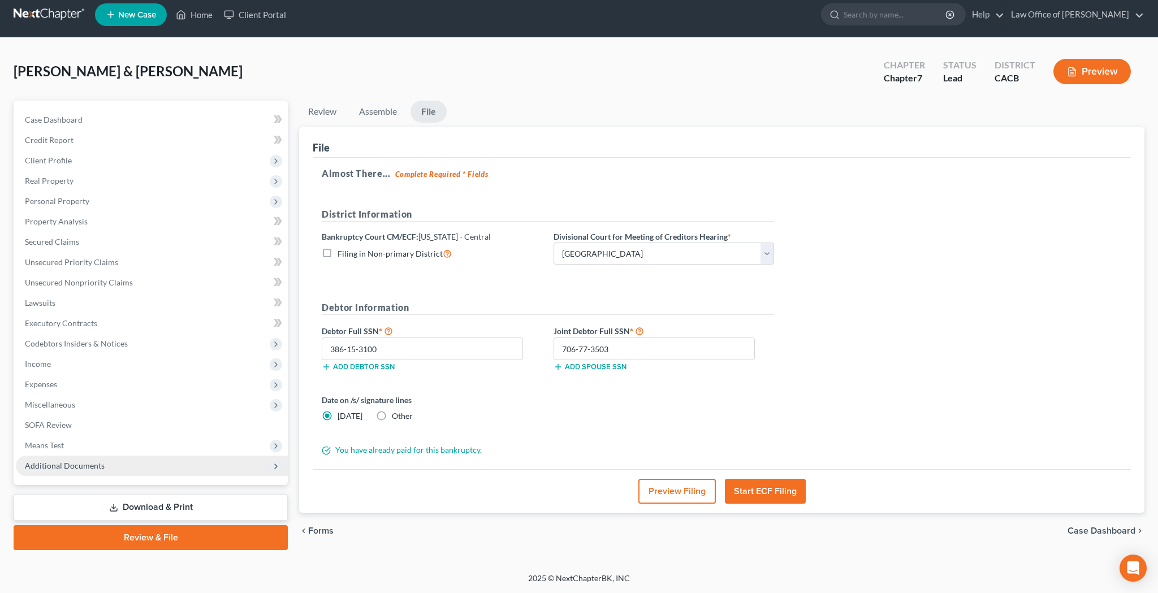
click at [104, 463] on span "Additional Documents" at bounding box center [152, 466] width 272 height 20
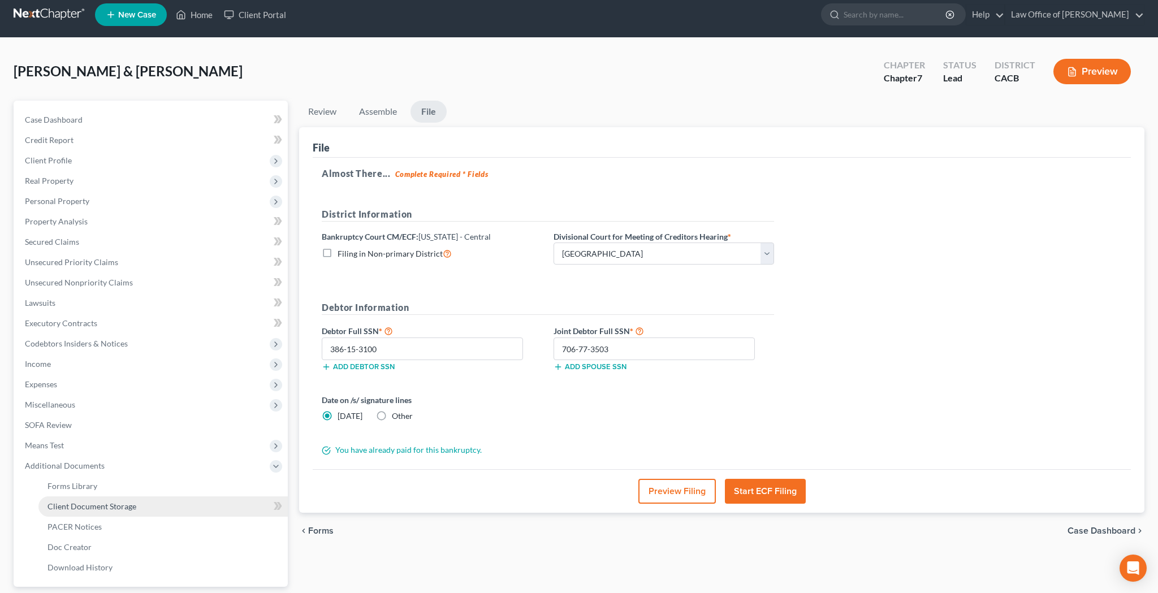
click at [107, 507] on span "Client Document Storage" at bounding box center [91, 506] width 89 height 10
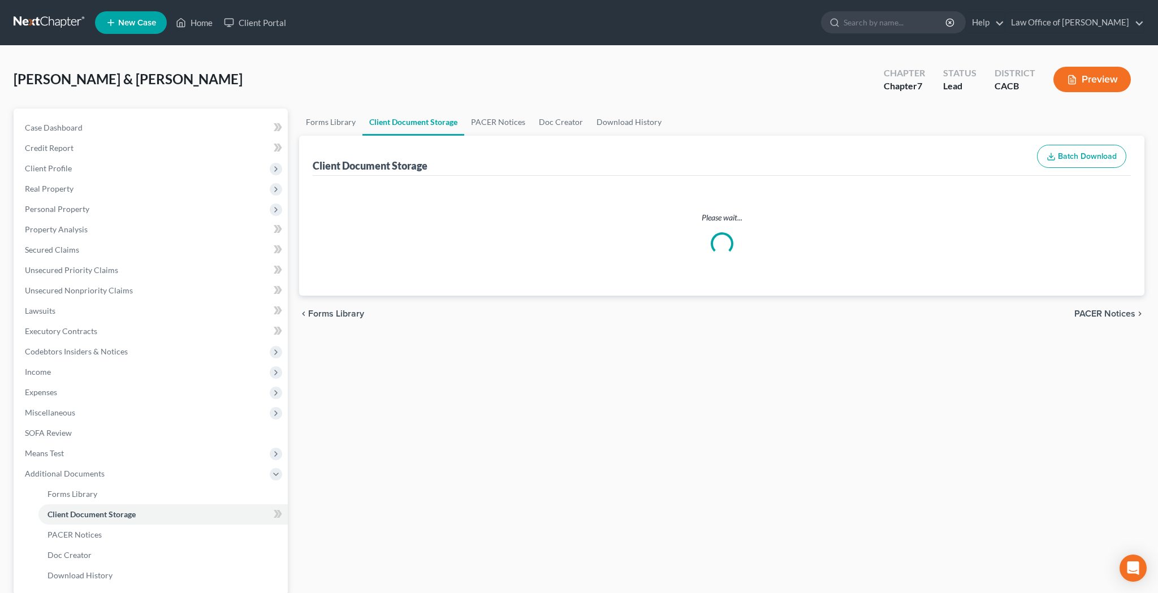
select select "70"
select select "10"
select select "60"
select select "61"
select select "65"
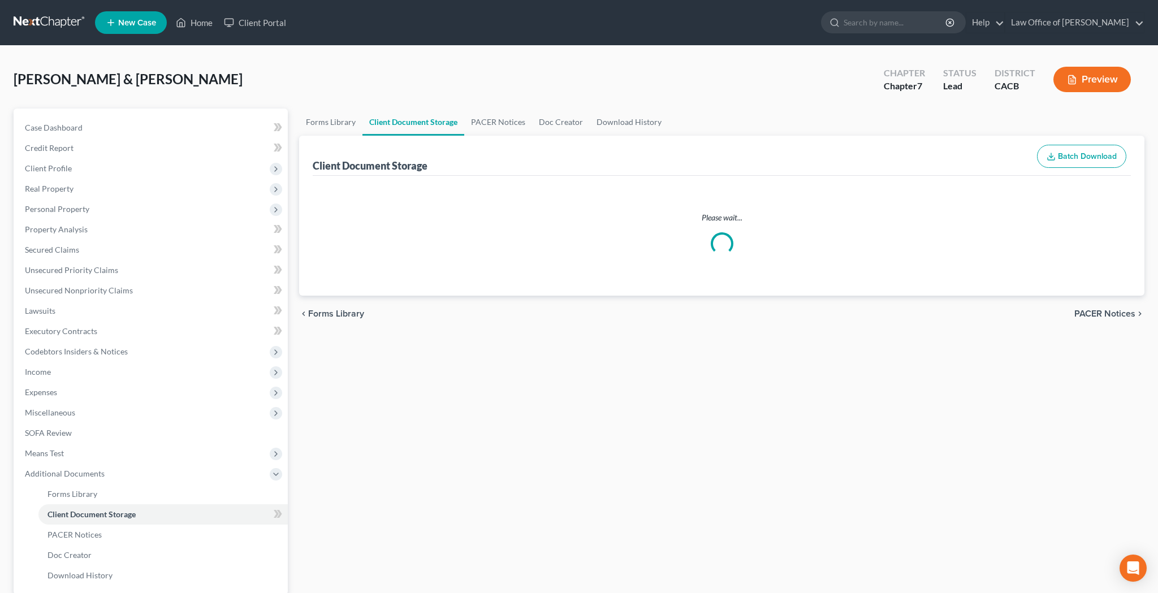
select select "56"
select select "57"
select select "58"
select select "51"
select select "55"
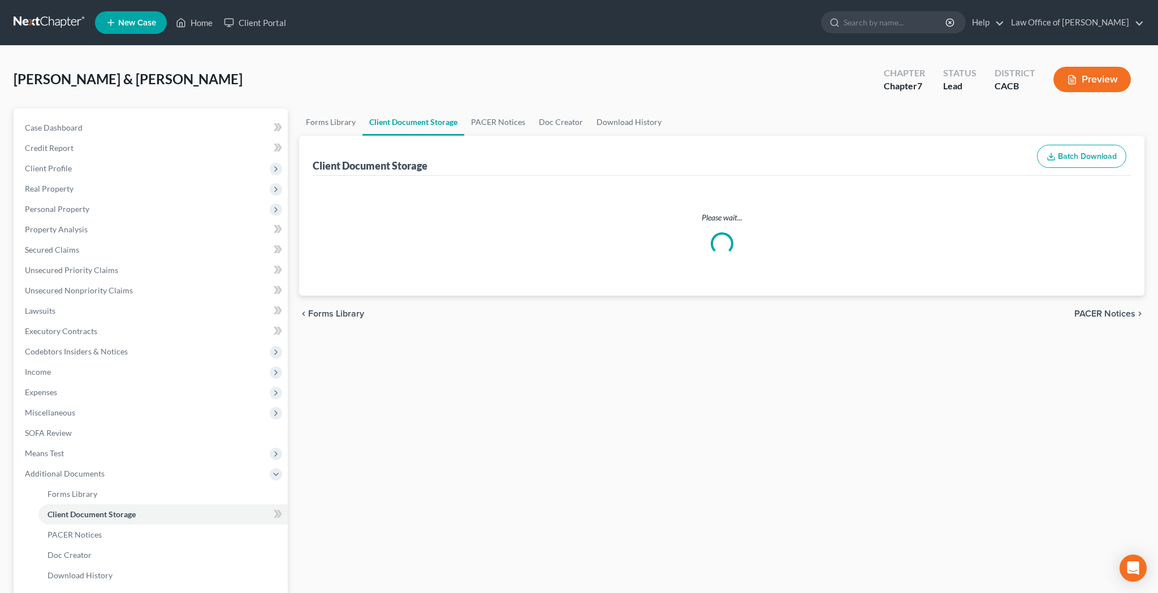
select select "59"
select select "30"
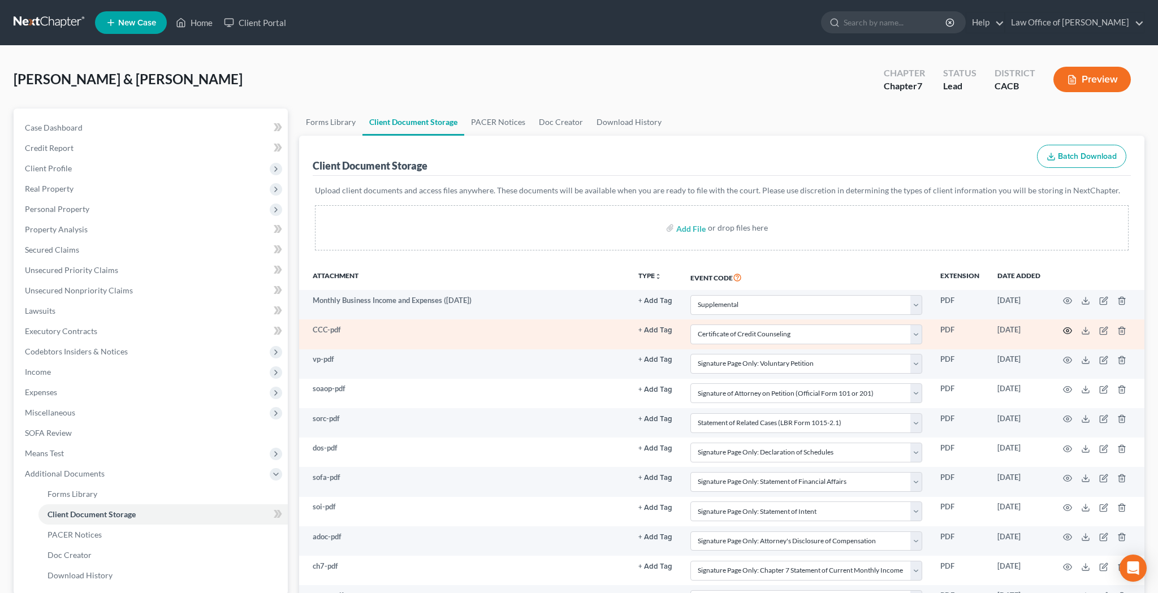
click at [1065, 329] on icon "button" at bounding box center [1067, 330] width 9 height 9
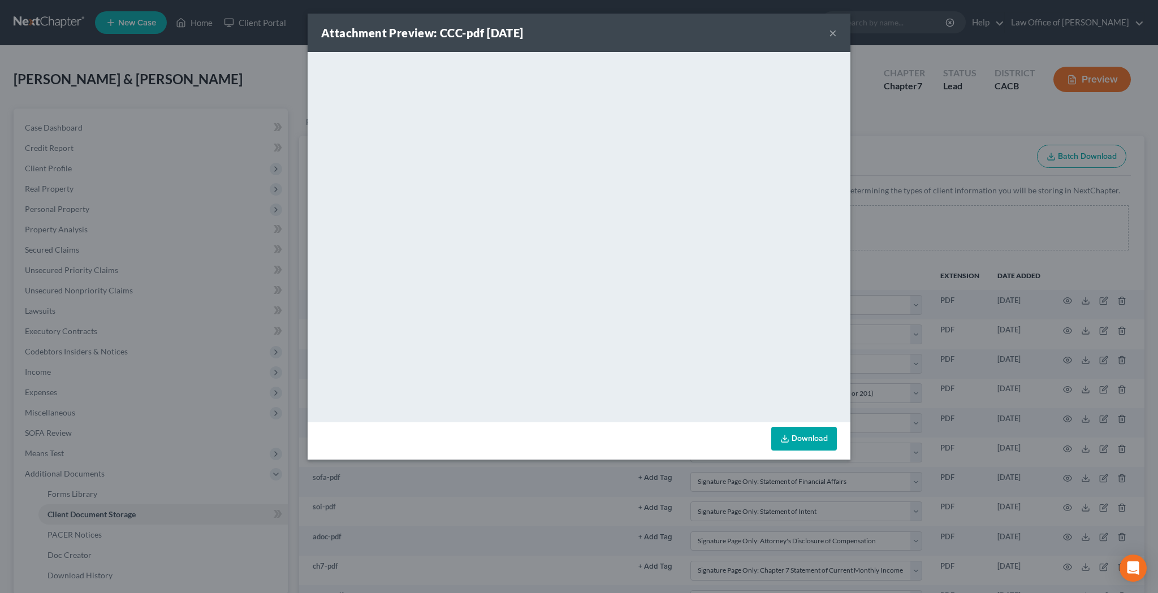
click at [834, 32] on button "×" at bounding box center [833, 33] width 8 height 14
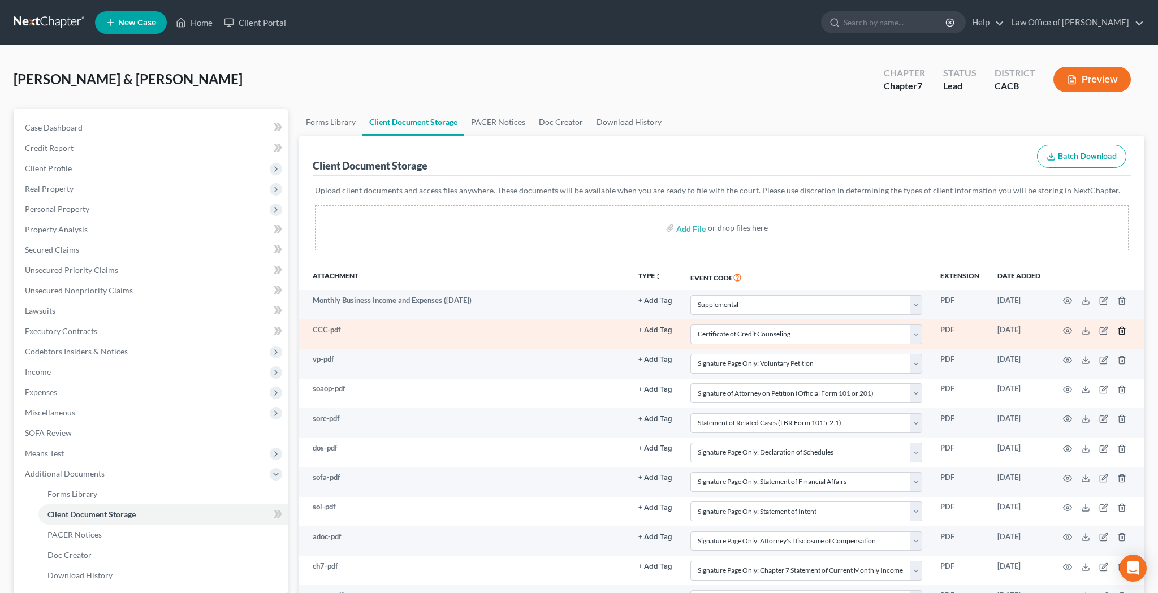
click at [1122, 329] on icon "button" at bounding box center [1121, 330] width 9 height 9
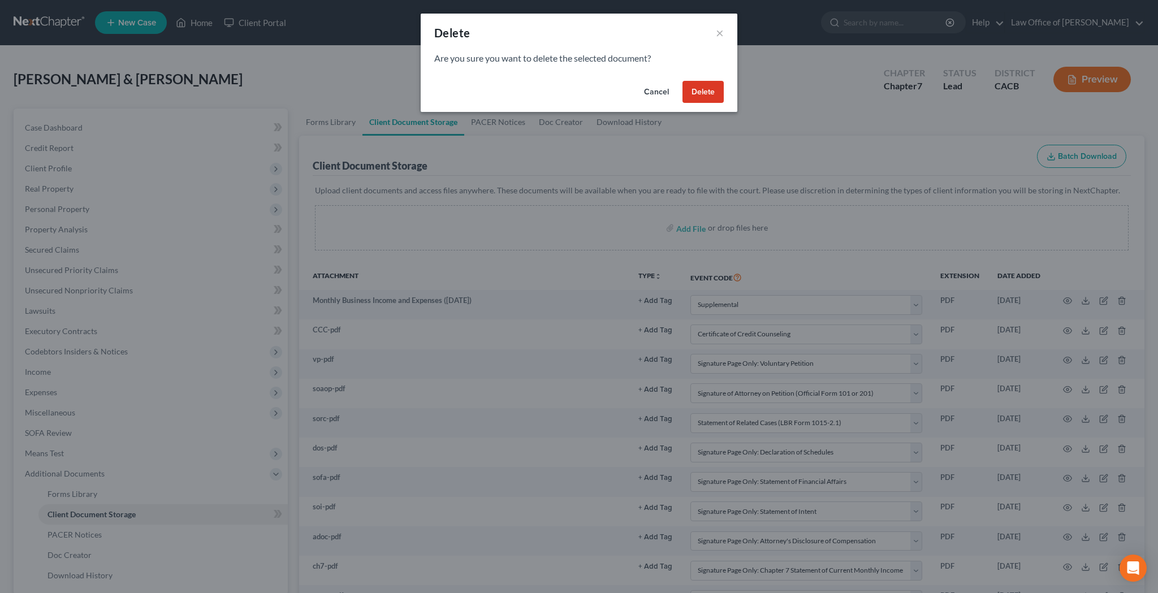
click at [710, 97] on button "Delete" at bounding box center [702, 92] width 41 height 23
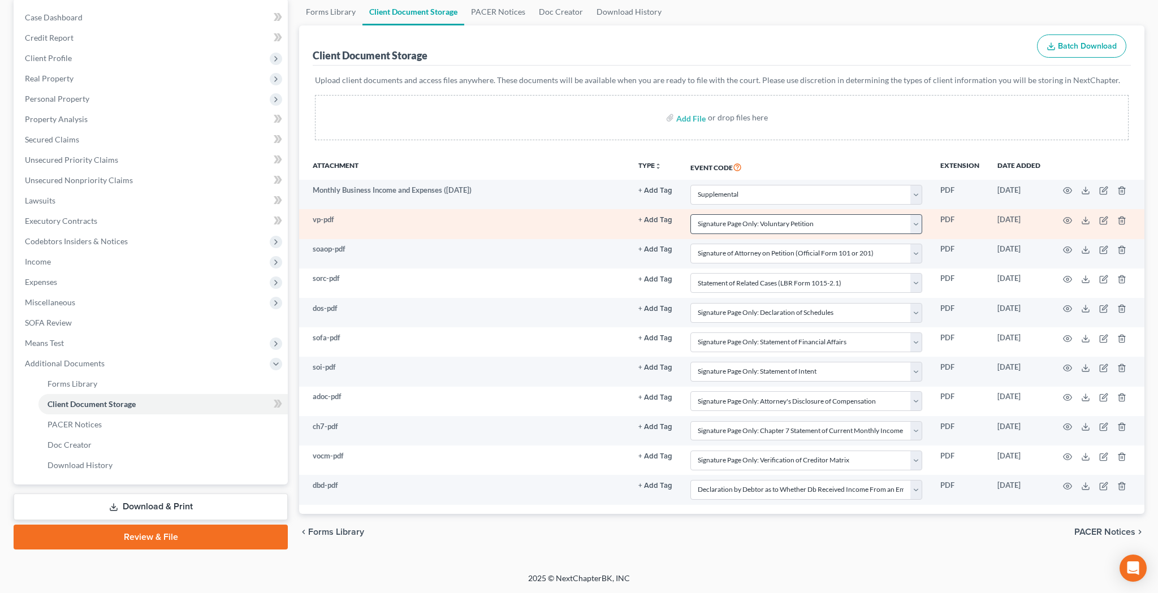
scroll to position [110, 0]
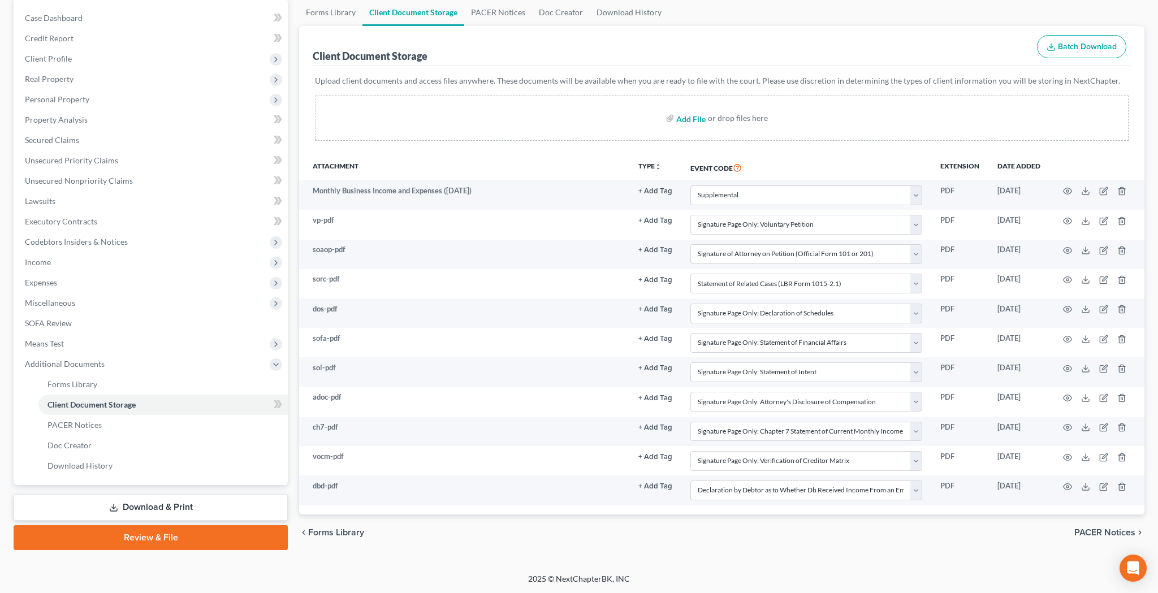
click at [696, 120] on input "file" at bounding box center [689, 118] width 27 height 20
type input "C:\fakepath\CCC.pdf"
select select "70"
select select "60"
select select "61"
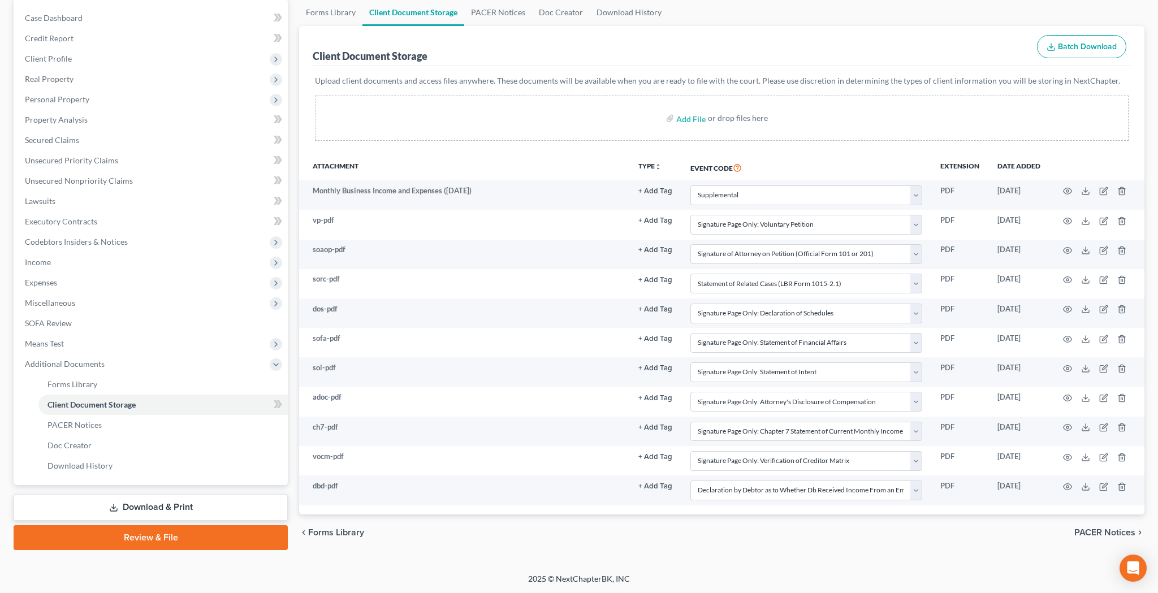
select select "65"
select select "56"
select select "57"
select select "58"
select select "51"
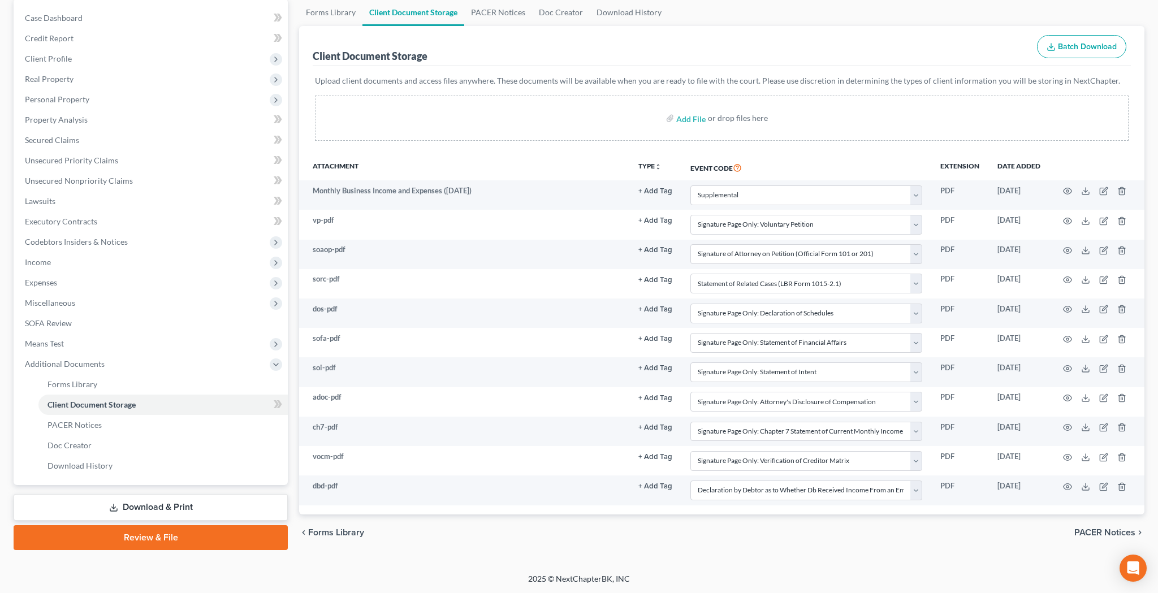
select select "55"
select select "59"
select select "30"
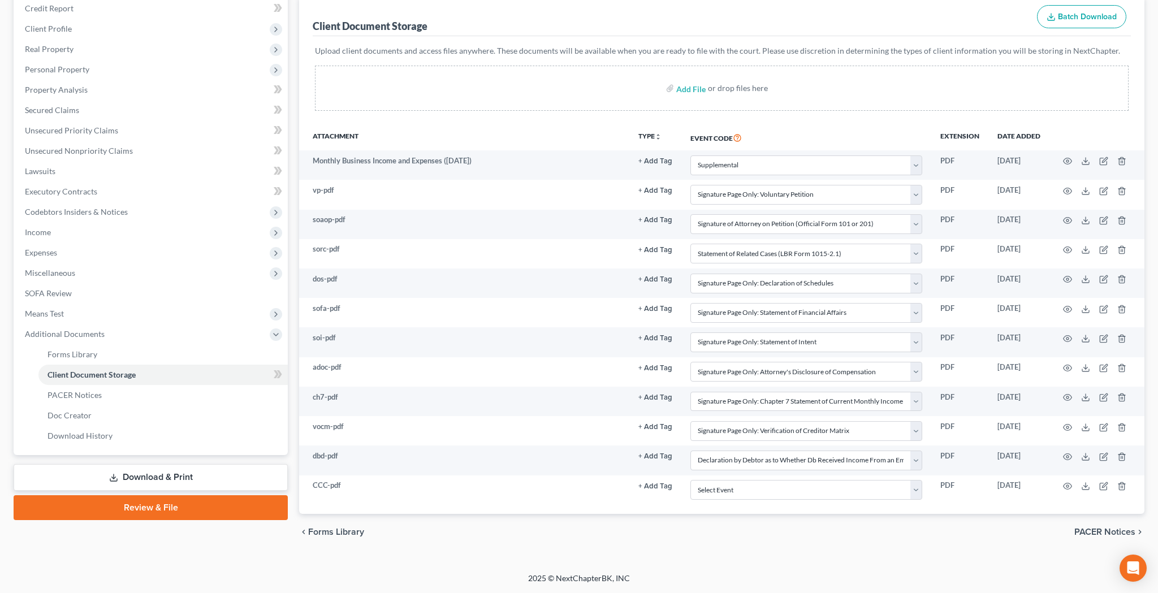
scroll to position [139, 0]
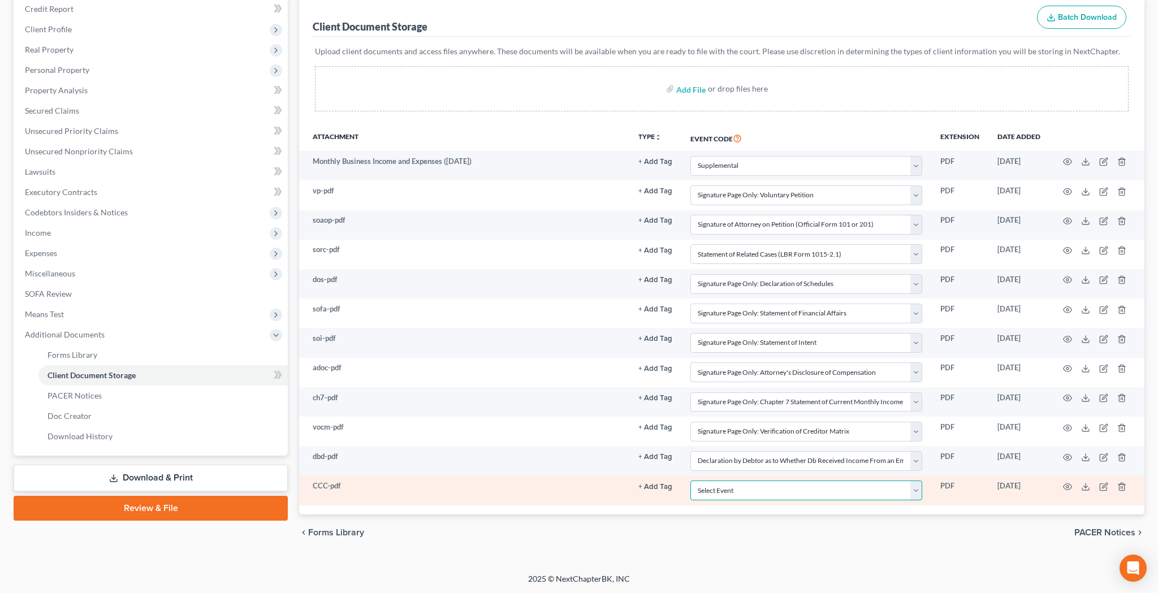
select select "10"
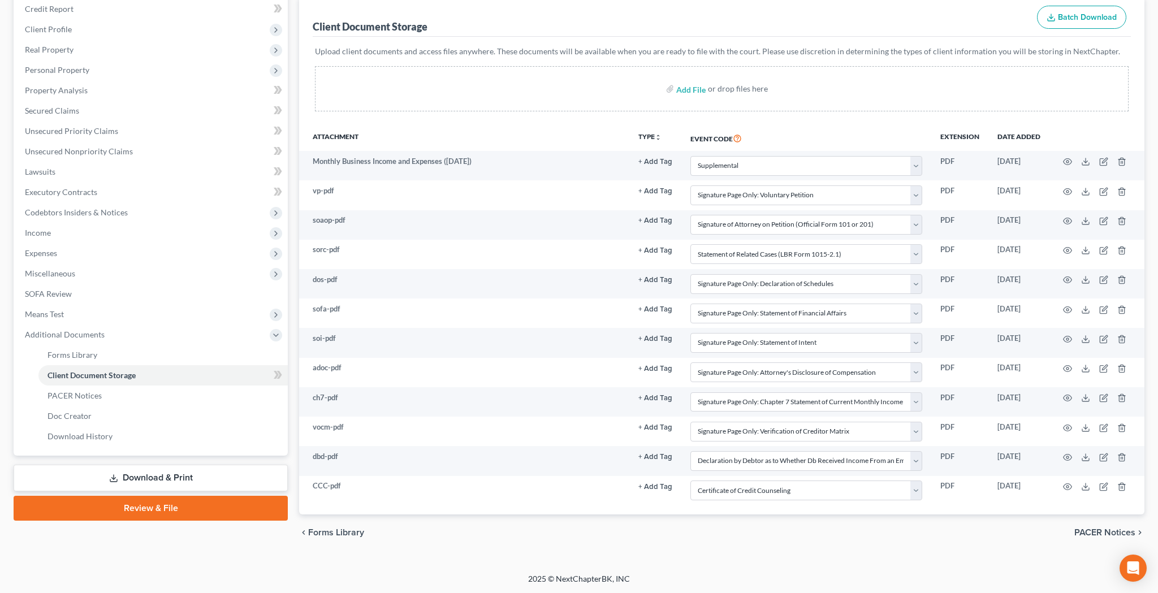
click at [174, 507] on link "Review & File" at bounding box center [151, 508] width 274 height 25
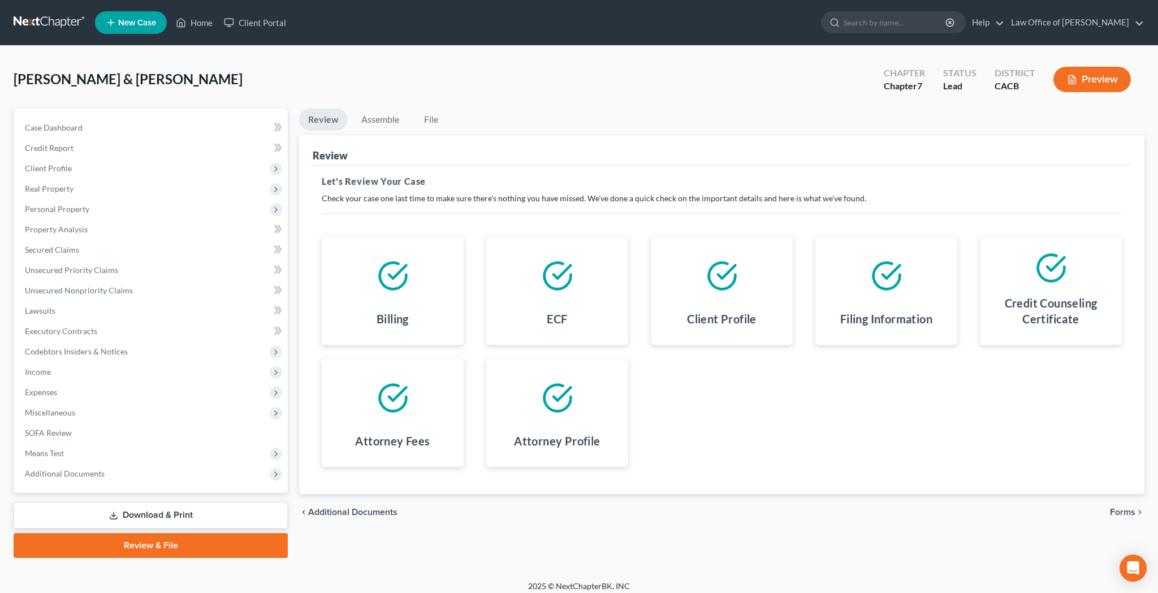
click at [1125, 514] on span "Forms" at bounding box center [1121, 512] width 25 height 9
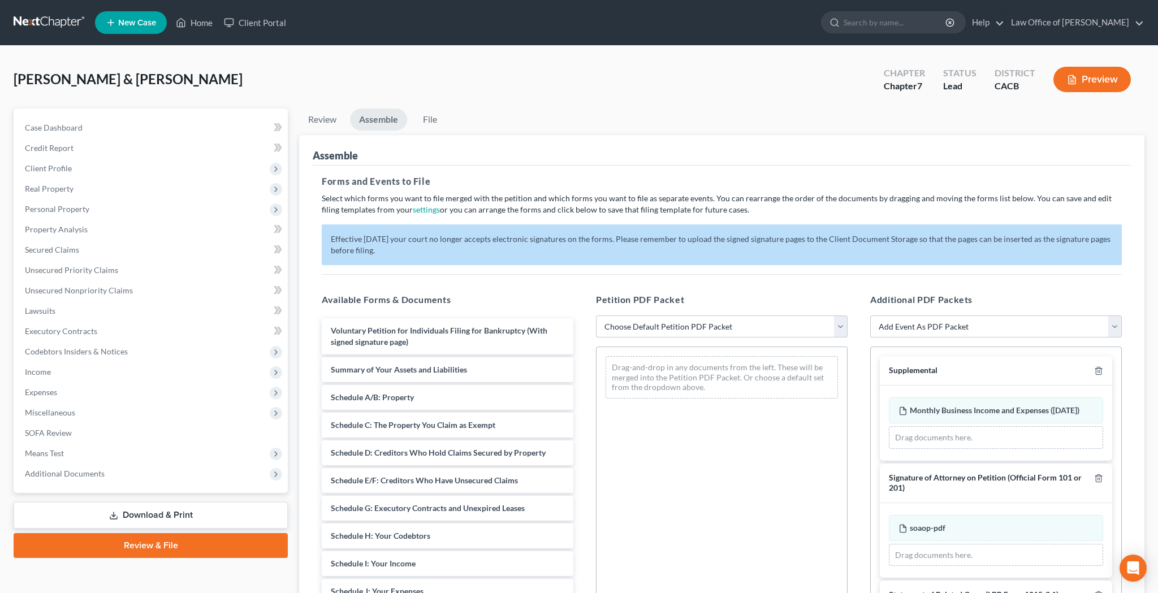
select select "2"
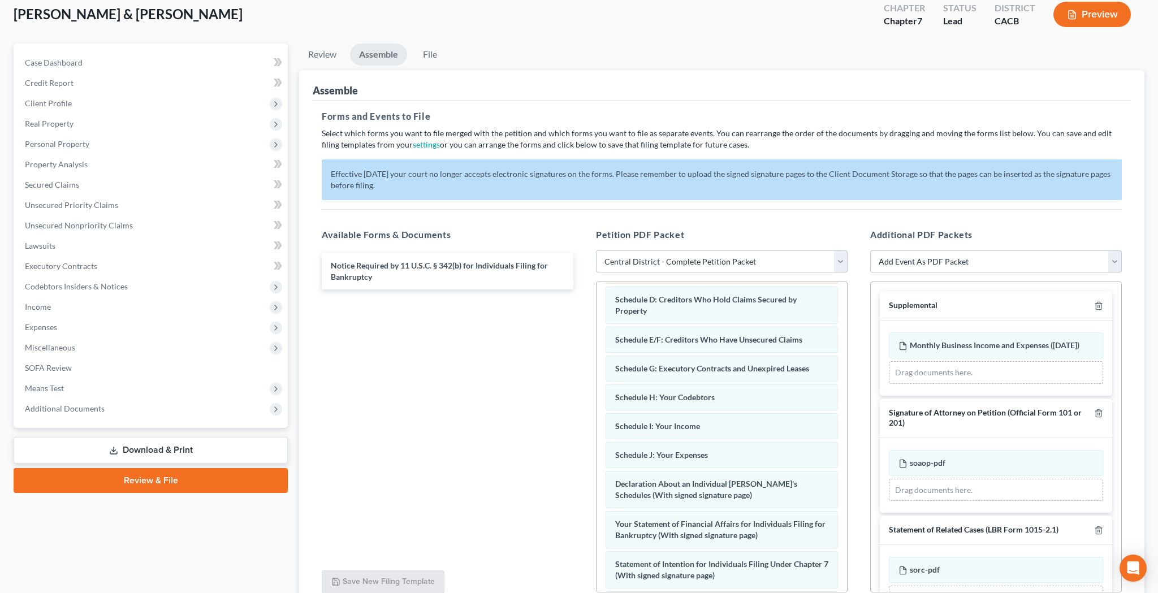
scroll to position [142, 0]
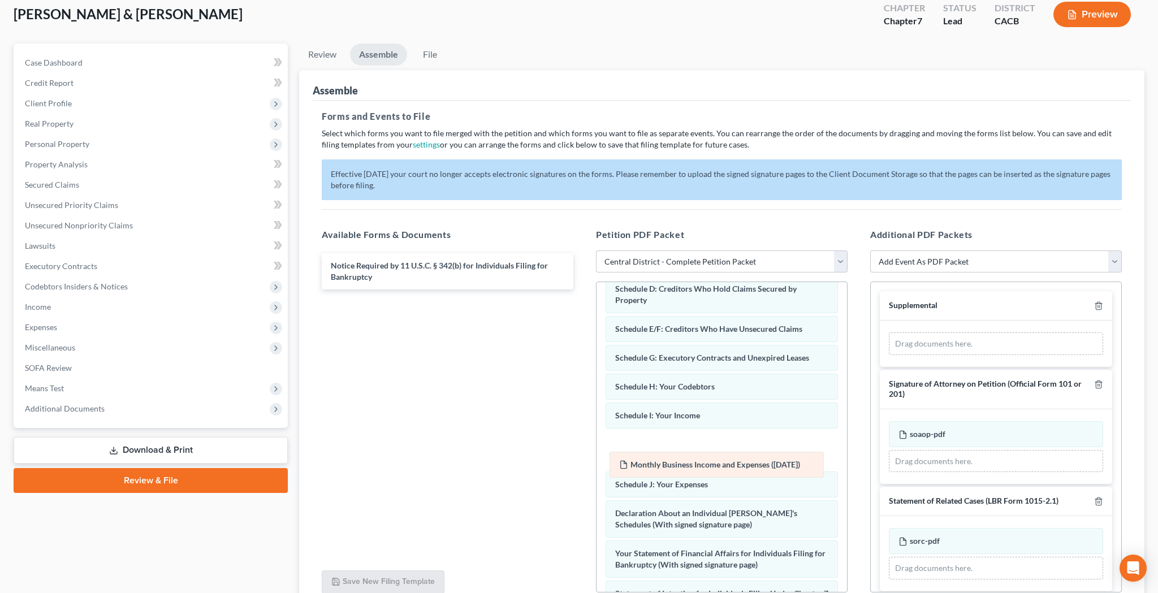
drag, startPoint x: 960, startPoint y: 348, endPoint x: 677, endPoint y: 466, distance: 306.3
click at [888, 355] on div "Monthly Business Income and Expenses (08/10/2025) Amended Monthly Business Inco…" at bounding box center [995, 343] width 214 height 23
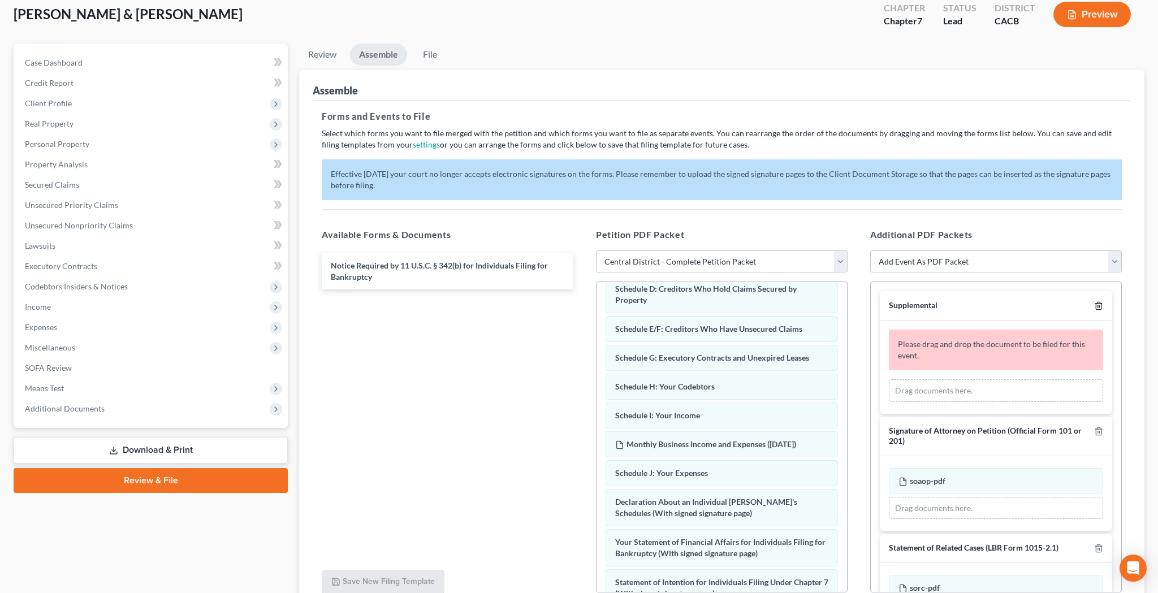
click at [1100, 305] on icon "button" at bounding box center [1098, 305] width 9 height 9
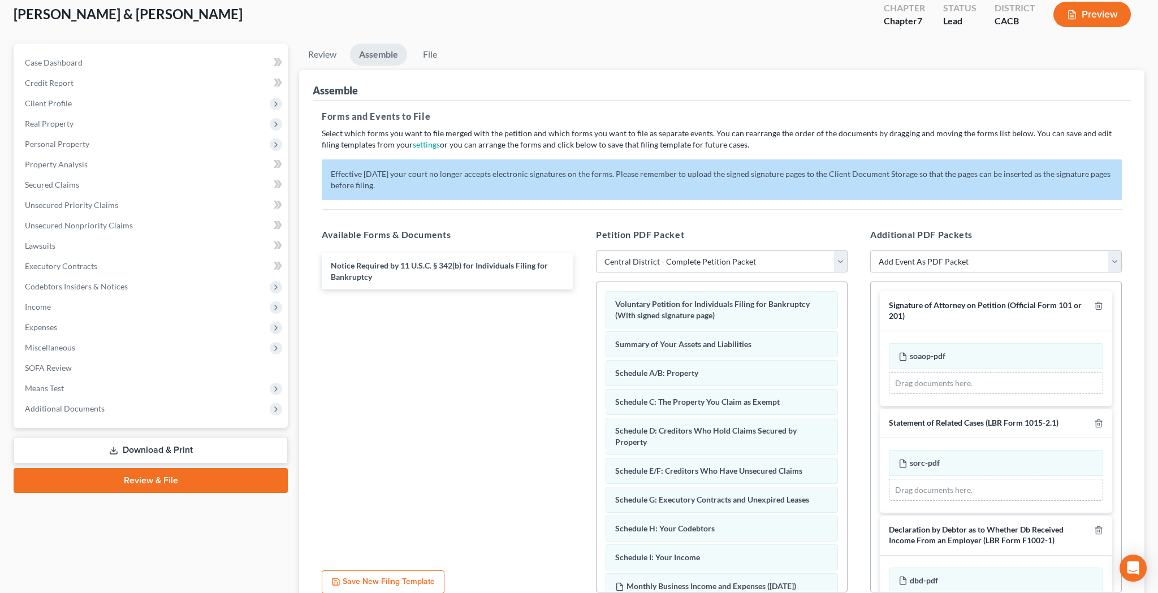
scroll to position [0, 0]
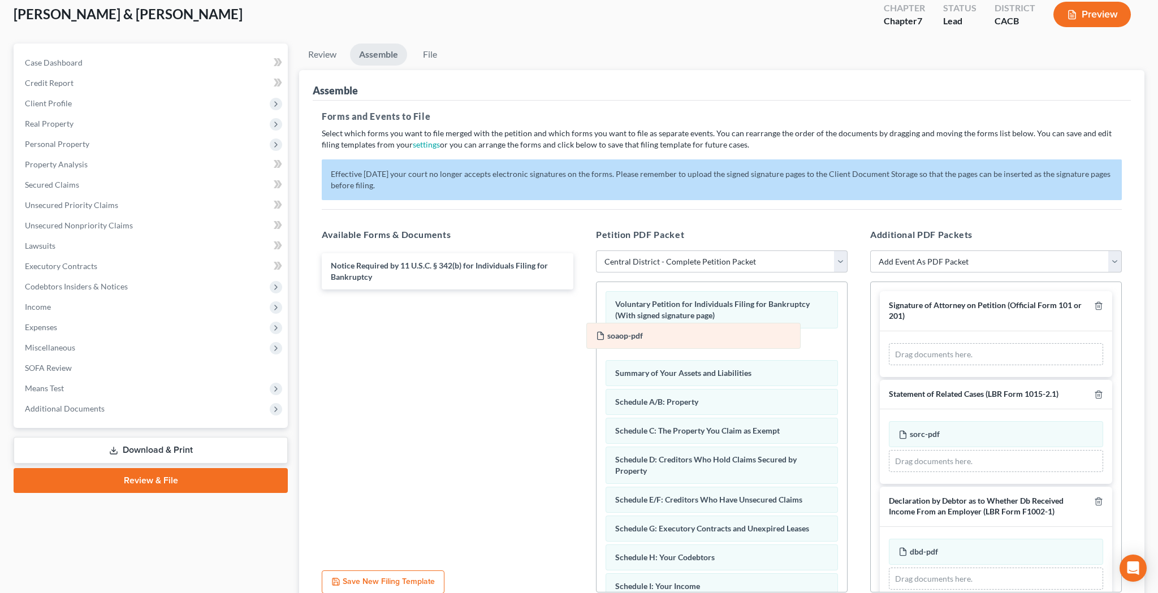
drag, startPoint x: 959, startPoint y: 352, endPoint x: 667, endPoint y: 333, distance: 292.2
click at [888, 343] on div "soaop-pdf Amended soaop-pdf soaop-pdf Amended soaop-pdf Drag documents here." at bounding box center [995, 354] width 214 height 23
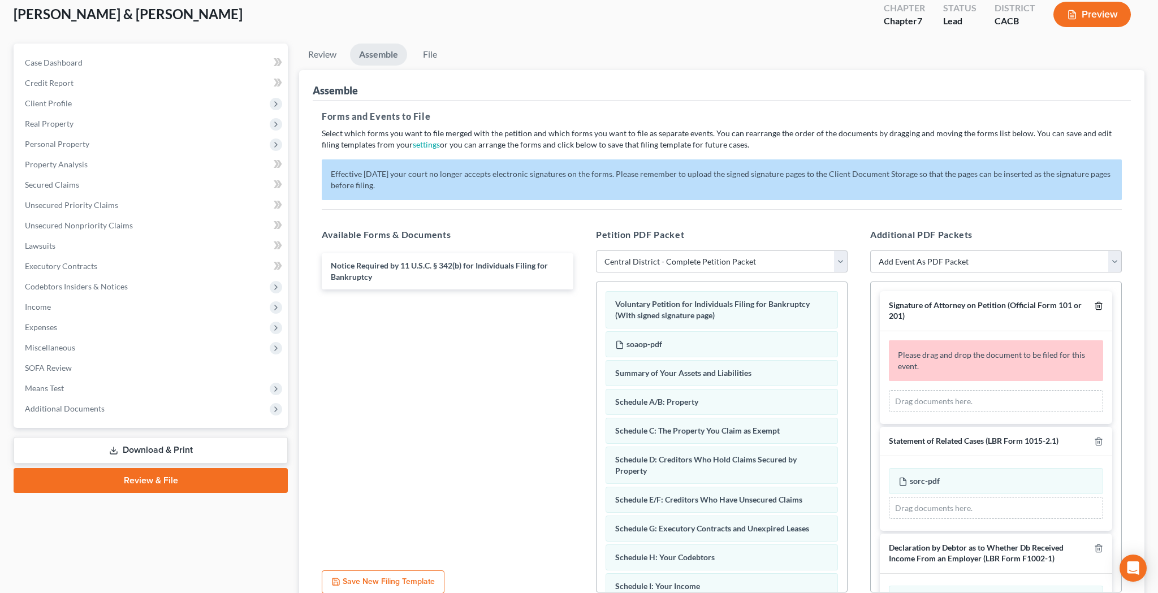
click at [1099, 303] on icon "button" at bounding box center [1097, 305] width 5 height 7
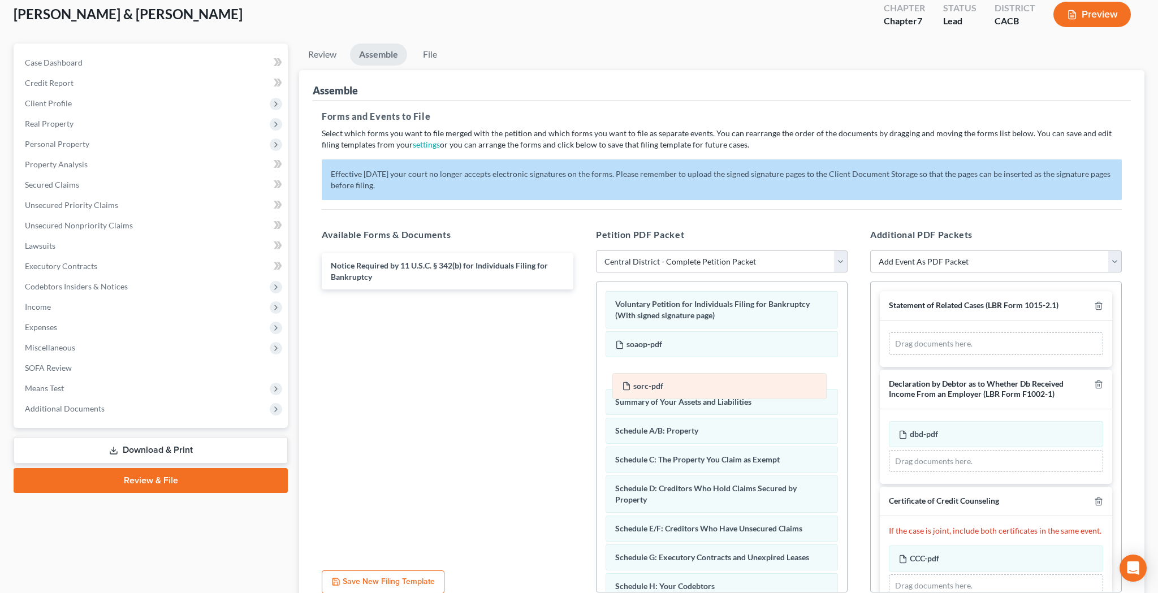
drag, startPoint x: 976, startPoint y: 349, endPoint x: 693, endPoint y: 379, distance: 284.7
click at [888, 355] on div "sorc-pdf Amended sorc-pdf sorc-pdf Amended sorc-pdf Drag documents here." at bounding box center [995, 343] width 214 height 23
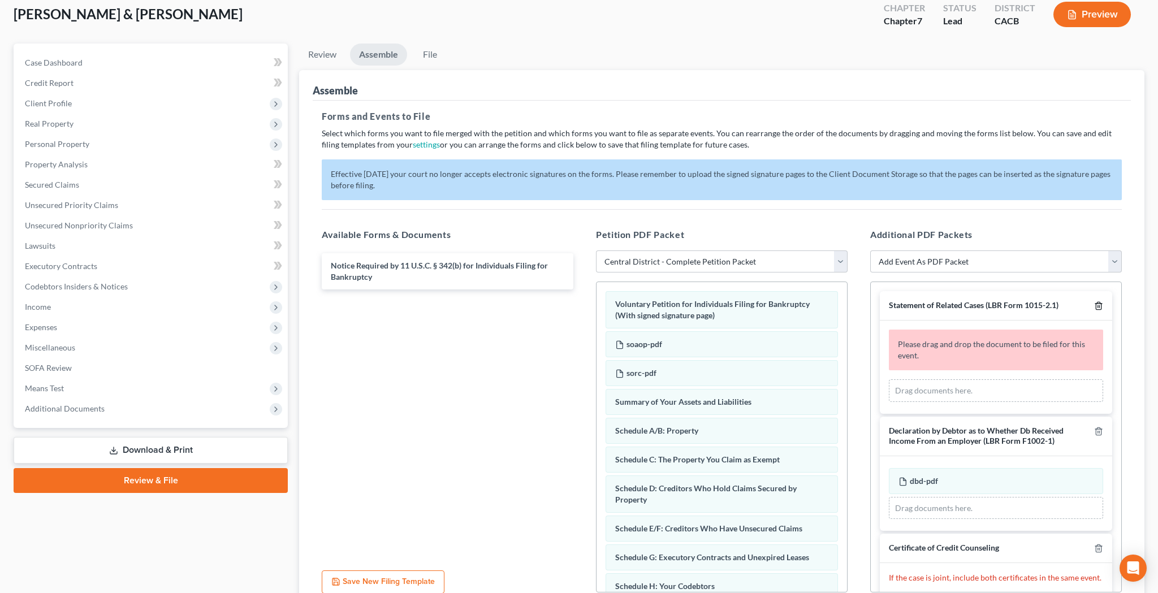
click at [1098, 301] on icon "button" at bounding box center [1098, 305] width 9 height 9
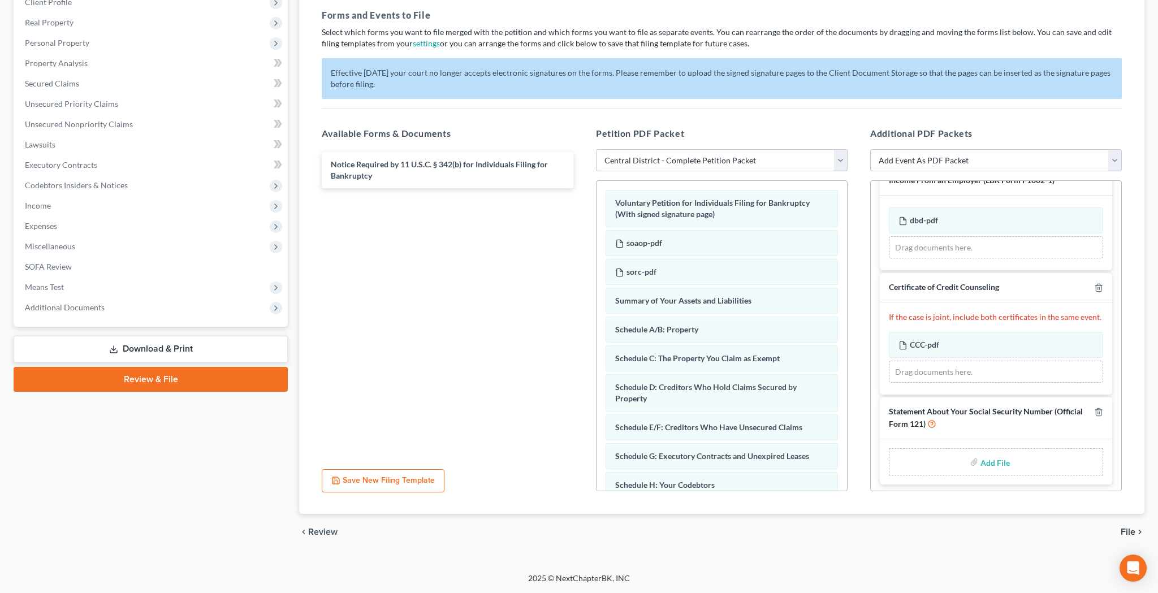
scroll to position [166, 0]
click at [995, 459] on input "file" at bounding box center [993, 462] width 27 height 20
type input "C:\fakepath\sosn.pdf"
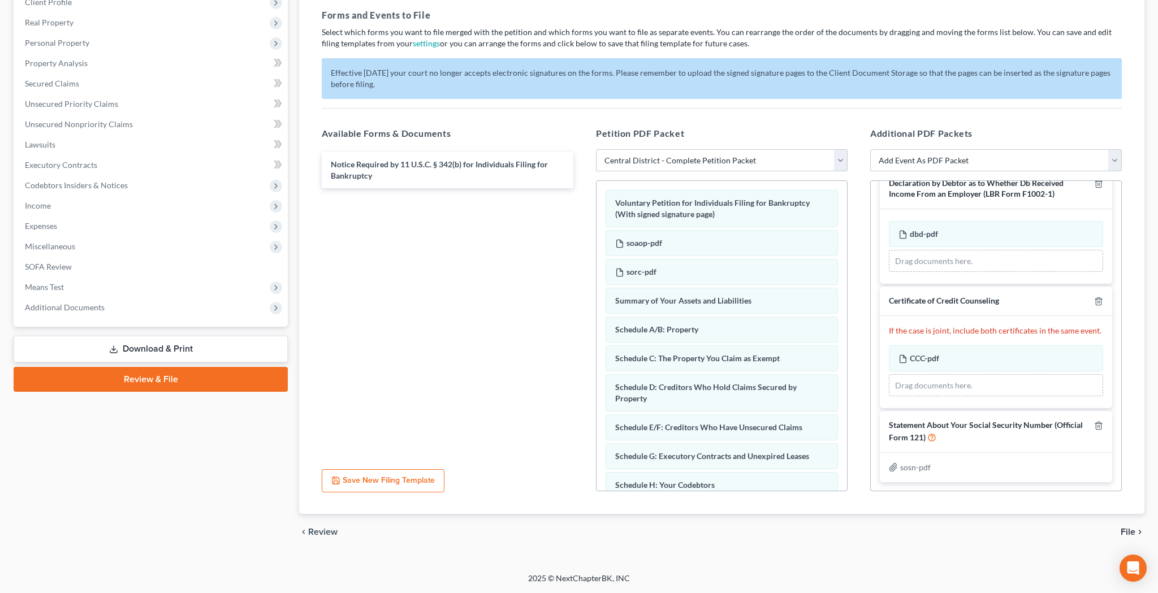
scroll to position [19, 0]
click at [1123, 519] on span "File" at bounding box center [1127, 531] width 15 height 9
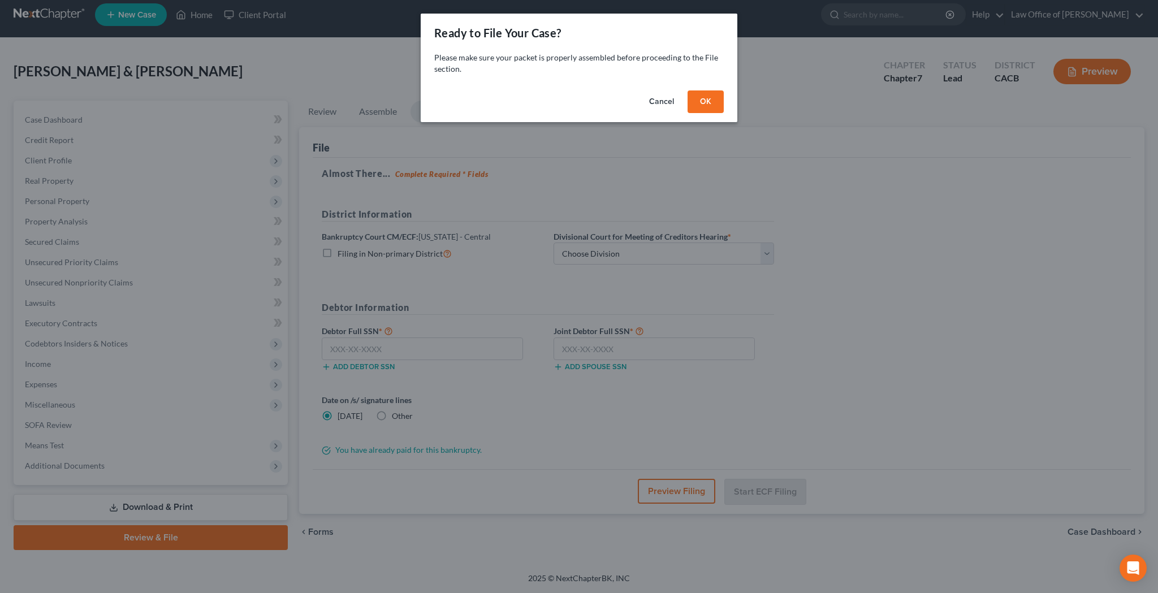
scroll to position [8, 0]
click at [706, 105] on button "OK" at bounding box center [705, 101] width 36 height 23
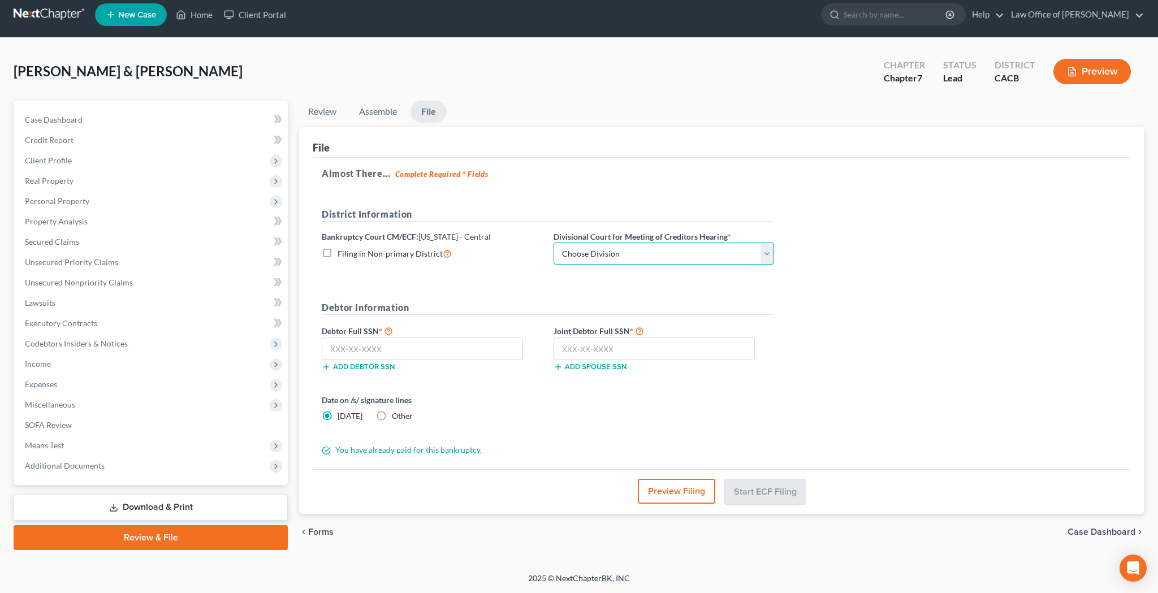
select select "1"
click at [396, 347] on input "text" at bounding box center [422, 348] width 201 height 23
type input "386-15-3100"
click at [582, 351] on input "text" at bounding box center [653, 348] width 201 height 23
type input "706-77-3503"
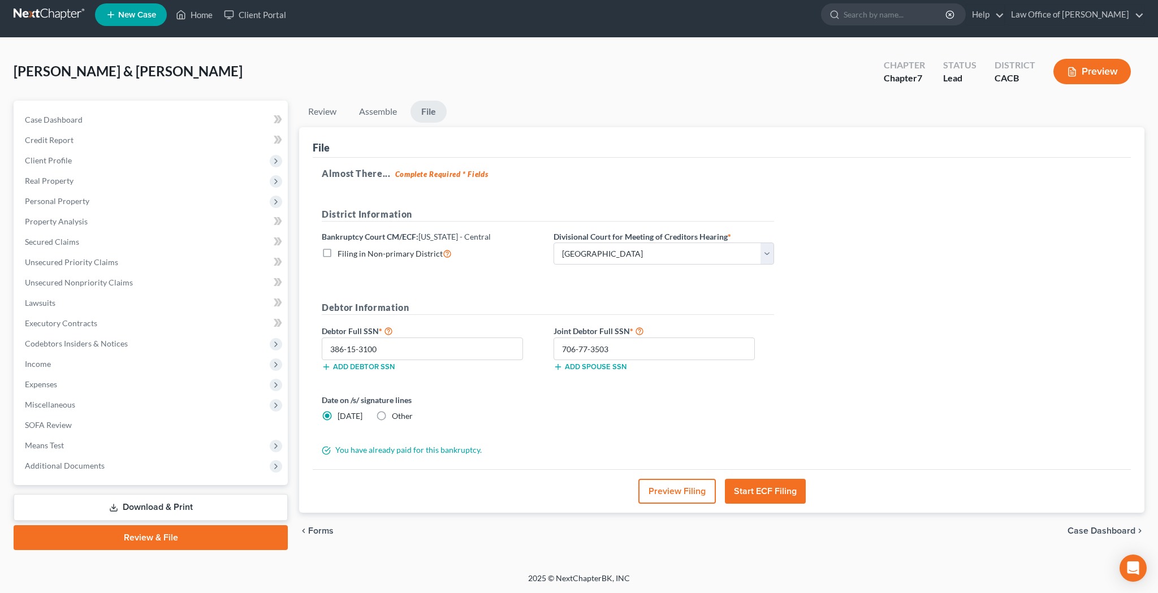
click at [661, 486] on button "Preview Filing" at bounding box center [676, 491] width 77 height 25
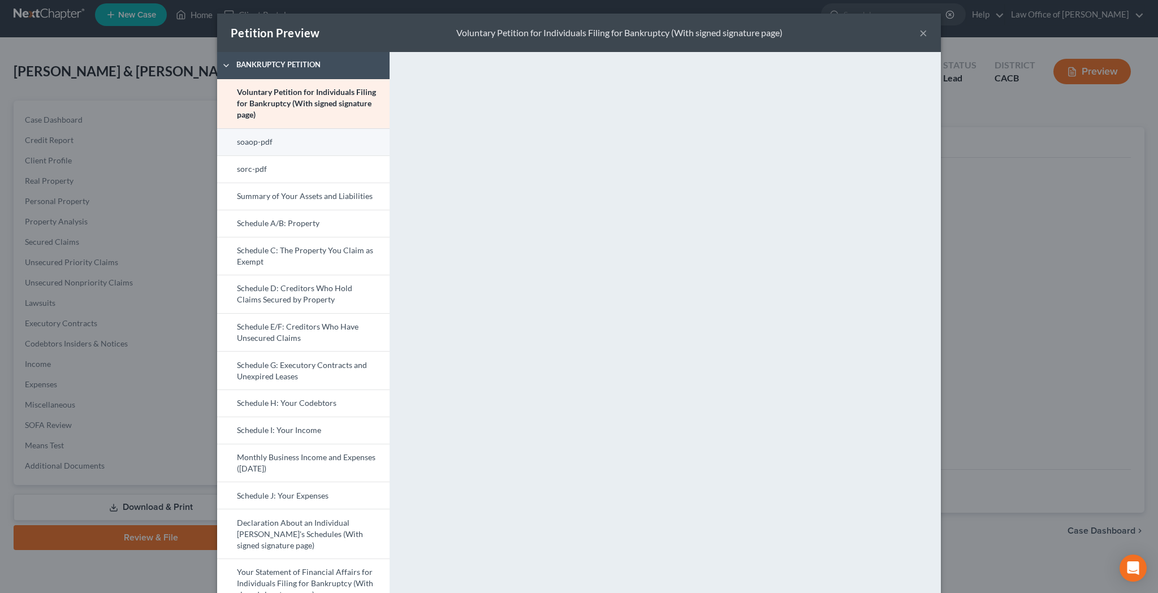
click at [306, 145] on link "soaop-pdf" at bounding box center [303, 141] width 172 height 27
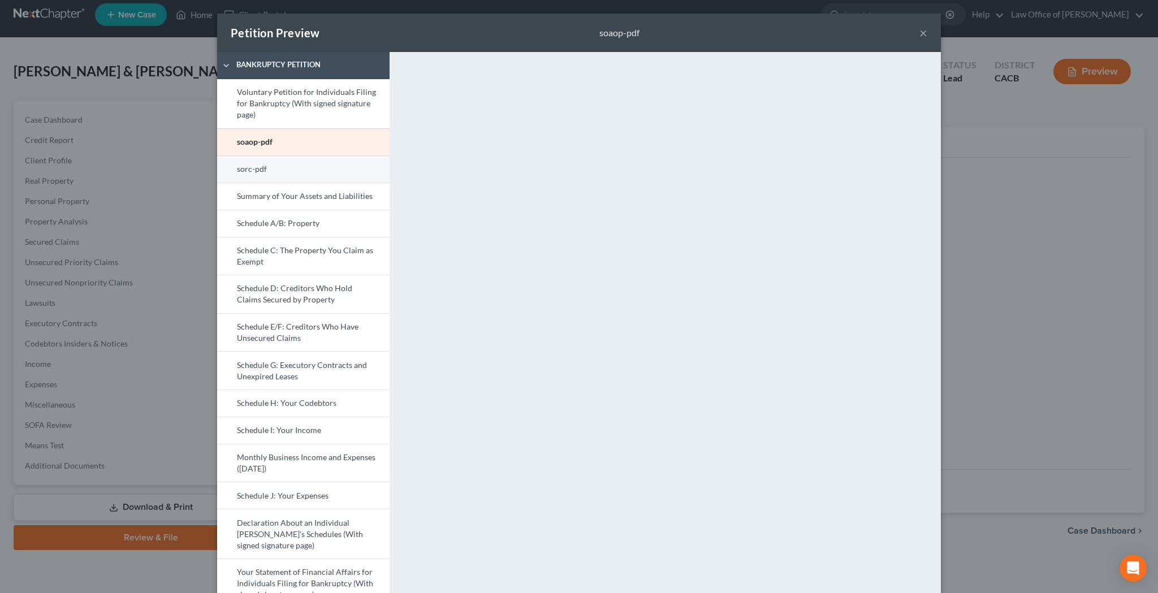
click at [320, 167] on link "sorc-pdf" at bounding box center [303, 168] width 172 height 27
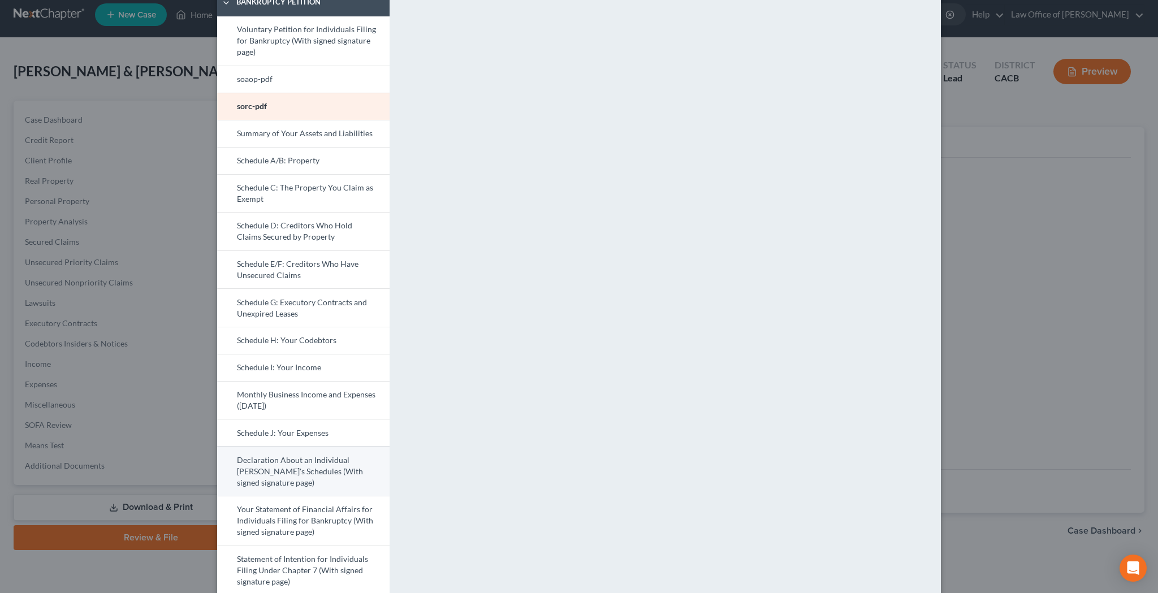
scroll to position [70, 0]
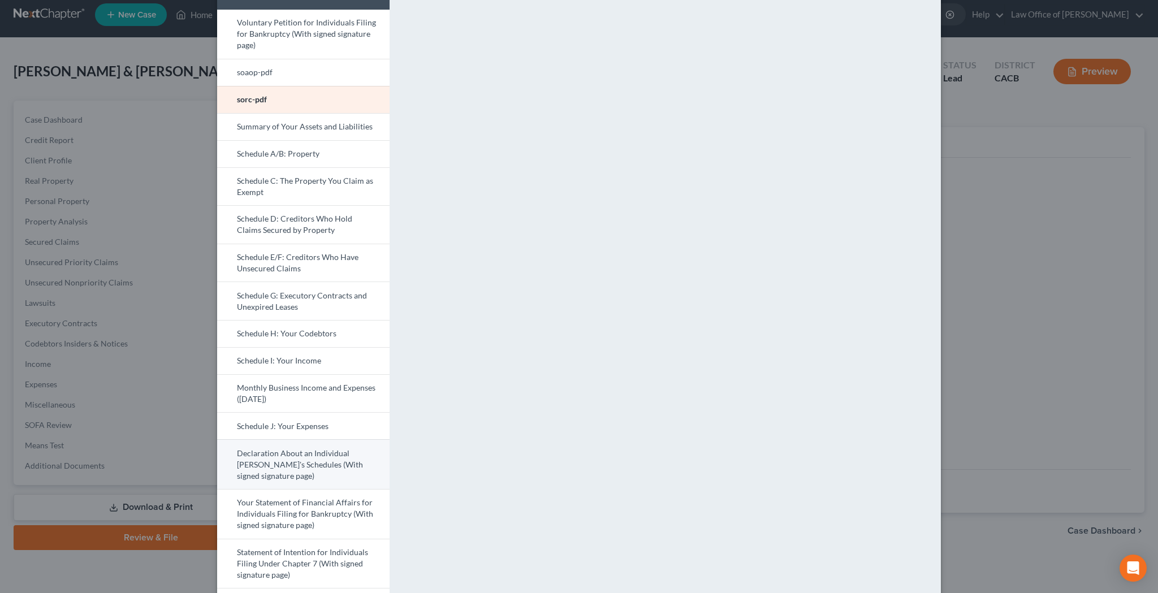
click at [300, 470] on link "Declaration About an Individual Debtor's Schedules (With signed signature page)" at bounding box center [303, 464] width 172 height 50
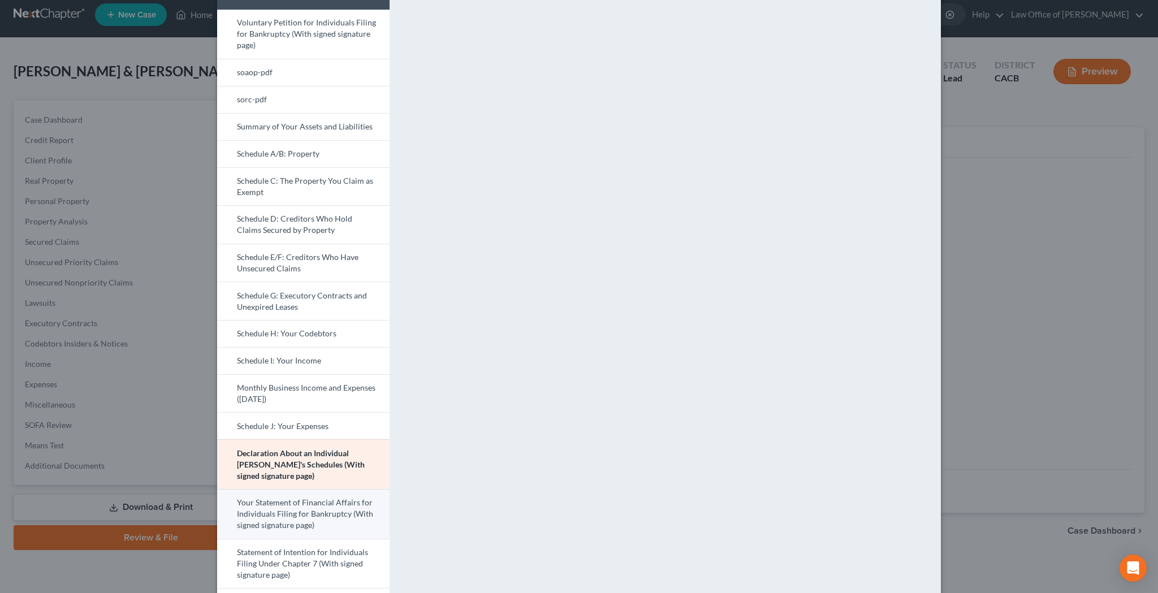
click at [311, 512] on link "Your Statement of Financial Affairs for Individuals Filing for Bankruptcy (With…" at bounding box center [303, 514] width 172 height 50
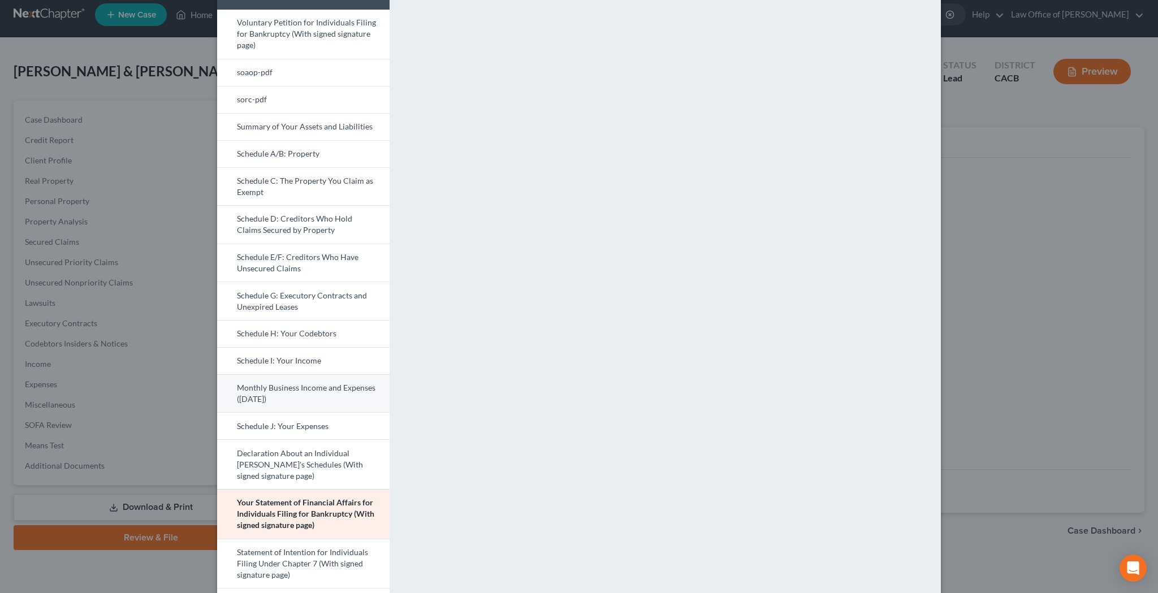
click at [313, 391] on link "Monthly Business Income and Expenses ([DATE])" at bounding box center [303, 393] width 172 height 38
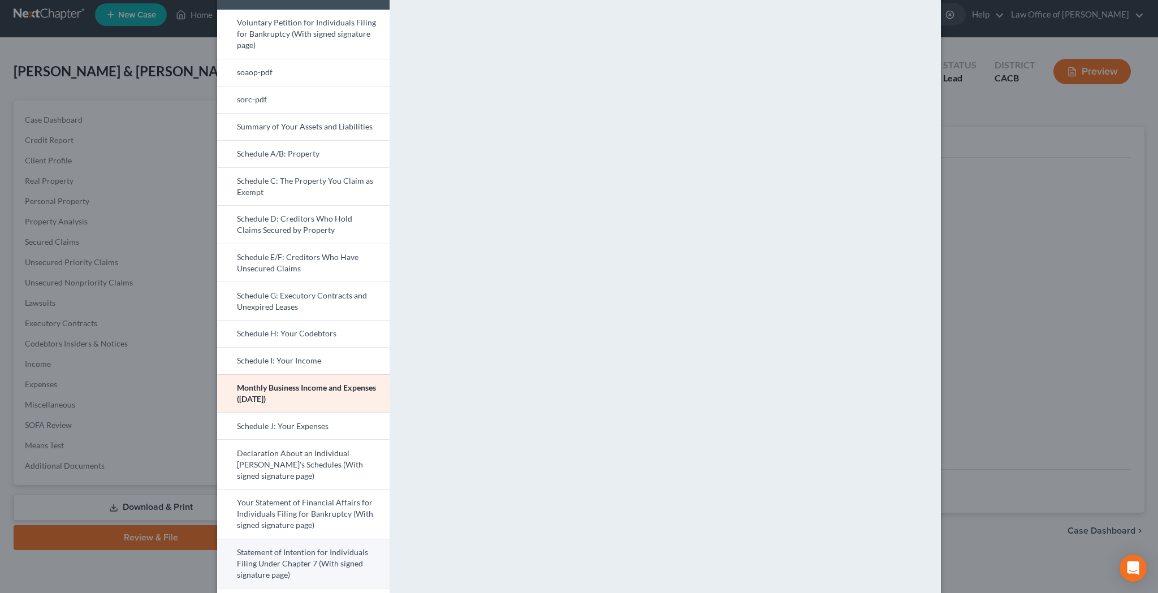
click at [328, 519] on link "Statement of Intention for Individuals Filing Under Chapter 7 (With signed sign…" at bounding box center [303, 564] width 172 height 50
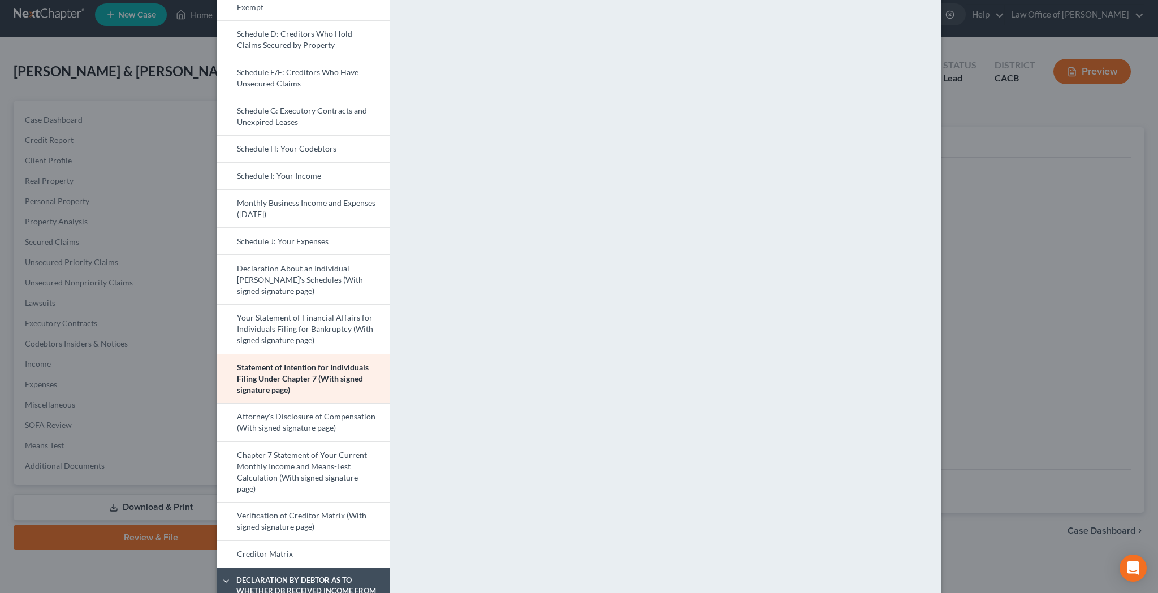
scroll to position [275, 0]
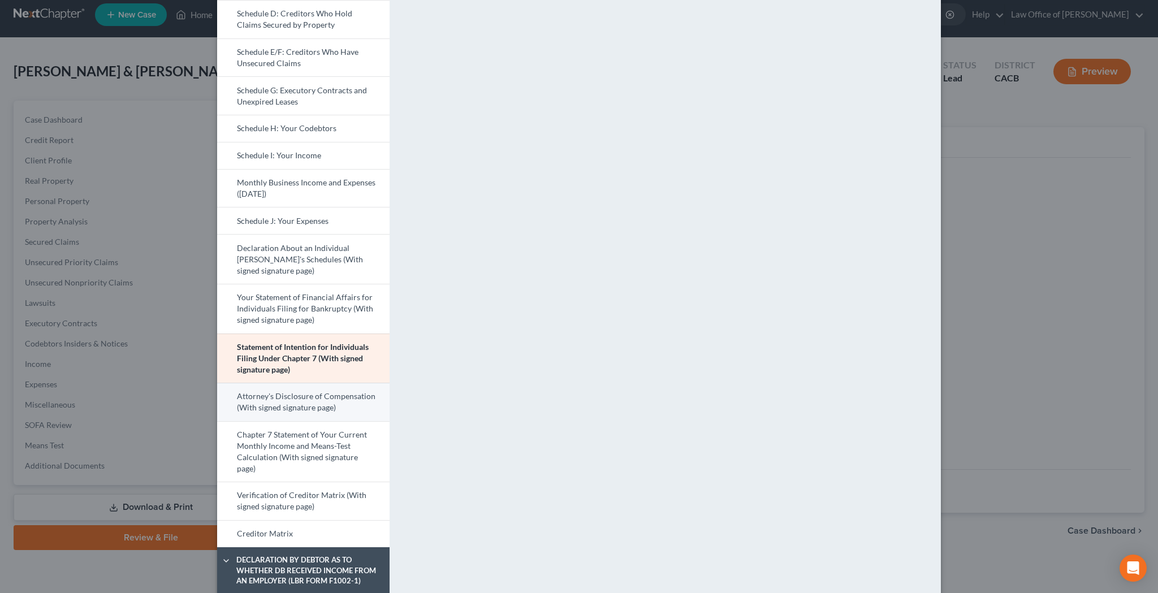
click at [348, 404] on link "Attorney's Disclosure of Compensation (With signed signature page)" at bounding box center [303, 402] width 172 height 38
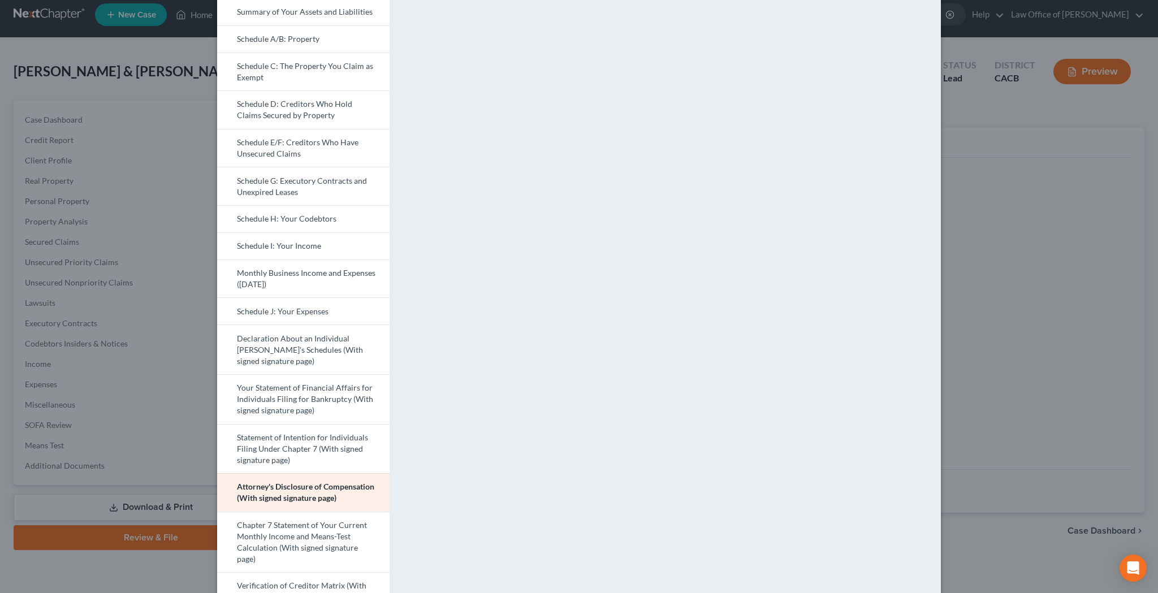
scroll to position [161, 0]
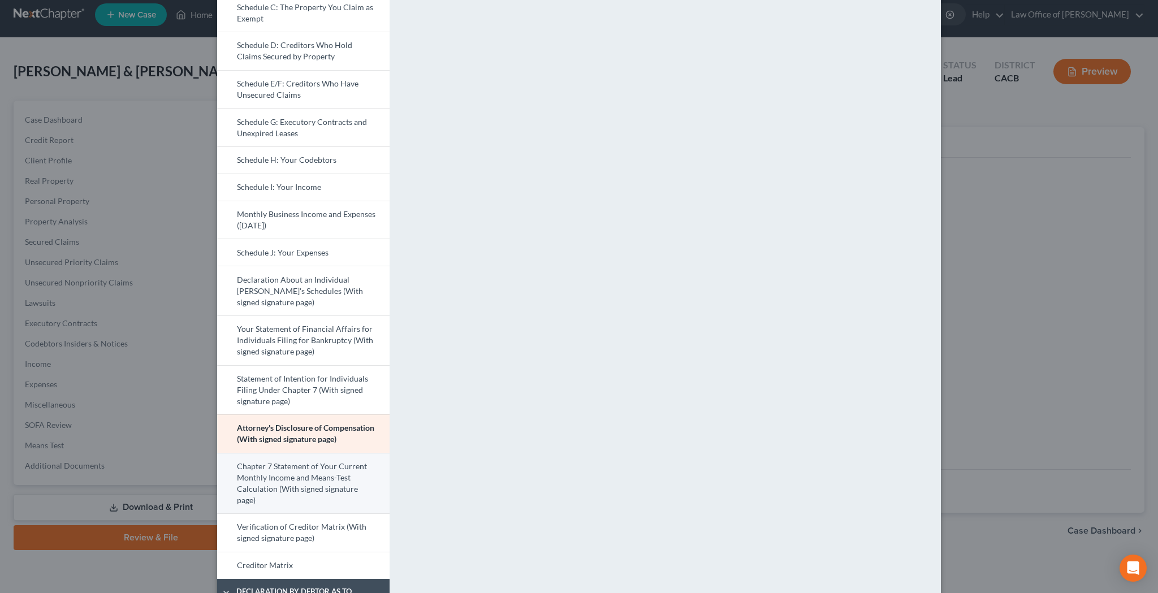
click at [357, 487] on link "Chapter 7 Statement of Your Current Monthly Income and Means-Test Calculation (…" at bounding box center [303, 483] width 172 height 61
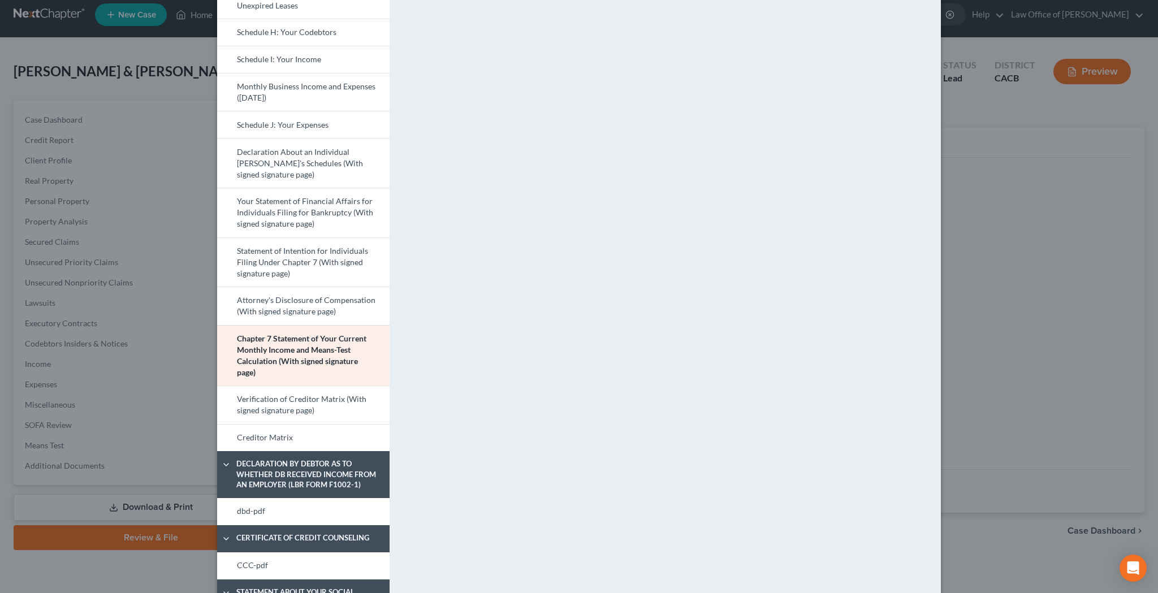
scroll to position [371, 0]
click at [376, 509] on link "dbd-pdf" at bounding box center [303, 510] width 172 height 27
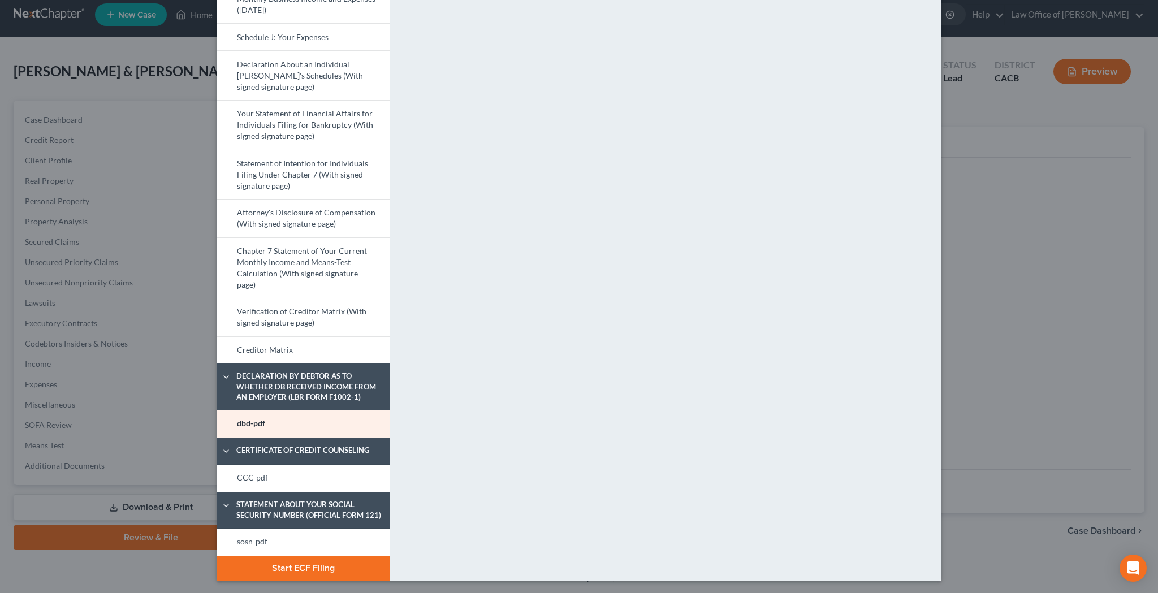
scroll to position [458, 0]
click at [327, 476] on link "CCC-pdf" at bounding box center [303, 478] width 172 height 27
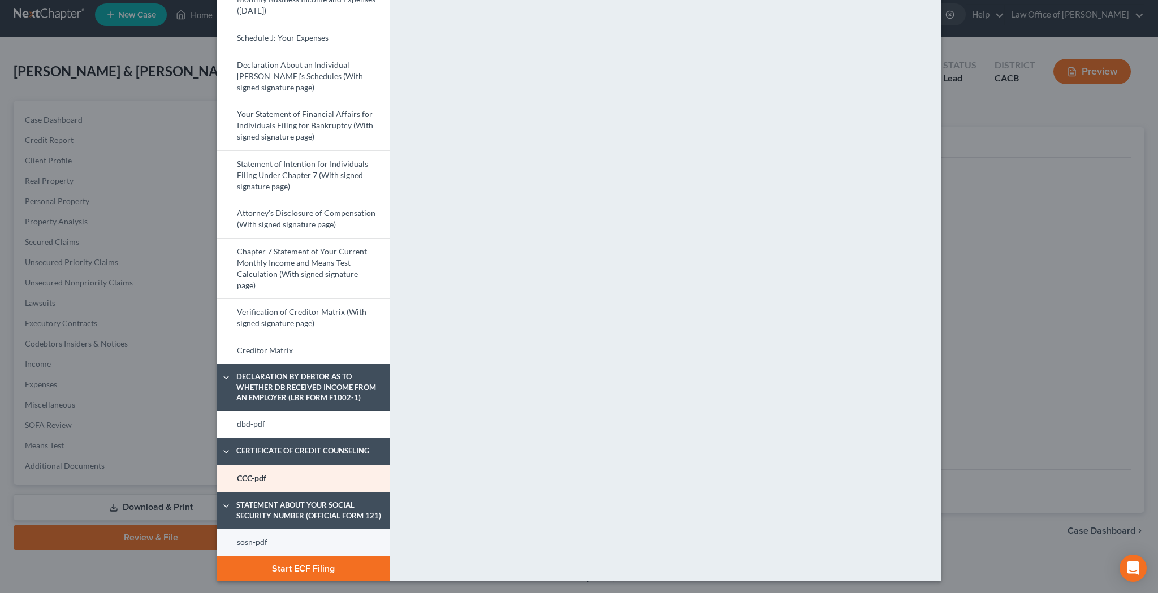
click at [326, 519] on link "sosn-pdf" at bounding box center [303, 542] width 172 height 27
click at [353, 519] on button "Start ECF Filing" at bounding box center [303, 568] width 172 height 25
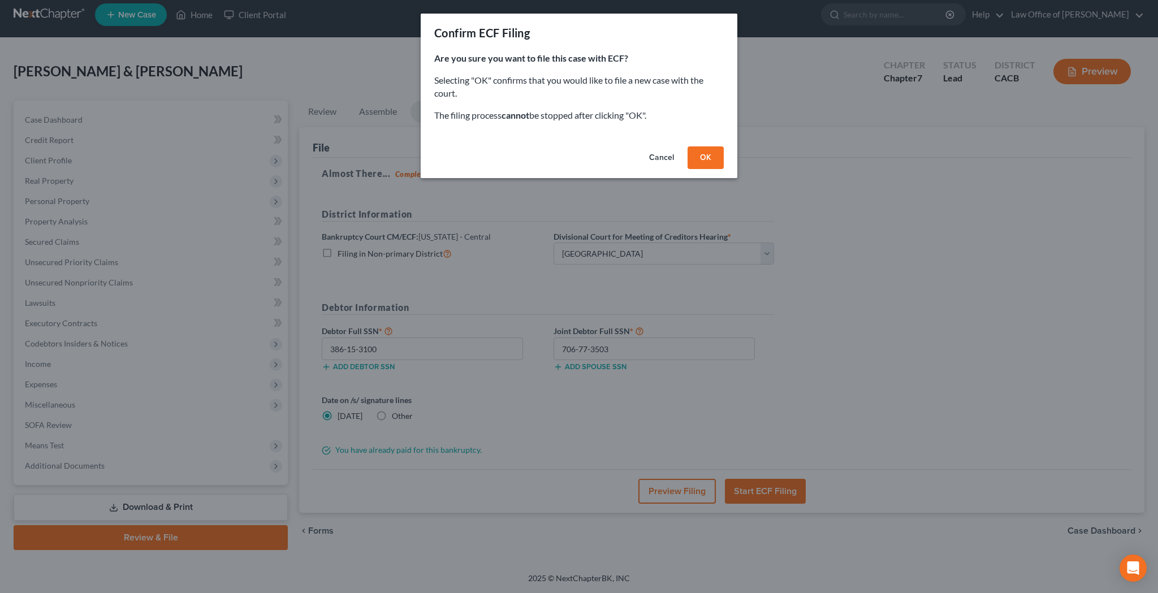
click at [711, 151] on button "OK" at bounding box center [705, 157] width 36 height 23
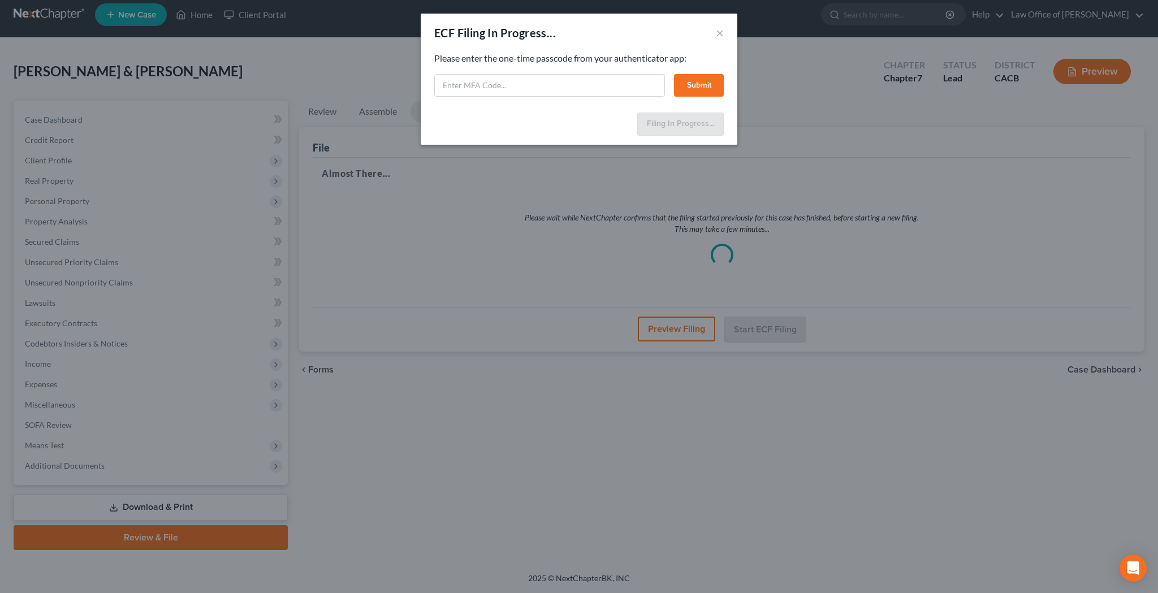
click at [530, 80] on input "text" at bounding box center [549, 85] width 231 height 23
paste input "916117"
type input "916117"
click at [707, 83] on button "Submit" at bounding box center [699, 85] width 50 height 23
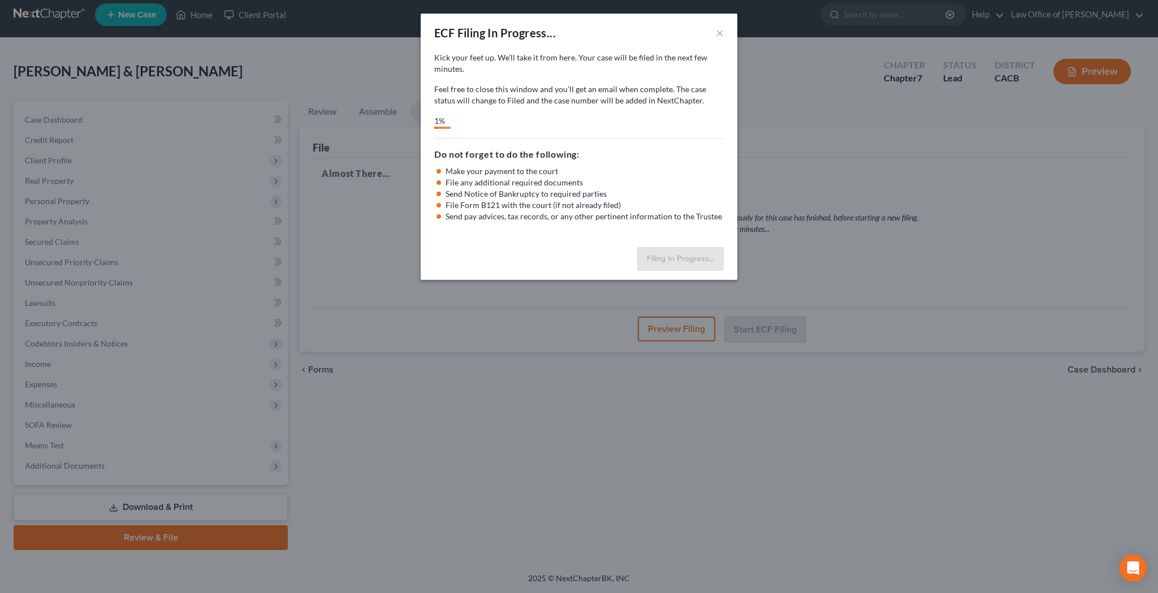
click at [720, 32] on button "×" at bounding box center [720, 33] width 8 height 14
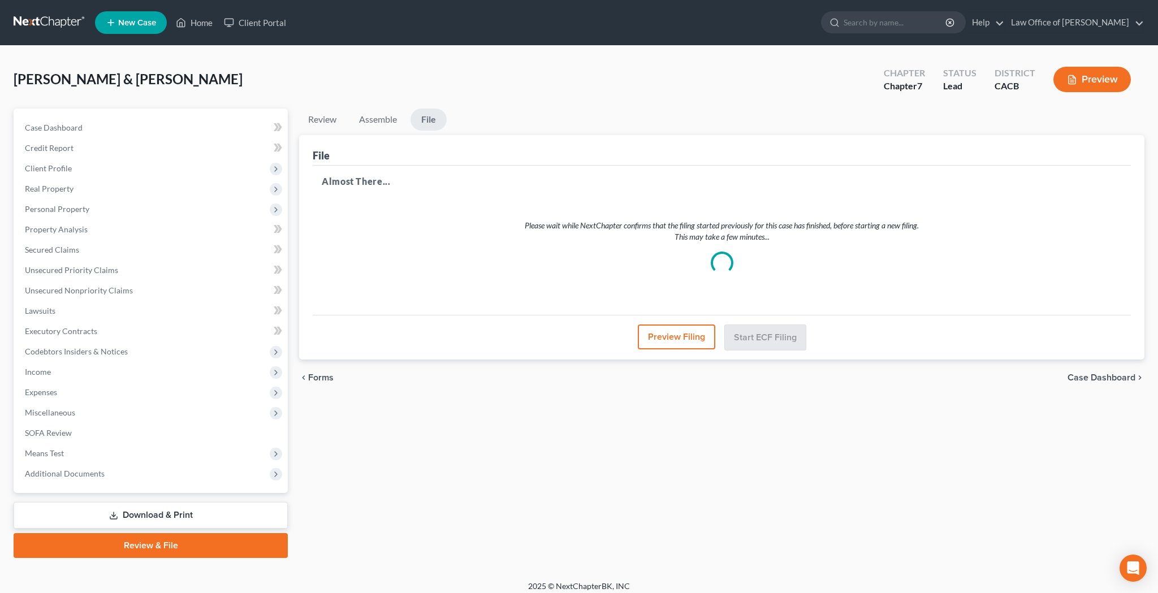
scroll to position [0, 0]
